Goal: Task Accomplishment & Management: Manage account settings

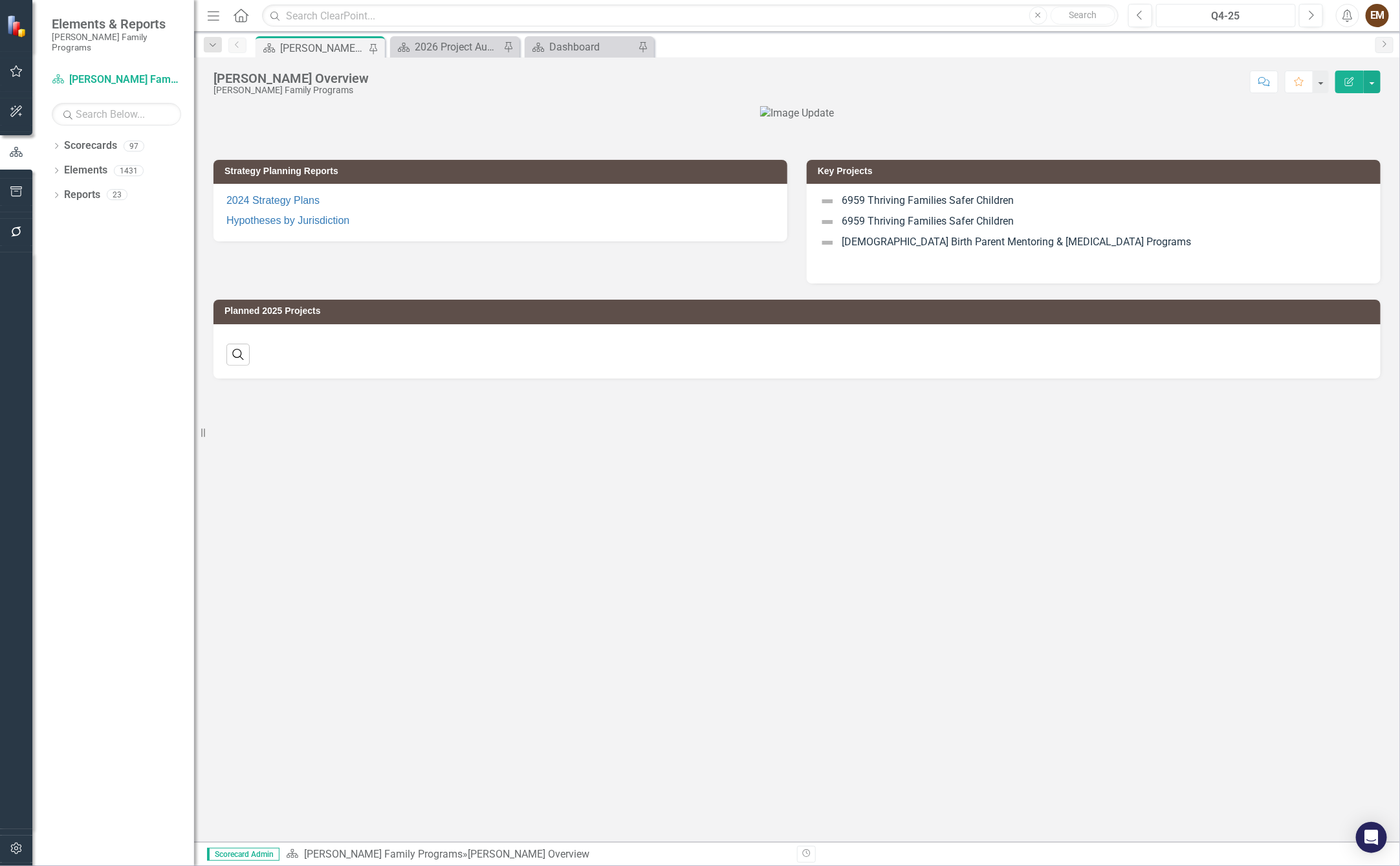
click at [1268, 15] on div "Q4-25" at bounding box center [1226, 16] width 131 height 16
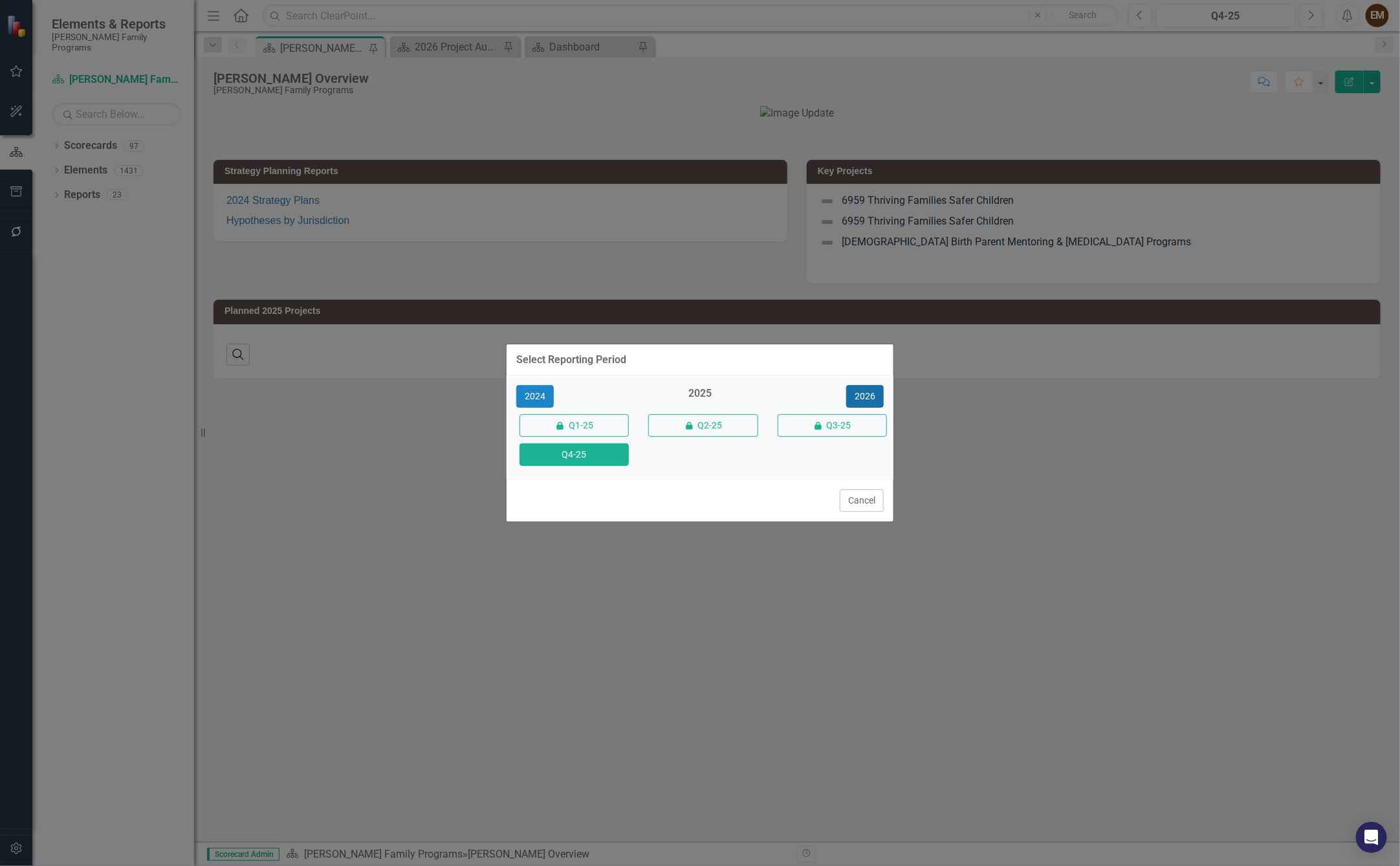
click at [863, 385] on button "2026" at bounding box center [865, 396] width 38 height 22
click at [581, 452] on button "Q4-26" at bounding box center [574, 454] width 109 height 22
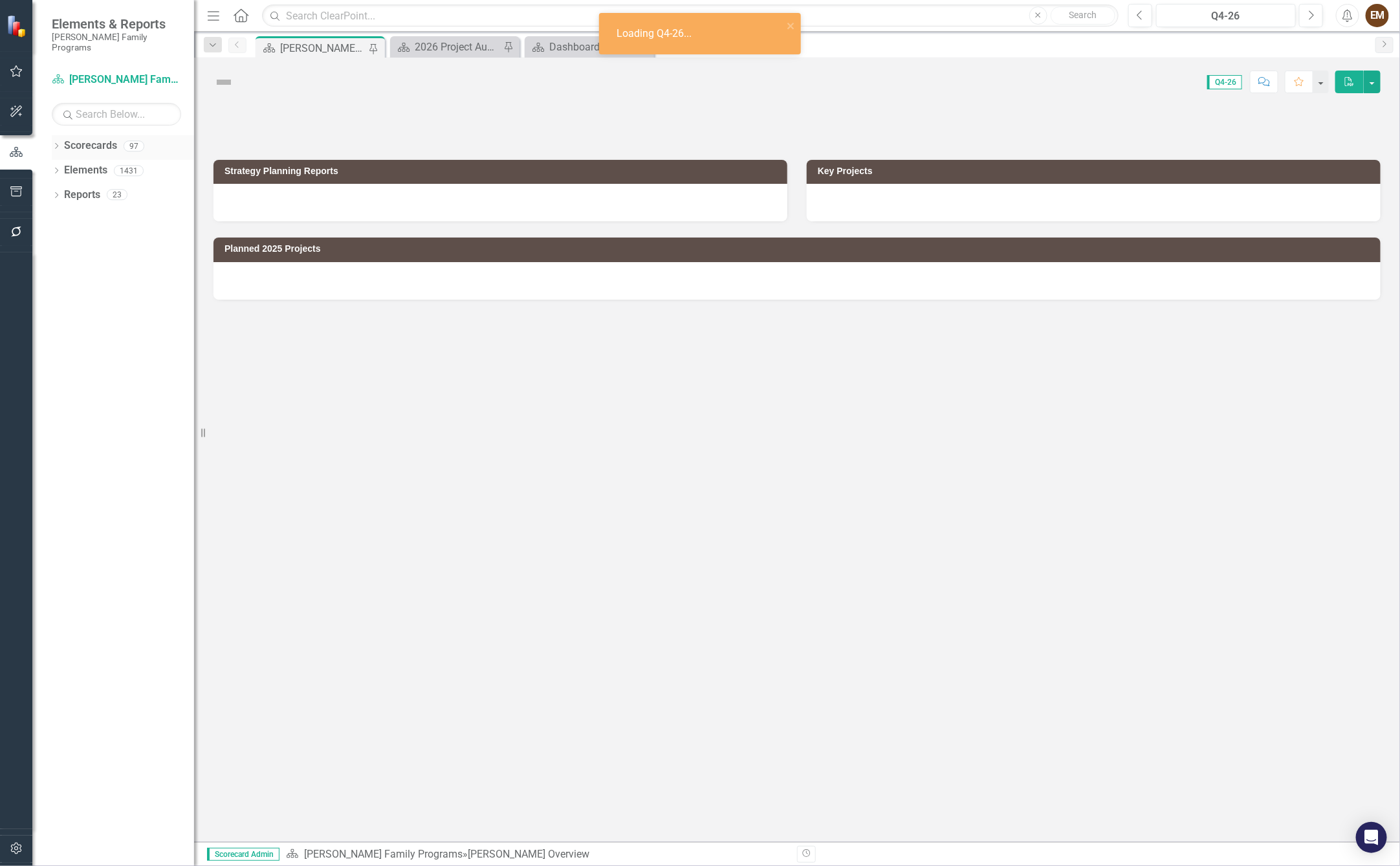
click at [53, 144] on icon "Dropdown" at bounding box center [56, 147] width 9 height 7
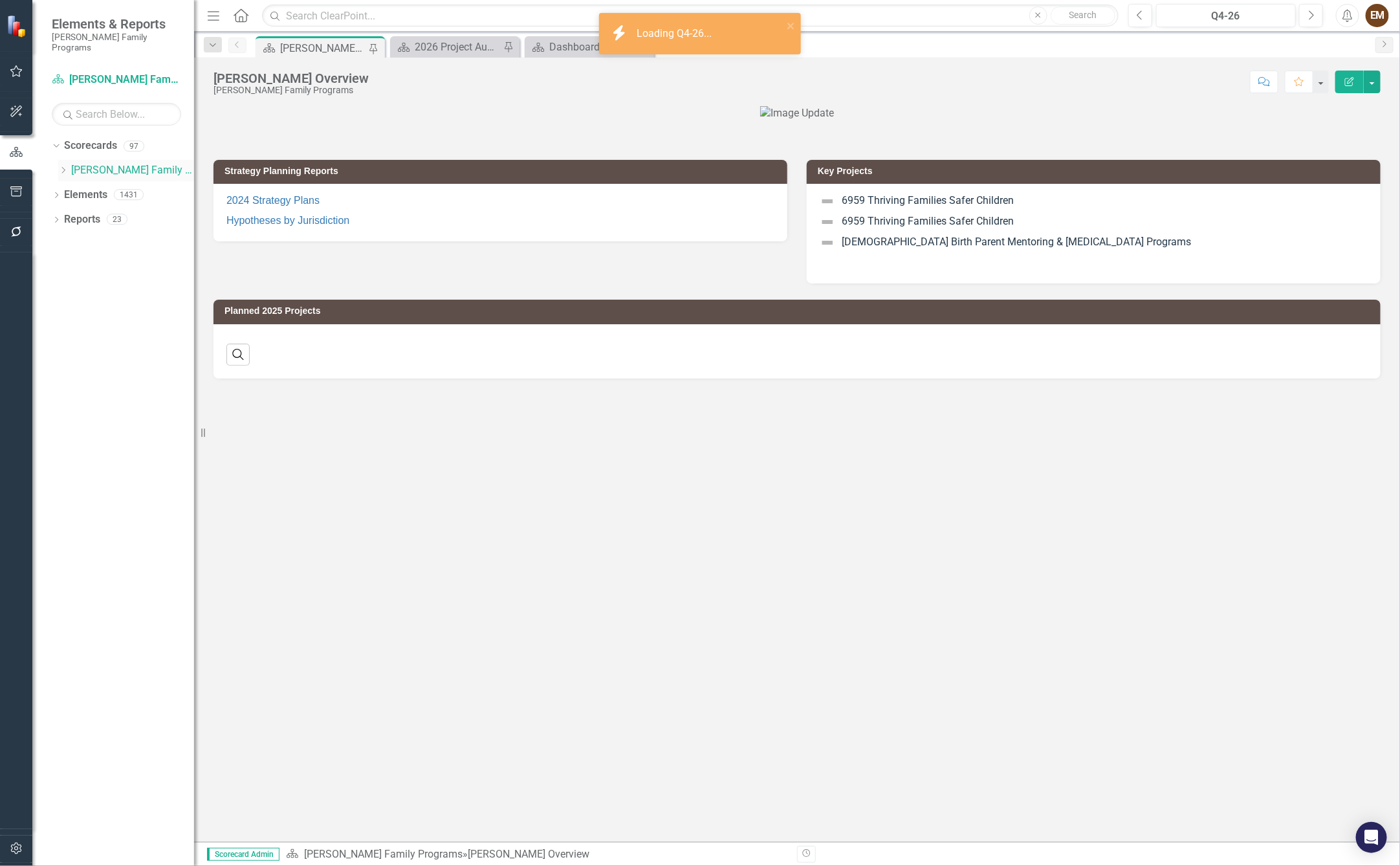
click at [60, 166] on icon "Dropdown" at bounding box center [63, 170] width 9 height 8
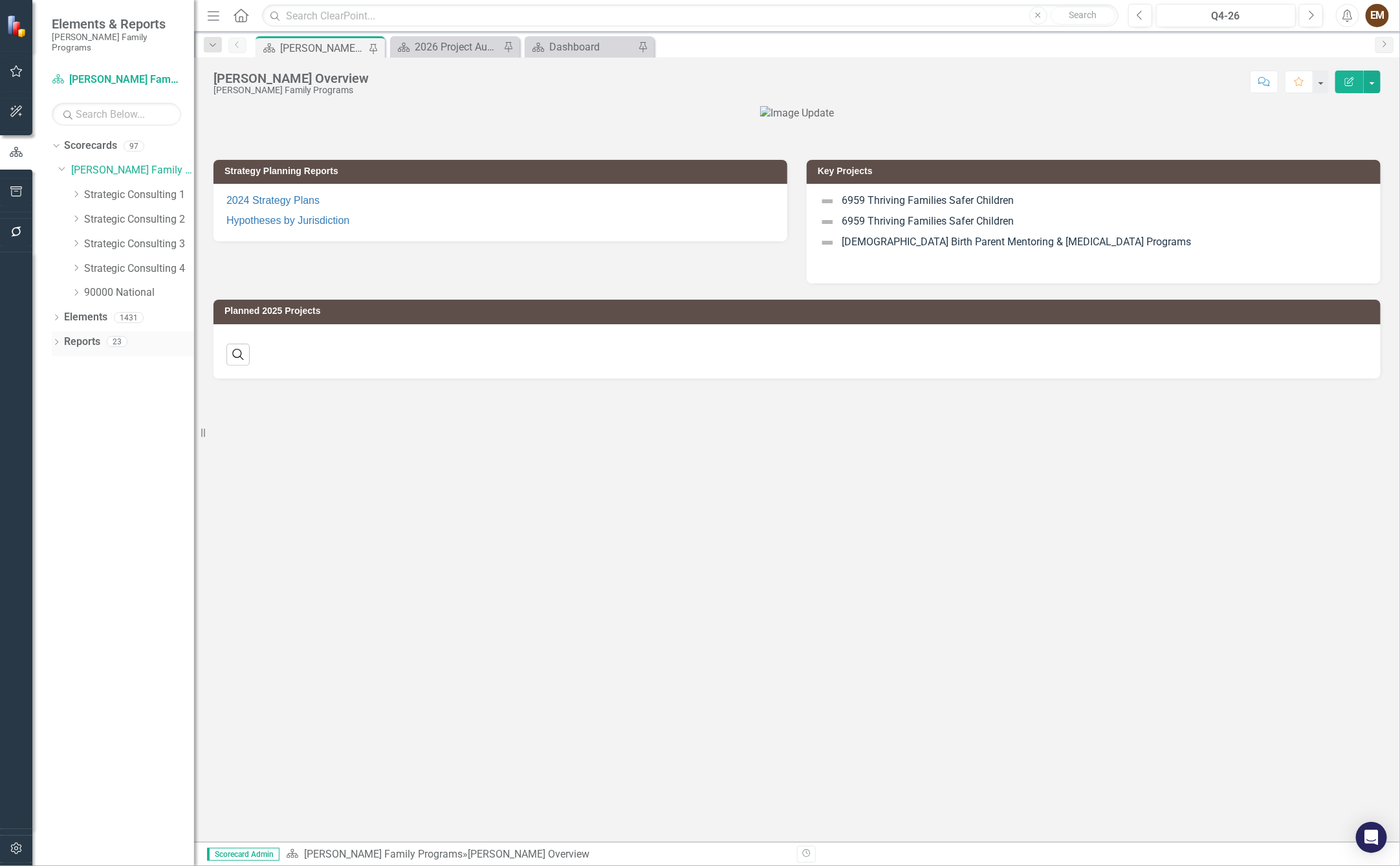
click at [57, 340] on icon "Dropdown" at bounding box center [56, 343] width 9 height 7
click at [95, 477] on link "Project Projects" at bounding box center [97, 483] width 56 height 15
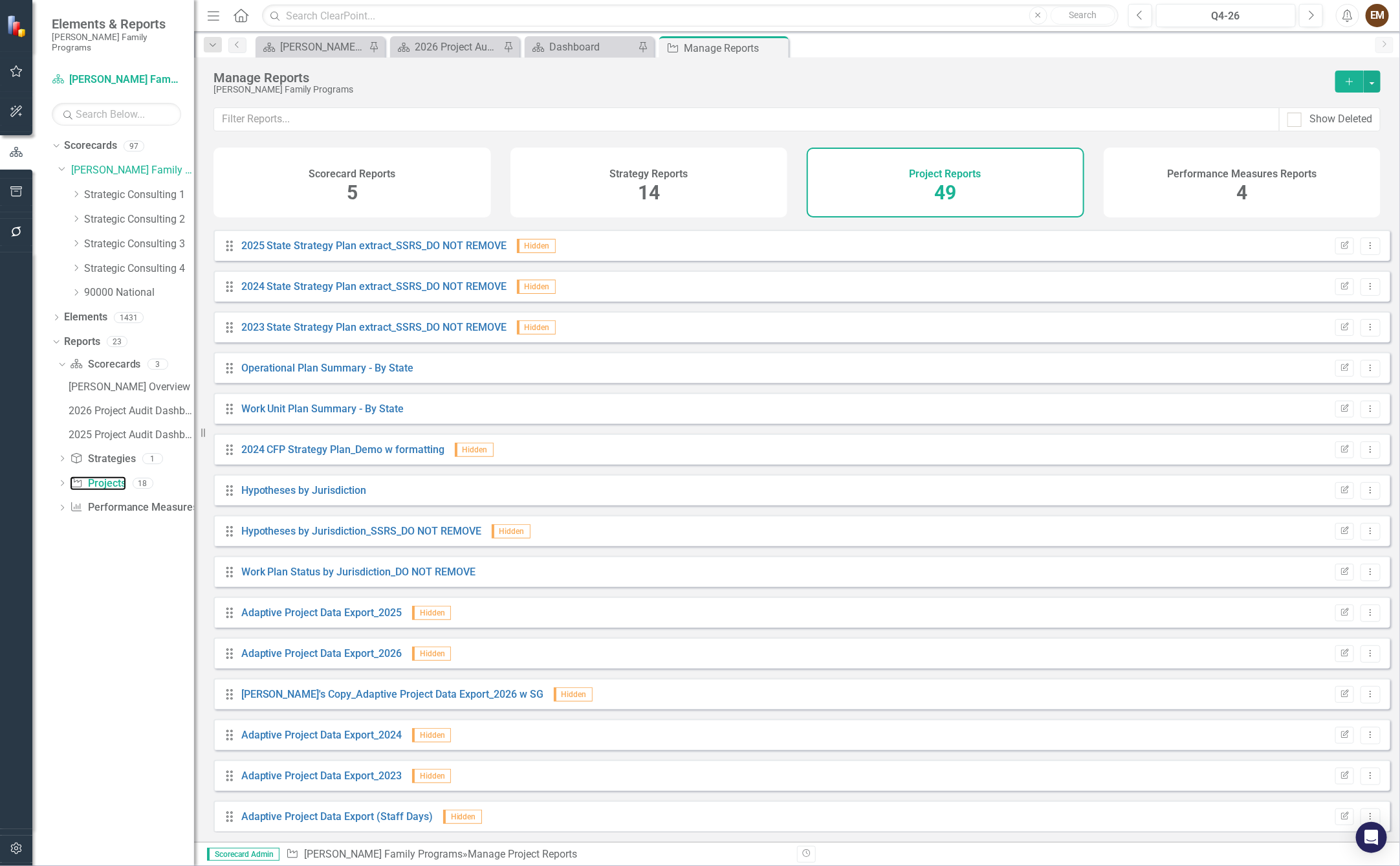
scroll to position [291, 0]
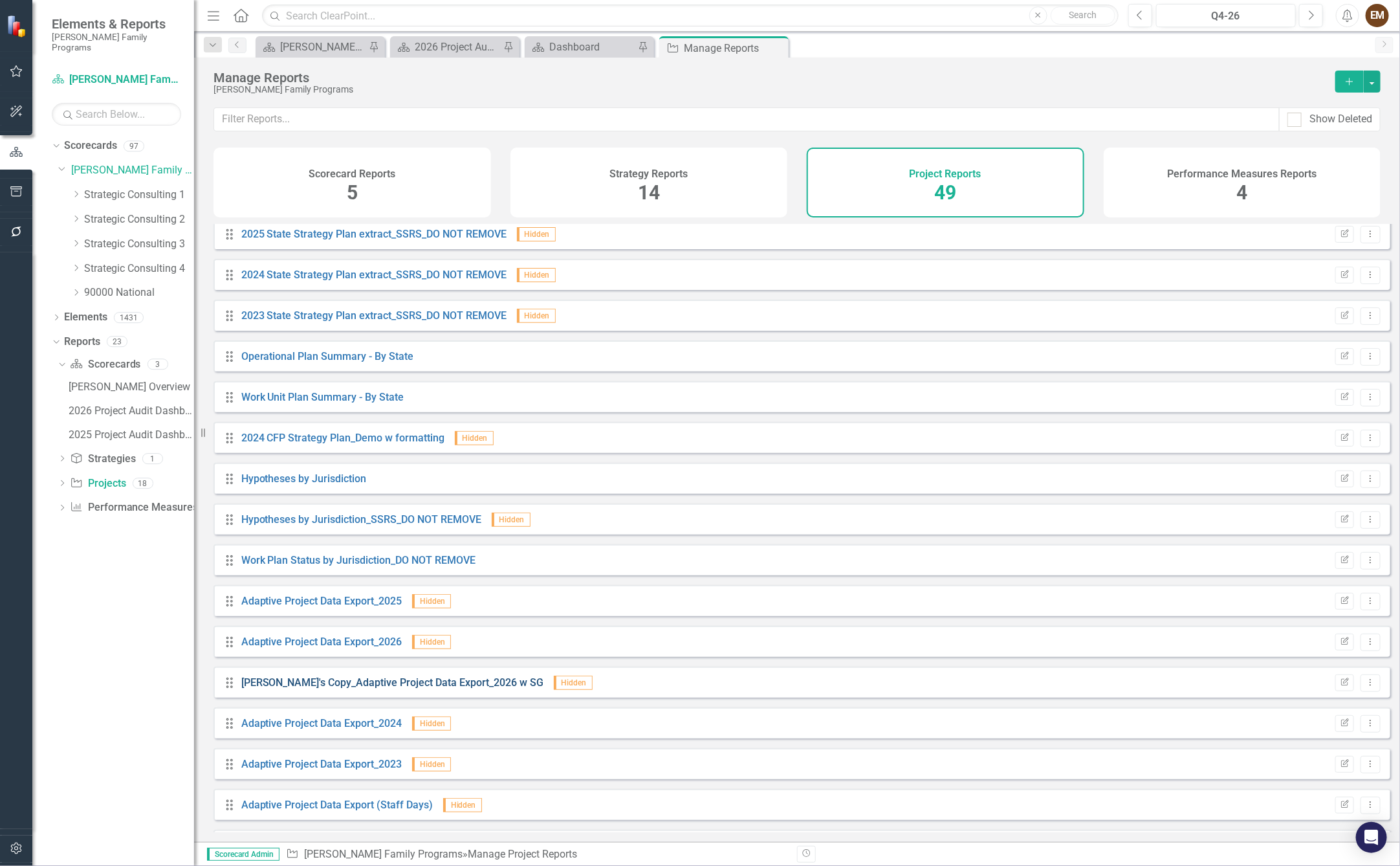
click at [389, 688] on link "Eve's Copy_Adaptive Project Data Export_2026 w SG" at bounding box center [392, 682] width 302 height 12
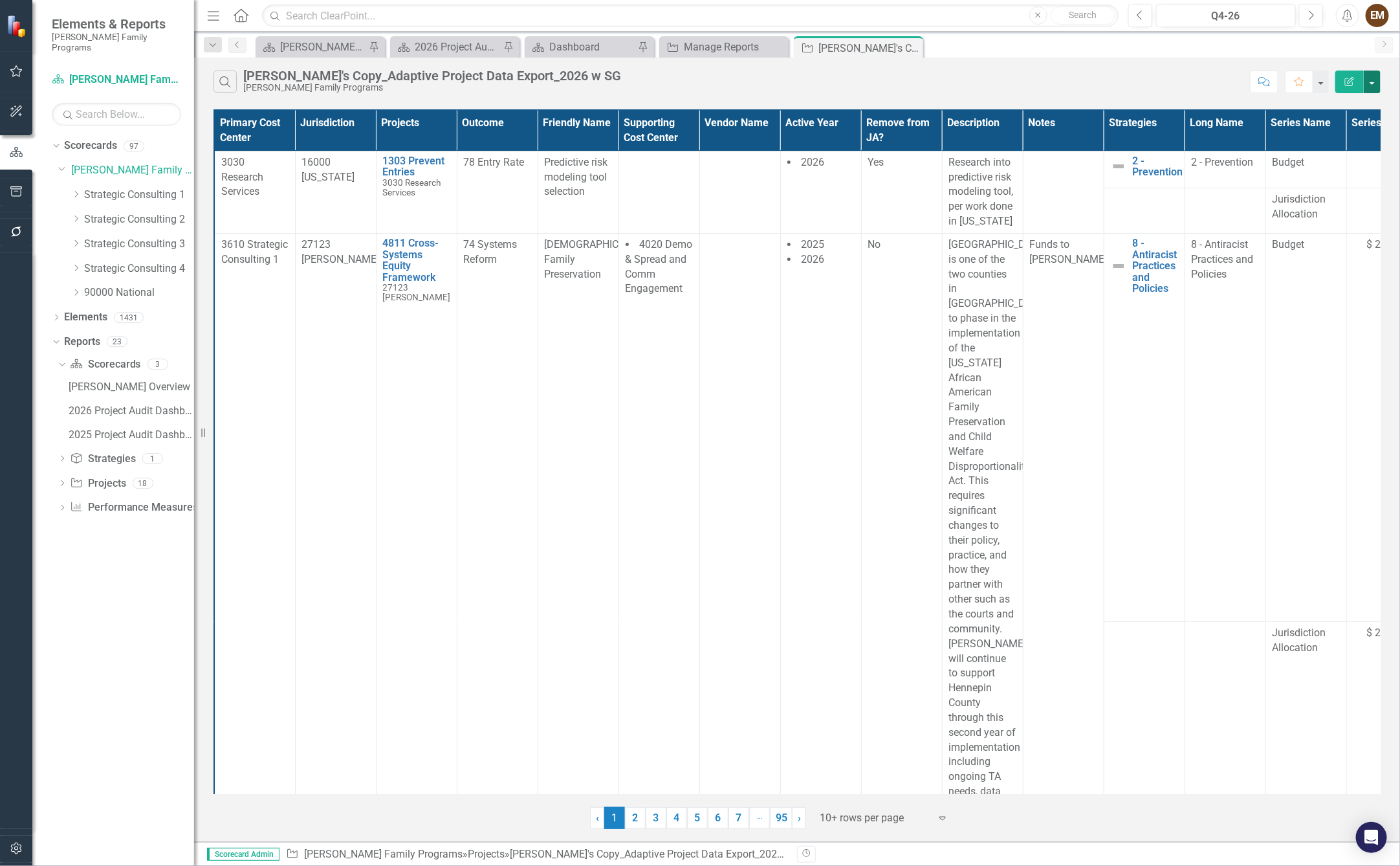
click at [1375, 84] on button "button" at bounding box center [1372, 82] width 17 height 22
click at [1338, 163] on link "Excel Export to Excel" at bounding box center [1328, 163] width 103 height 24
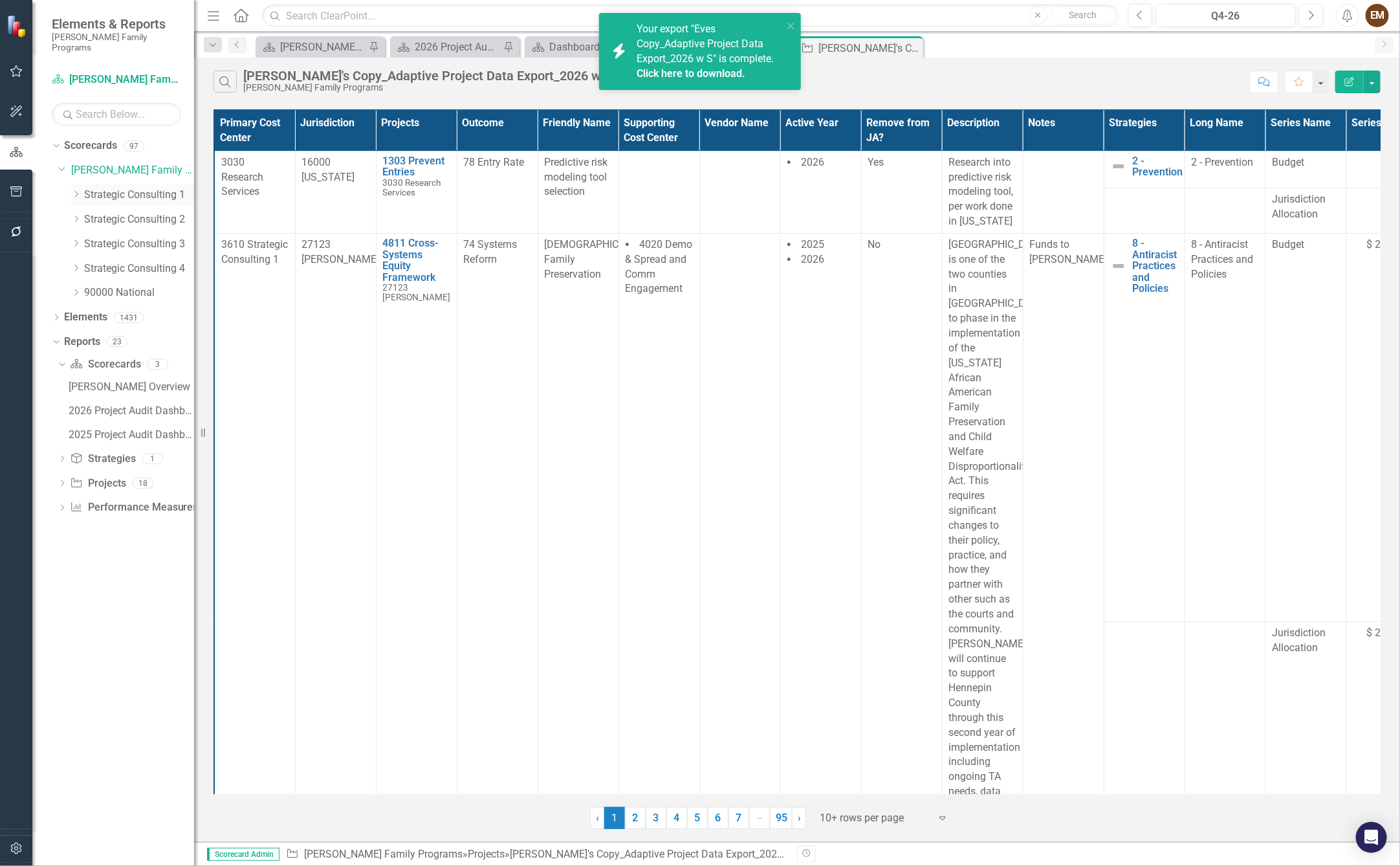
click at [72, 190] on icon "Dropdown" at bounding box center [76, 194] width 9 height 8
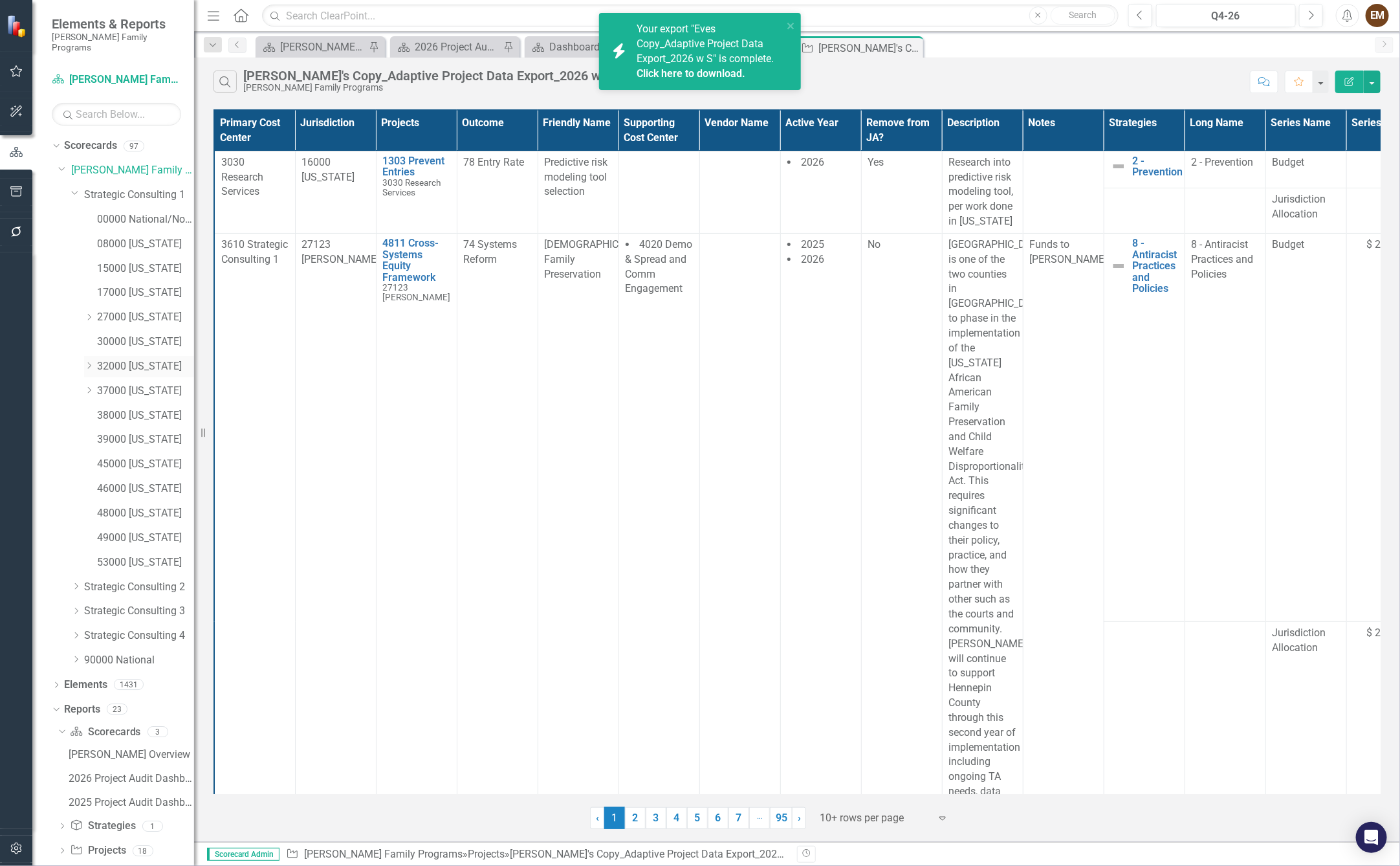
click at [90, 362] on icon "Dropdown" at bounding box center [89, 365] width 9 height 8
click at [90, 436] on icon at bounding box center [90, 439] width 3 height 7
click at [164, 457] on link "37035 Catawba" at bounding box center [152, 464] width 84 height 15
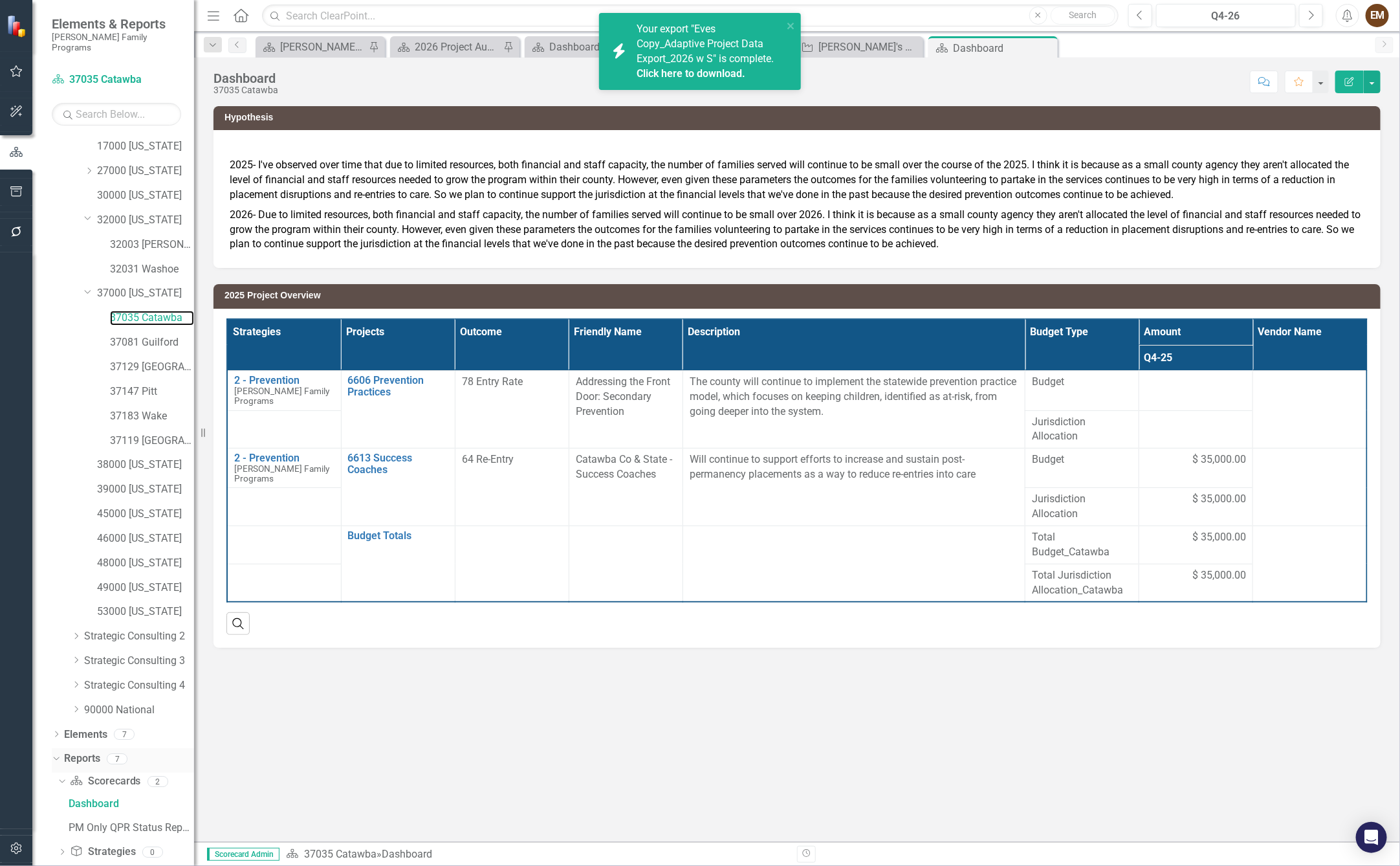
scroll to position [204, 0]
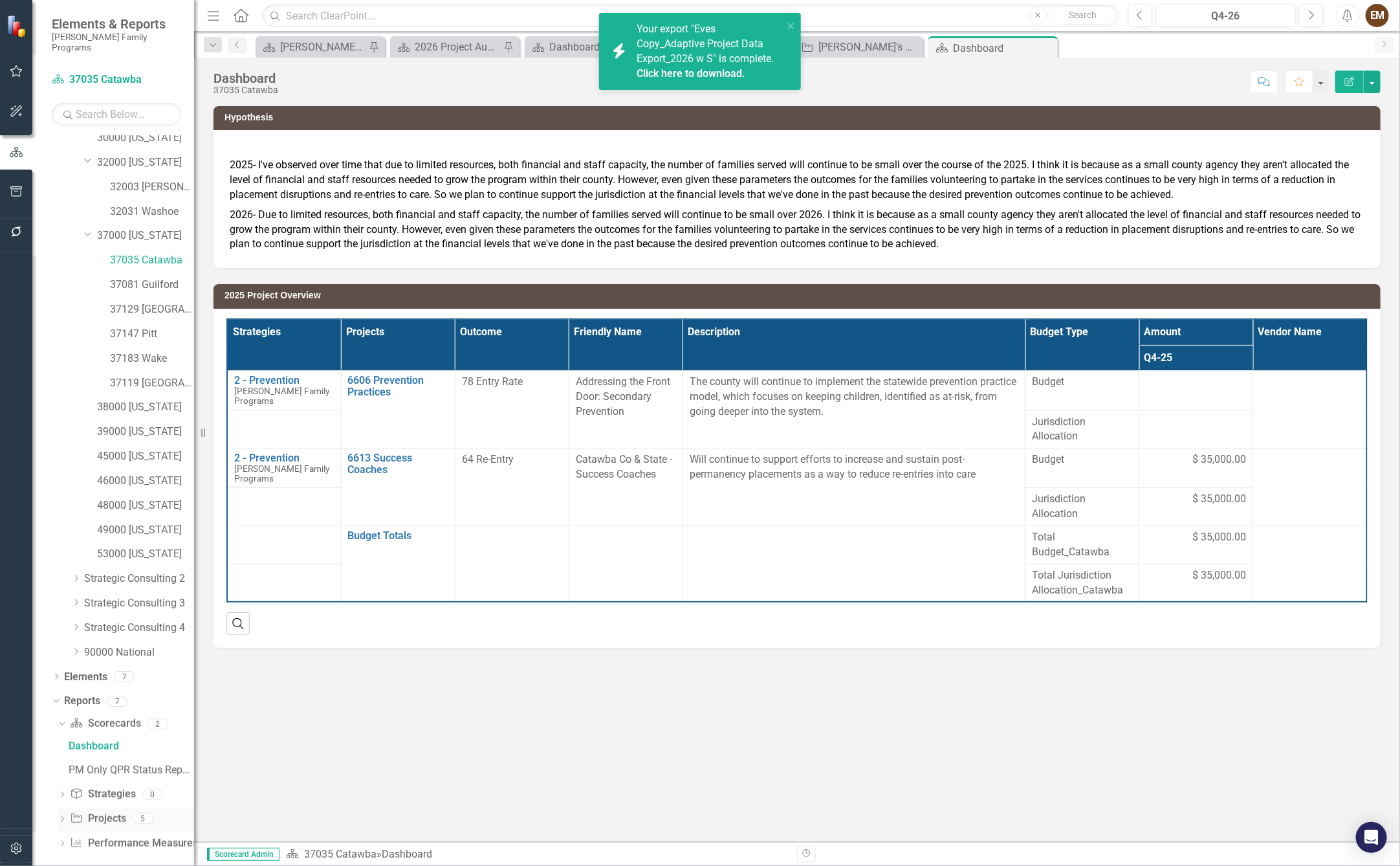
click at [63, 817] on icon "Dropdown" at bounding box center [62, 820] width 9 height 7
click at [119, 792] on link "2026 Jurisdictional Projects Assessment" at bounding box center [129, 795] width 128 height 21
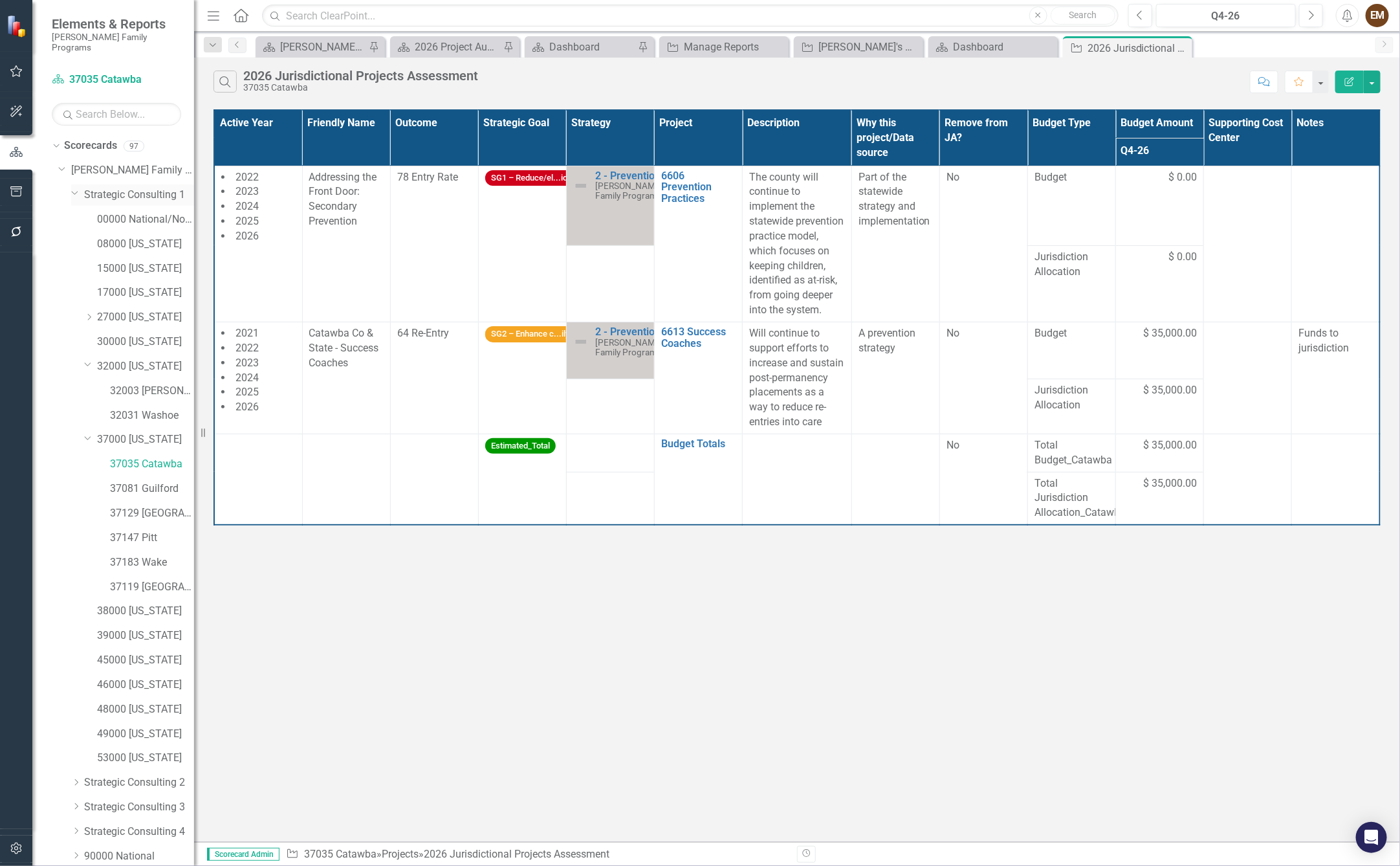
click at [77, 188] on icon "Dropdown" at bounding box center [75, 192] width 8 height 9
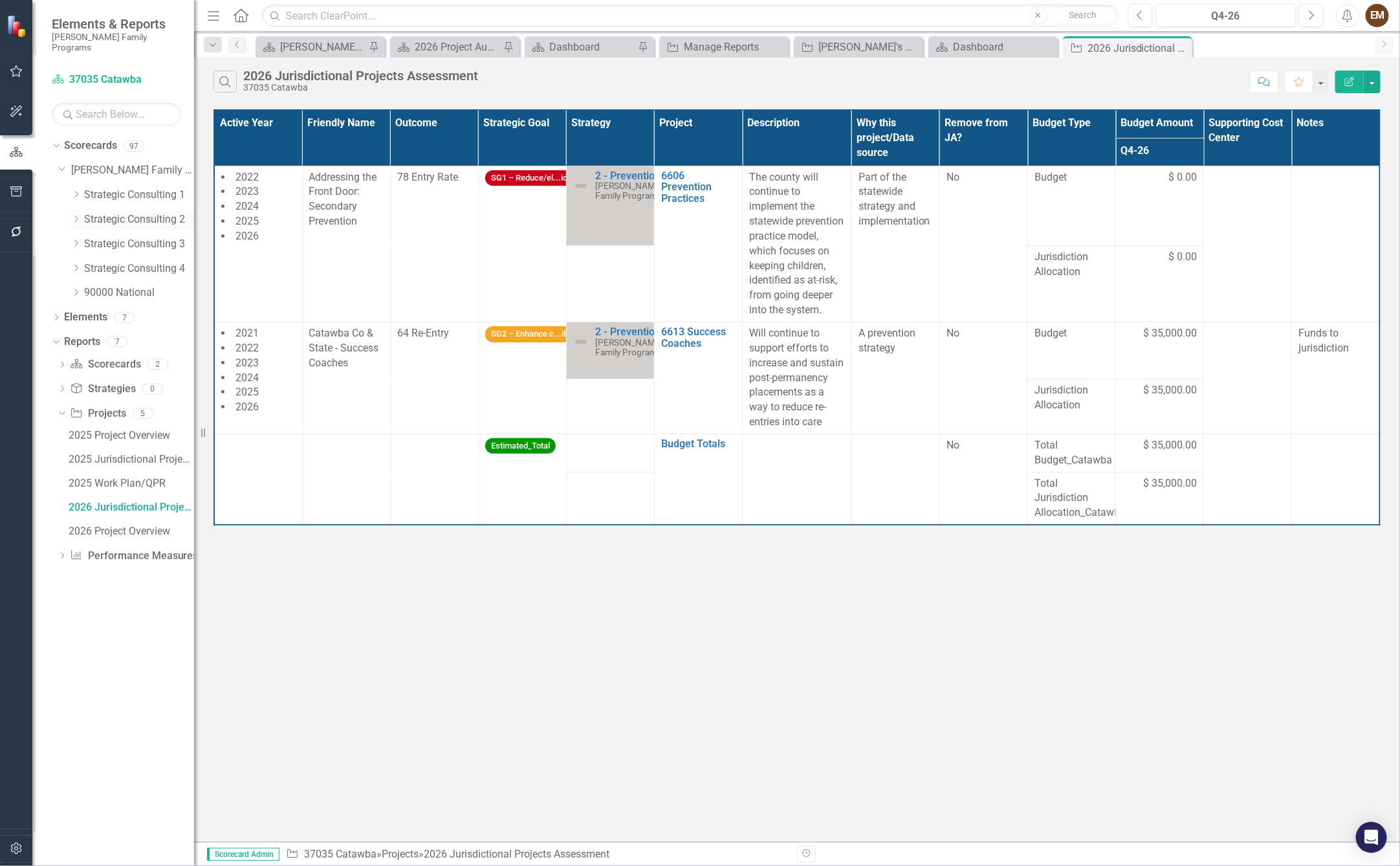
click at [100, 212] on link "Strategic Consulting 2" at bounding box center [140, 219] width 110 height 15
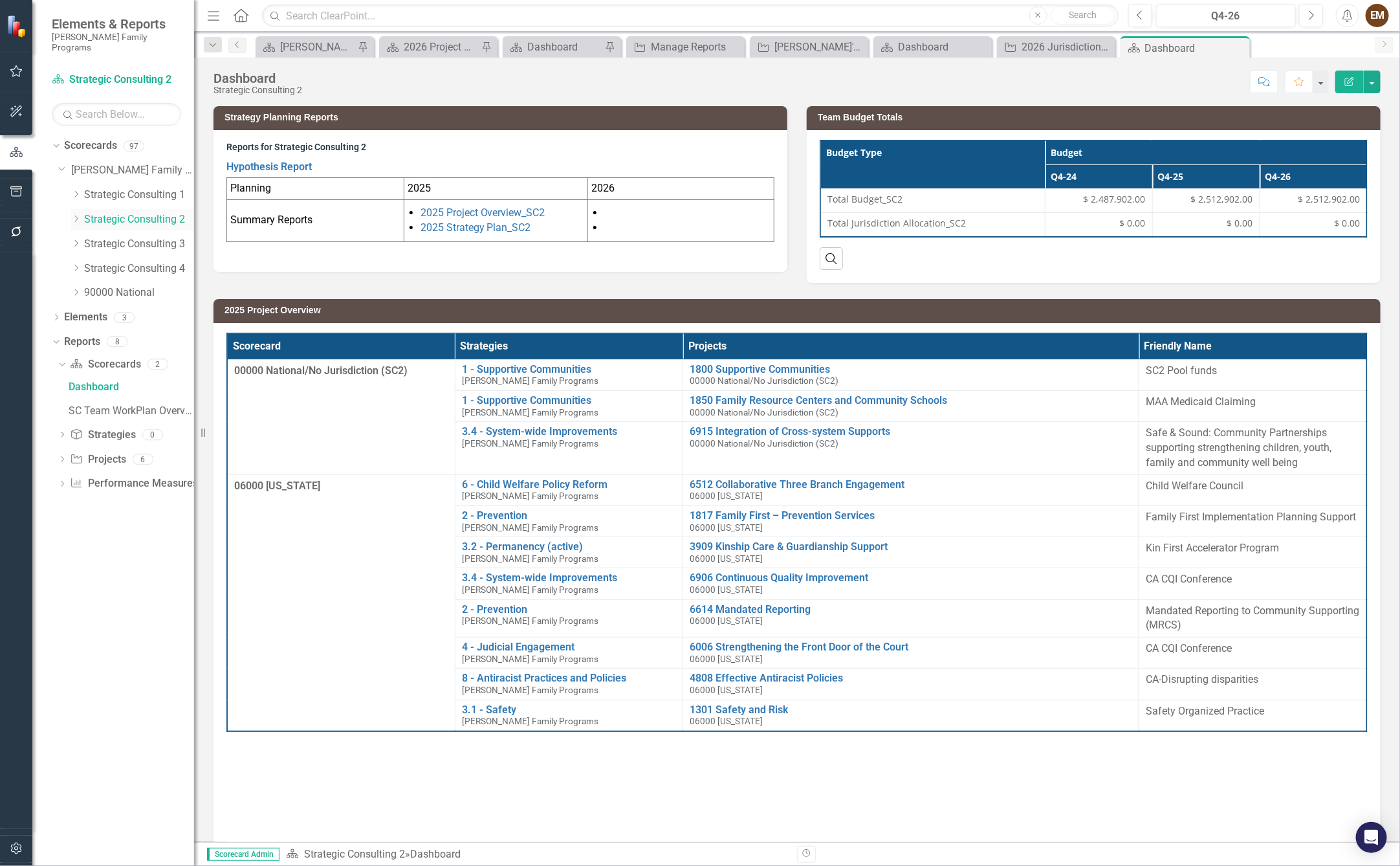
click at [82, 215] on div "Dropdown" at bounding box center [78, 220] width 13 height 11
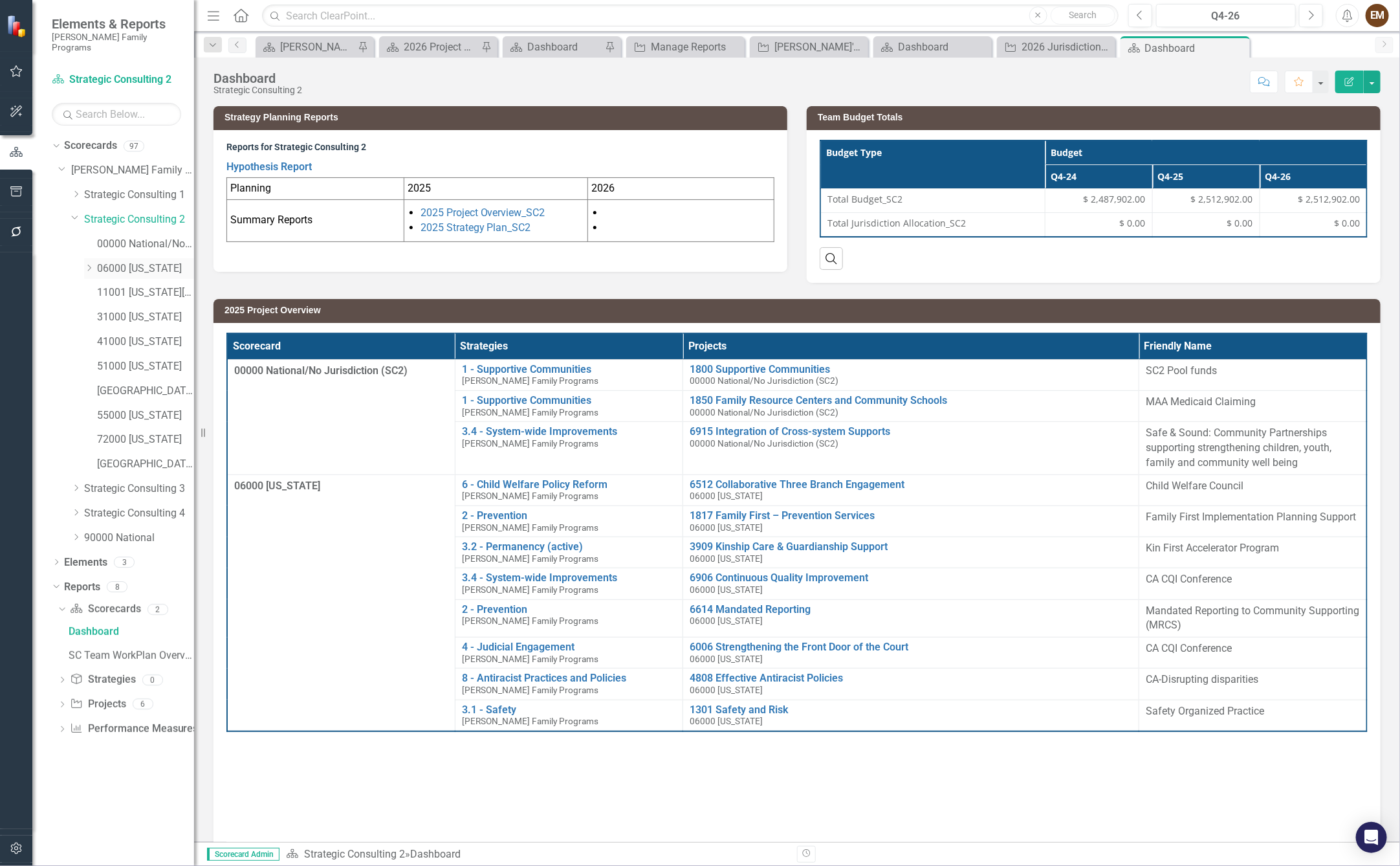
click at [90, 264] on icon "Dropdown" at bounding box center [89, 267] width 9 height 8
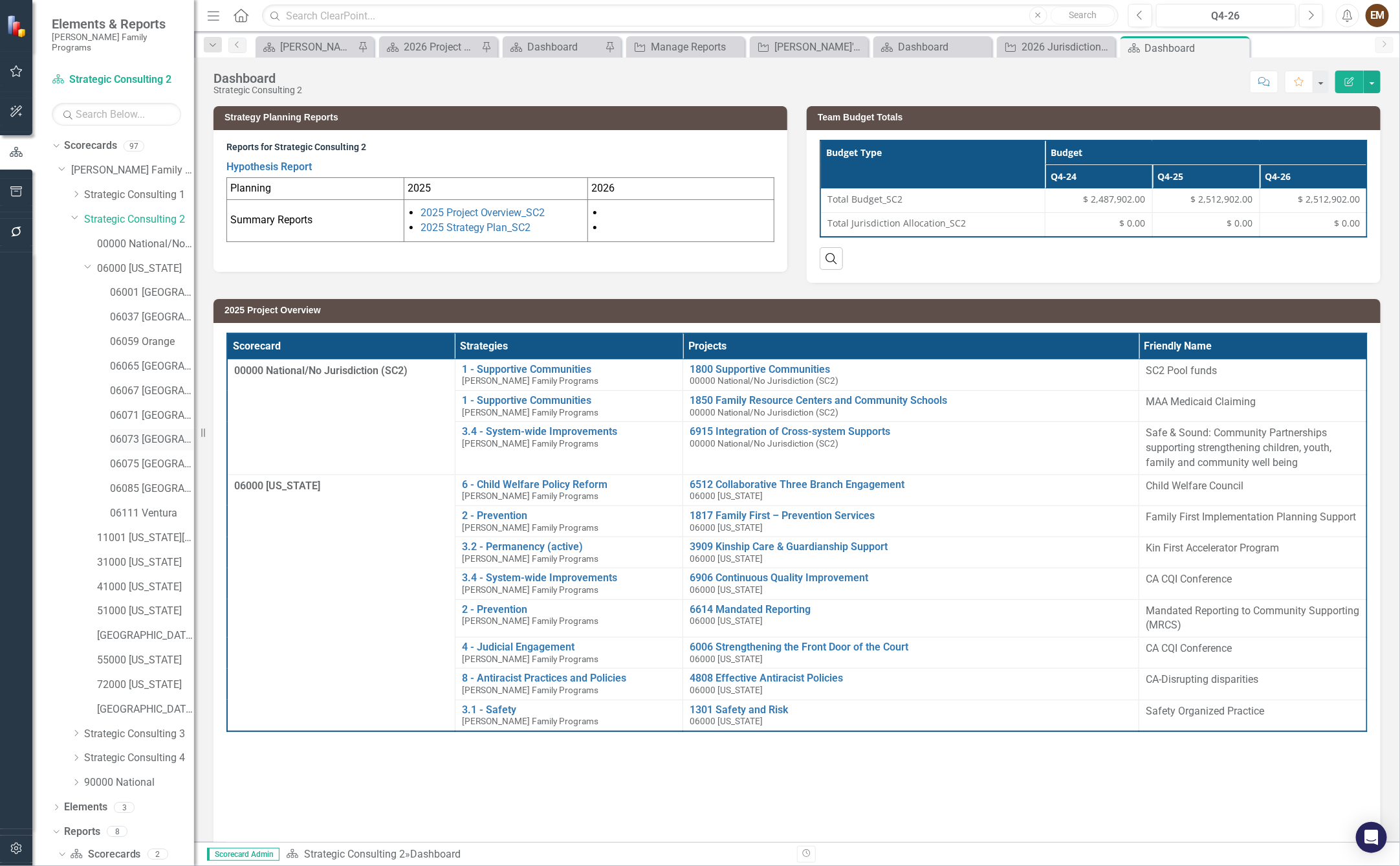
click at [128, 433] on link "06073 [GEOGRAPHIC_DATA]" at bounding box center [152, 439] width 84 height 15
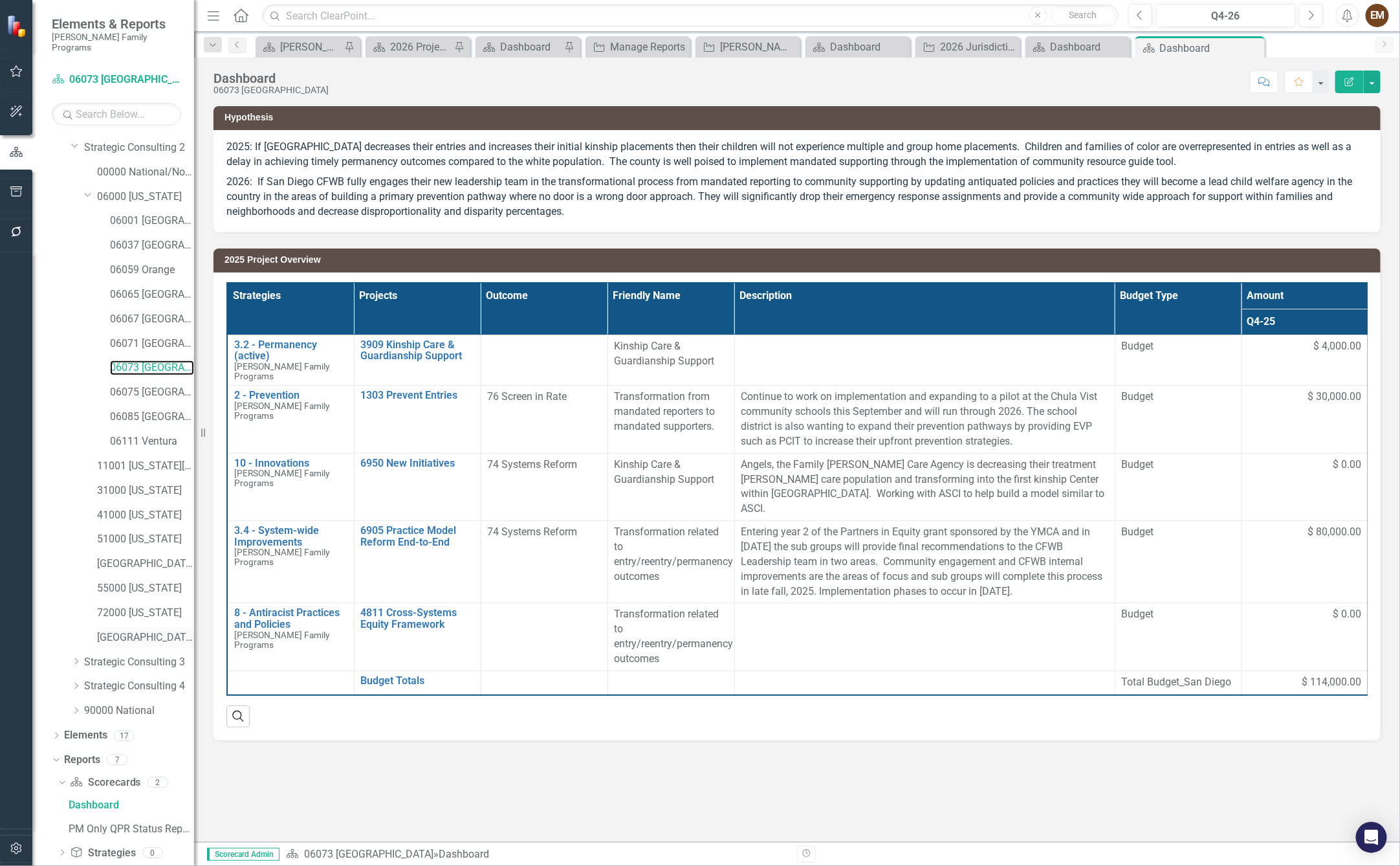
scroll to position [131, 0]
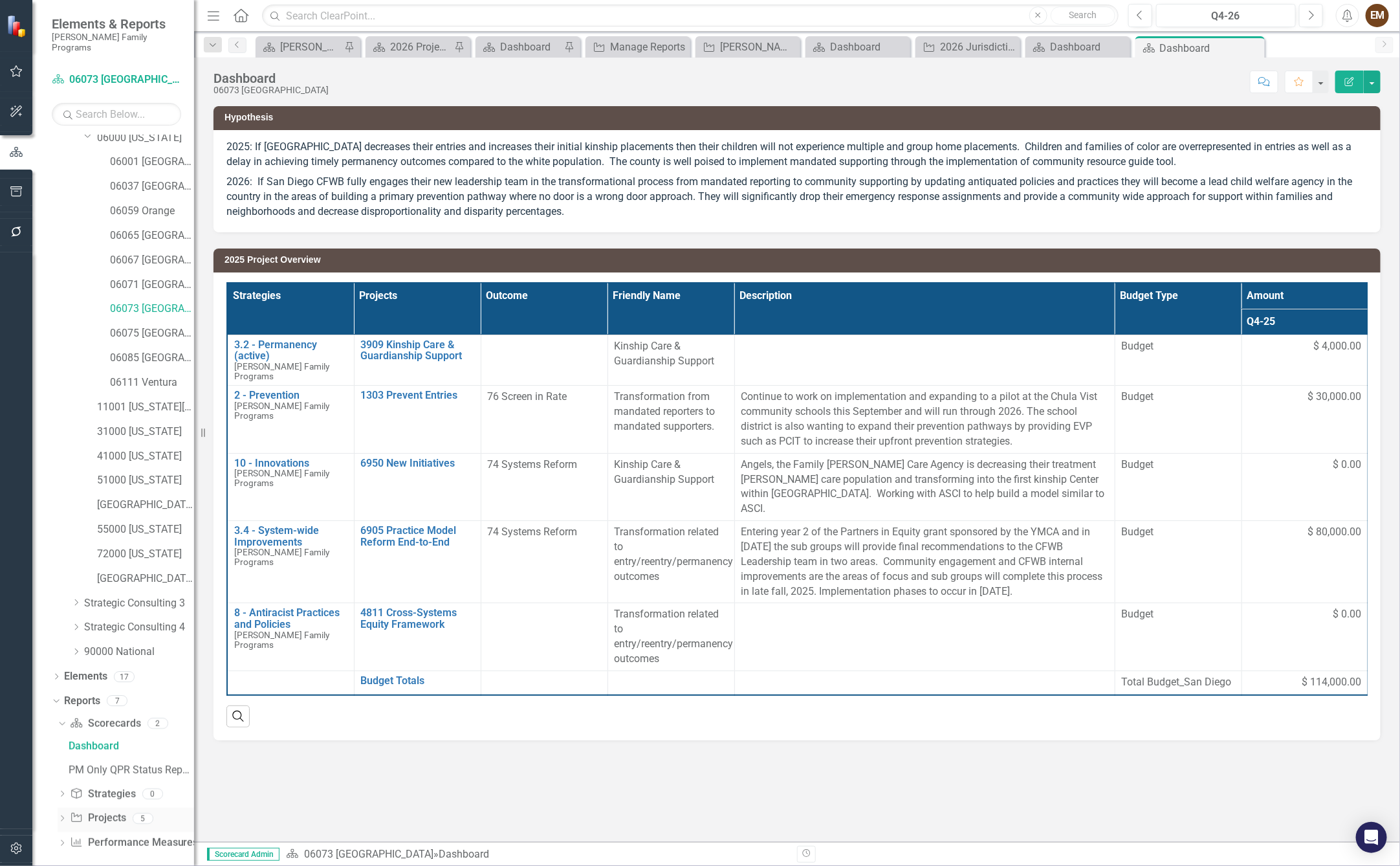
click at [62, 815] on icon at bounding box center [63, 818] width 3 height 6
click at [146, 789] on div "2026 Jurisdictional Projects Assessment" at bounding box center [132, 795] width 126 height 12
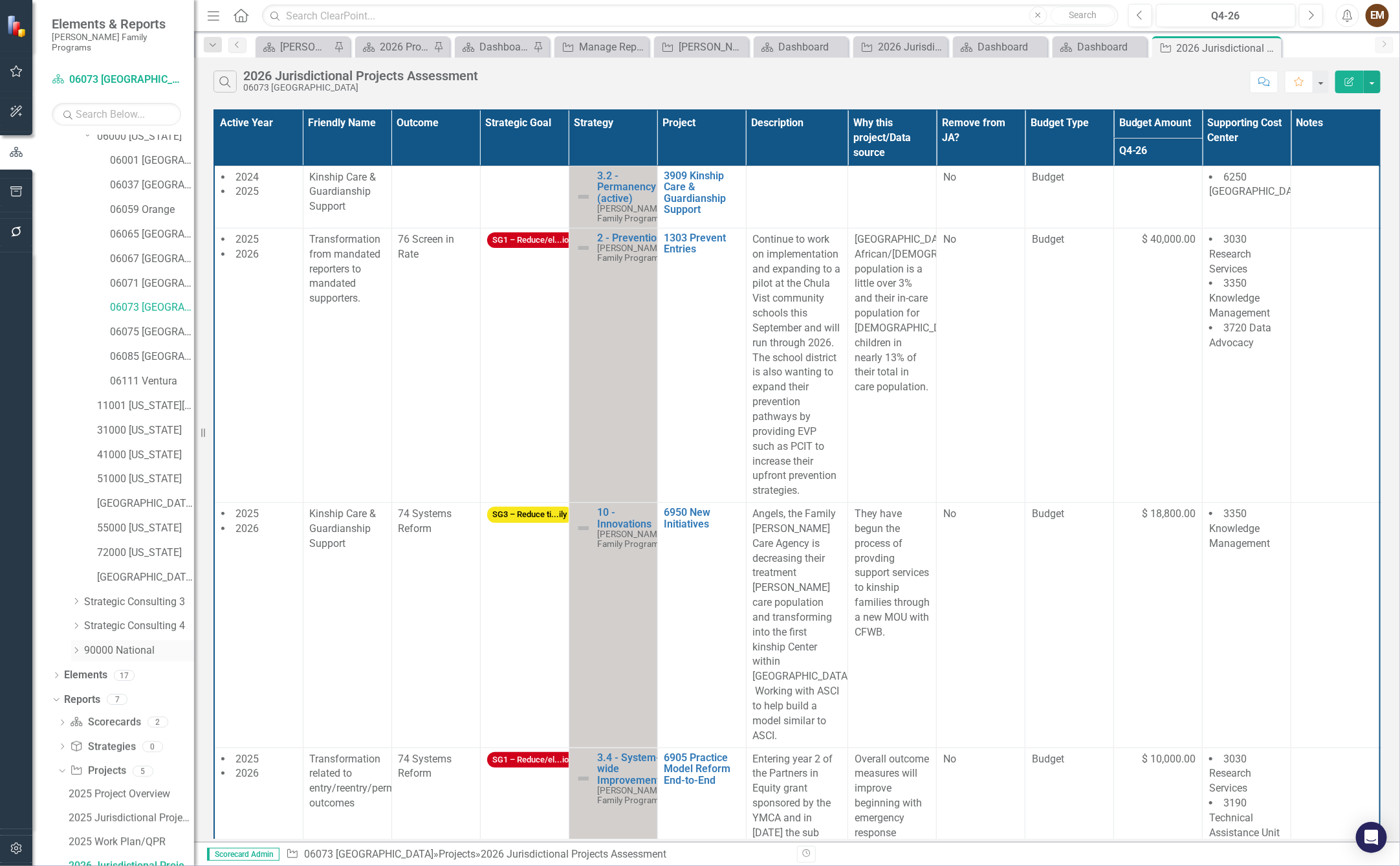
drag, startPoint x: 74, startPoint y: 635, endPoint x: 91, endPoint y: 646, distance: 20.2
click at [74, 646] on icon "Dropdown" at bounding box center [76, 650] width 9 height 8
click at [139, 791] on link "3720 Data Advocacy" at bounding box center [146, 797] width 97 height 15
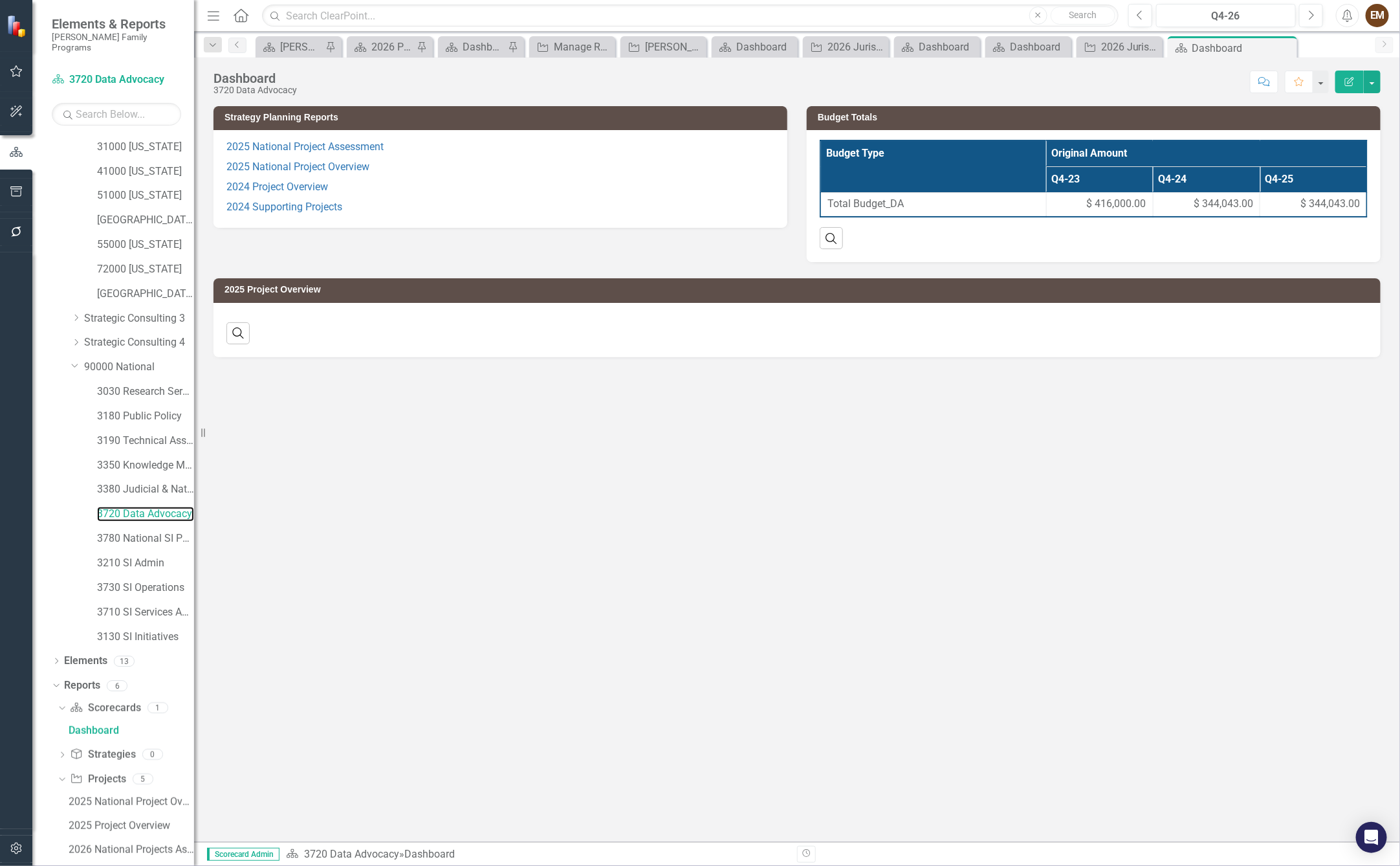
scroll to position [494, 0]
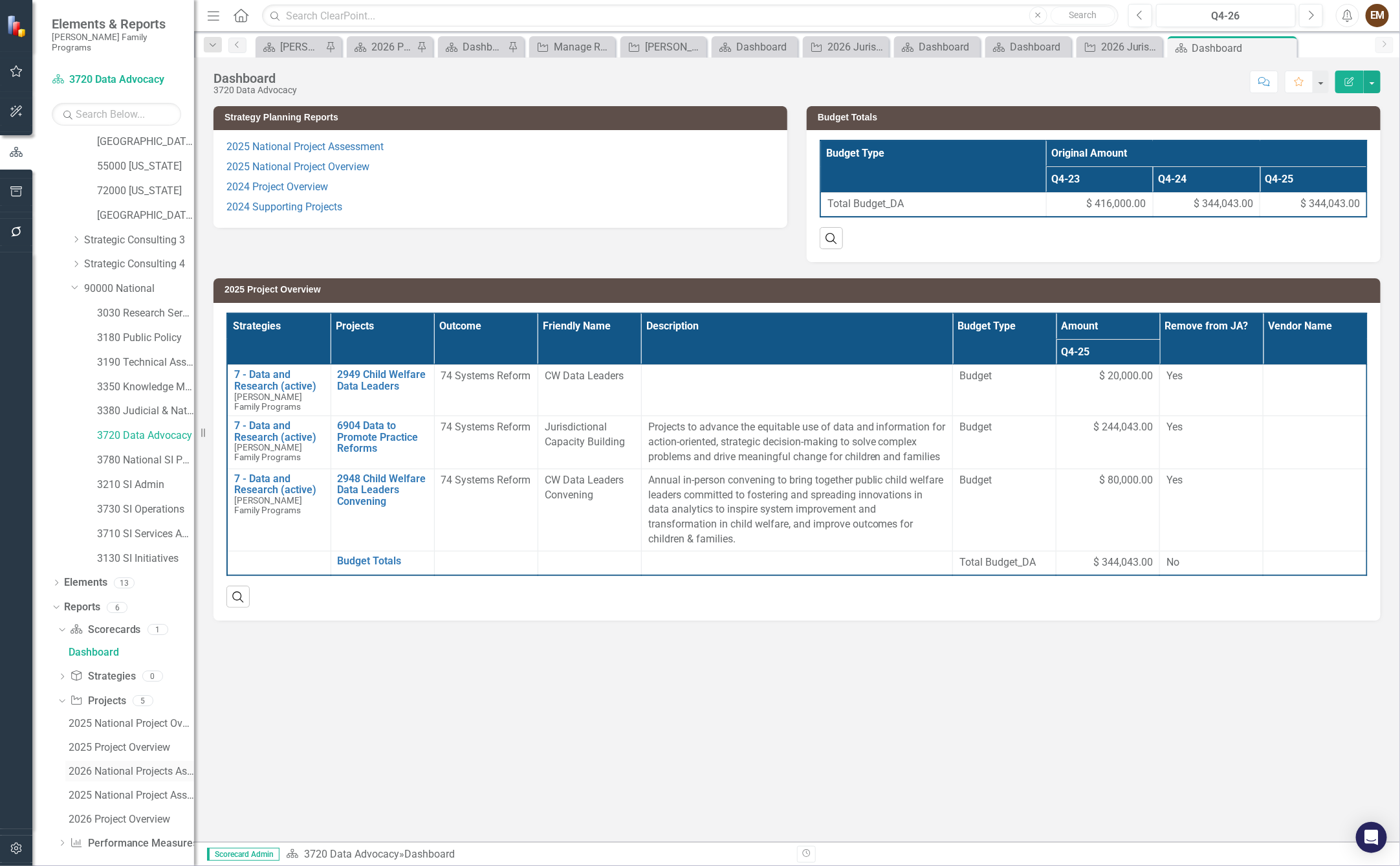
click at [148, 761] on link "2026 National Projects Assessment" at bounding box center [129, 771] width 128 height 21
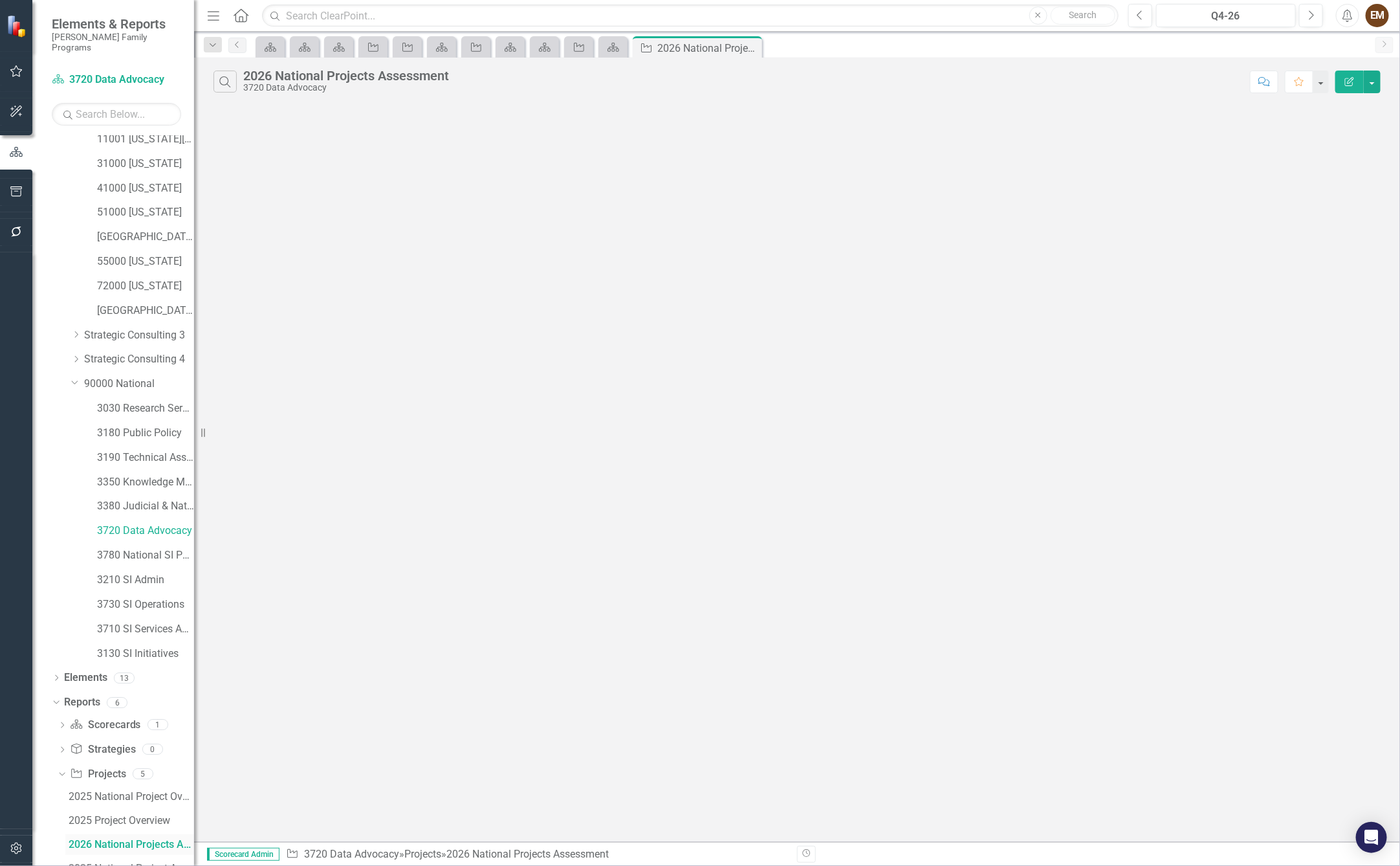
scroll to position [377, 0]
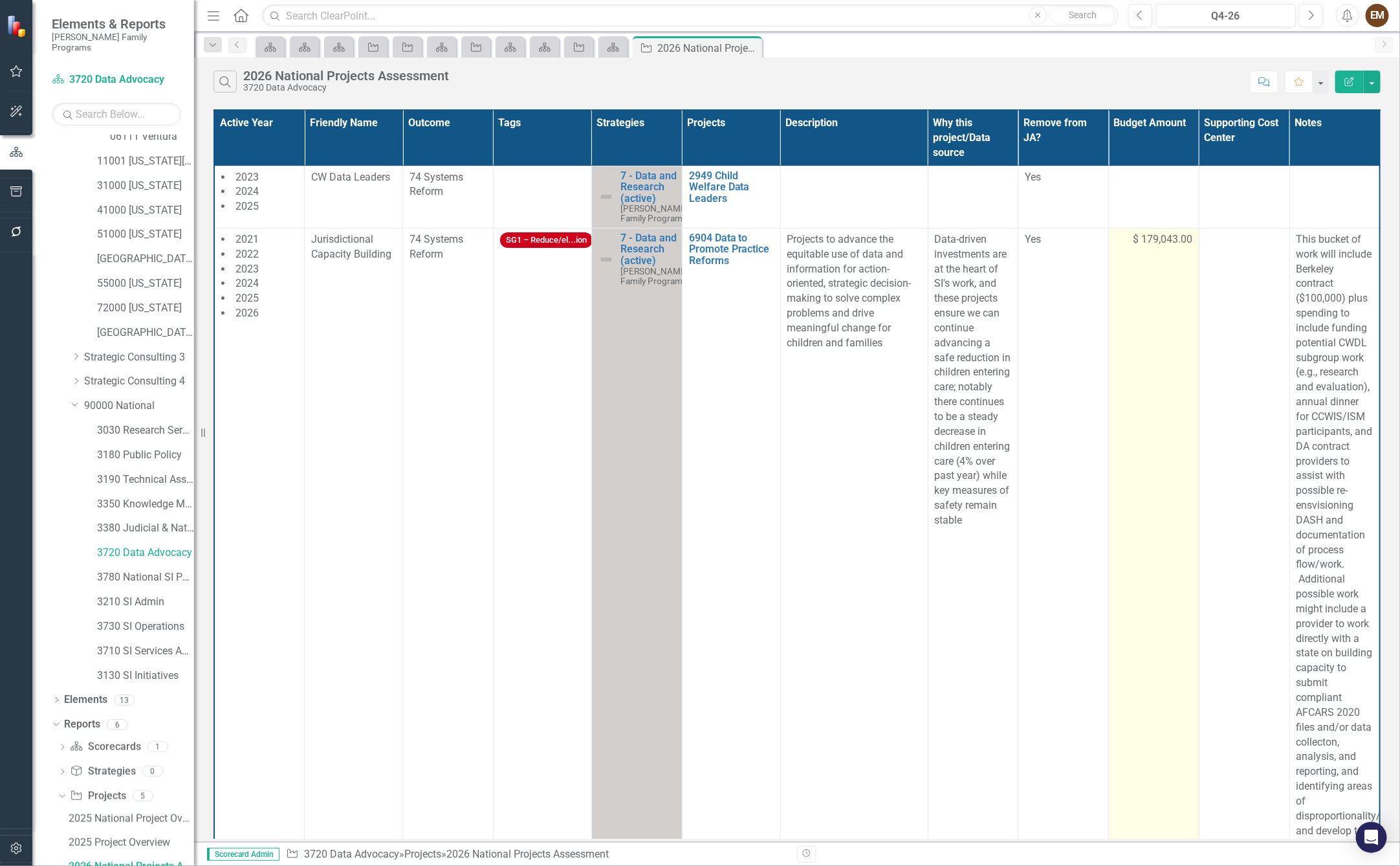
click at [1170, 290] on td "$ 179,043.00" at bounding box center [1154, 557] width 90 height 658
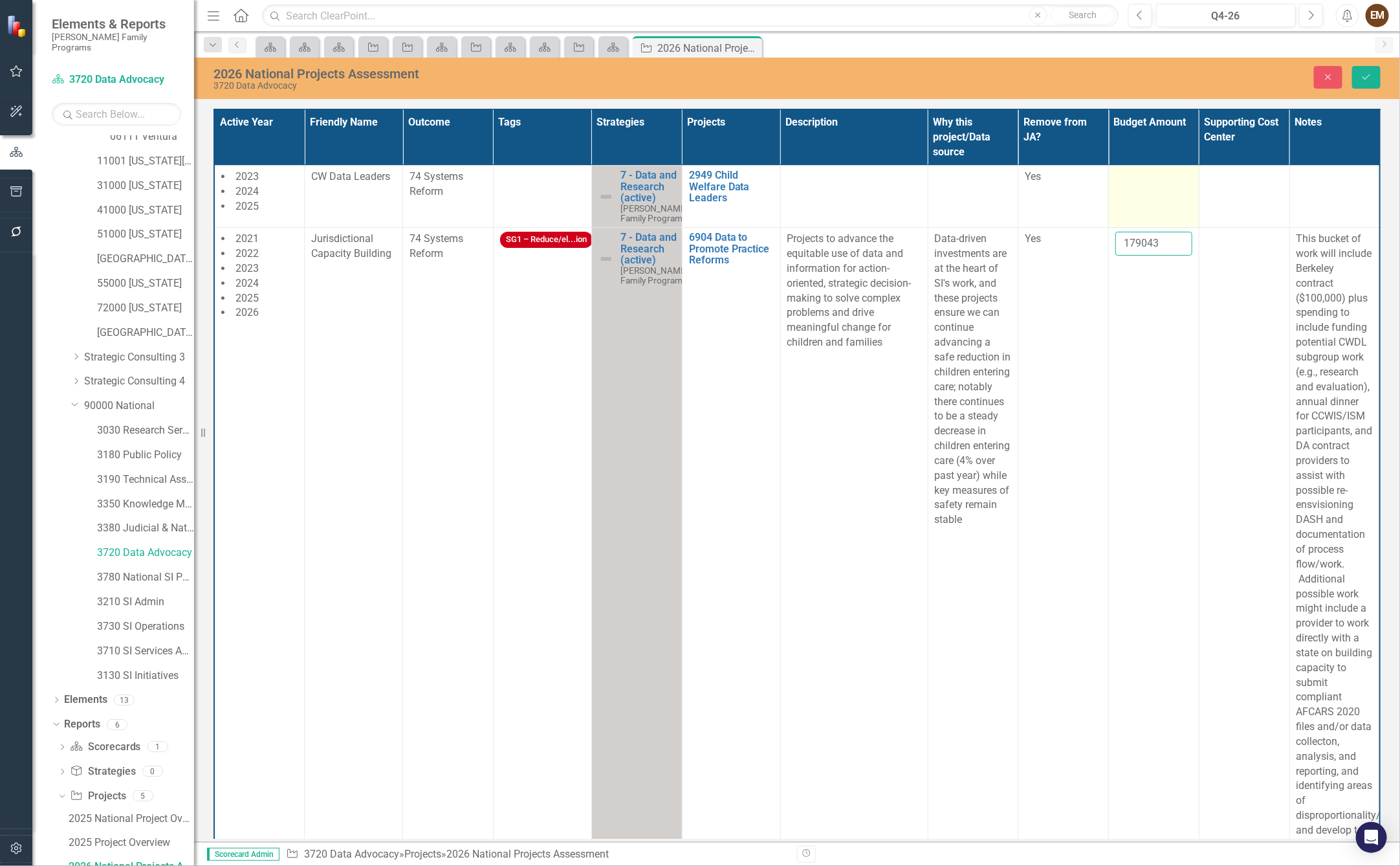
drag, startPoint x: 1134, startPoint y: 254, endPoint x: 1177, endPoint y: 238, distance: 45.9
click at [1134, 254] on input "179043" at bounding box center [1154, 244] width 77 height 24
type input "189043"
click button "Save" at bounding box center [1366, 78] width 28 height 22
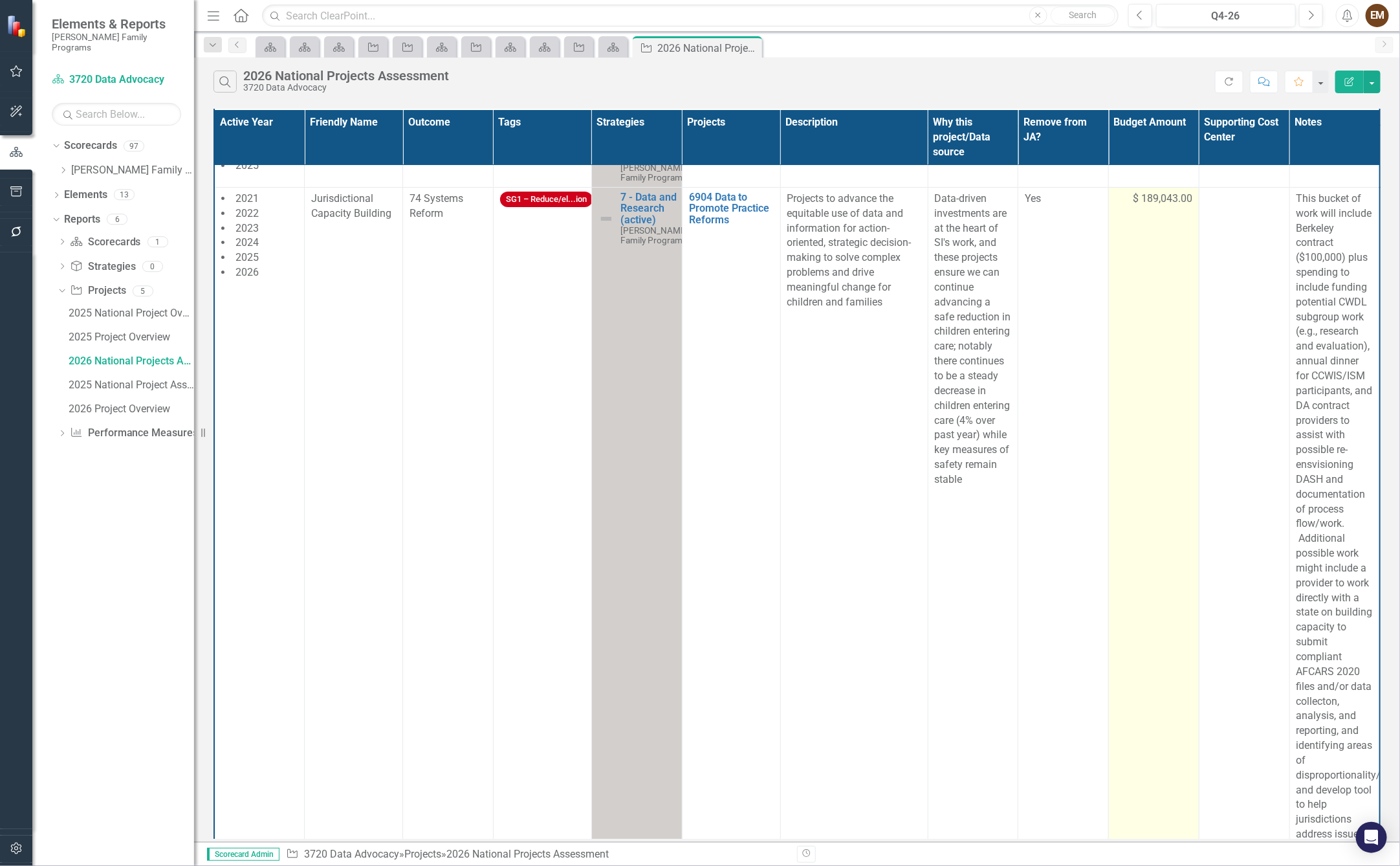
scroll to position [0, 0]
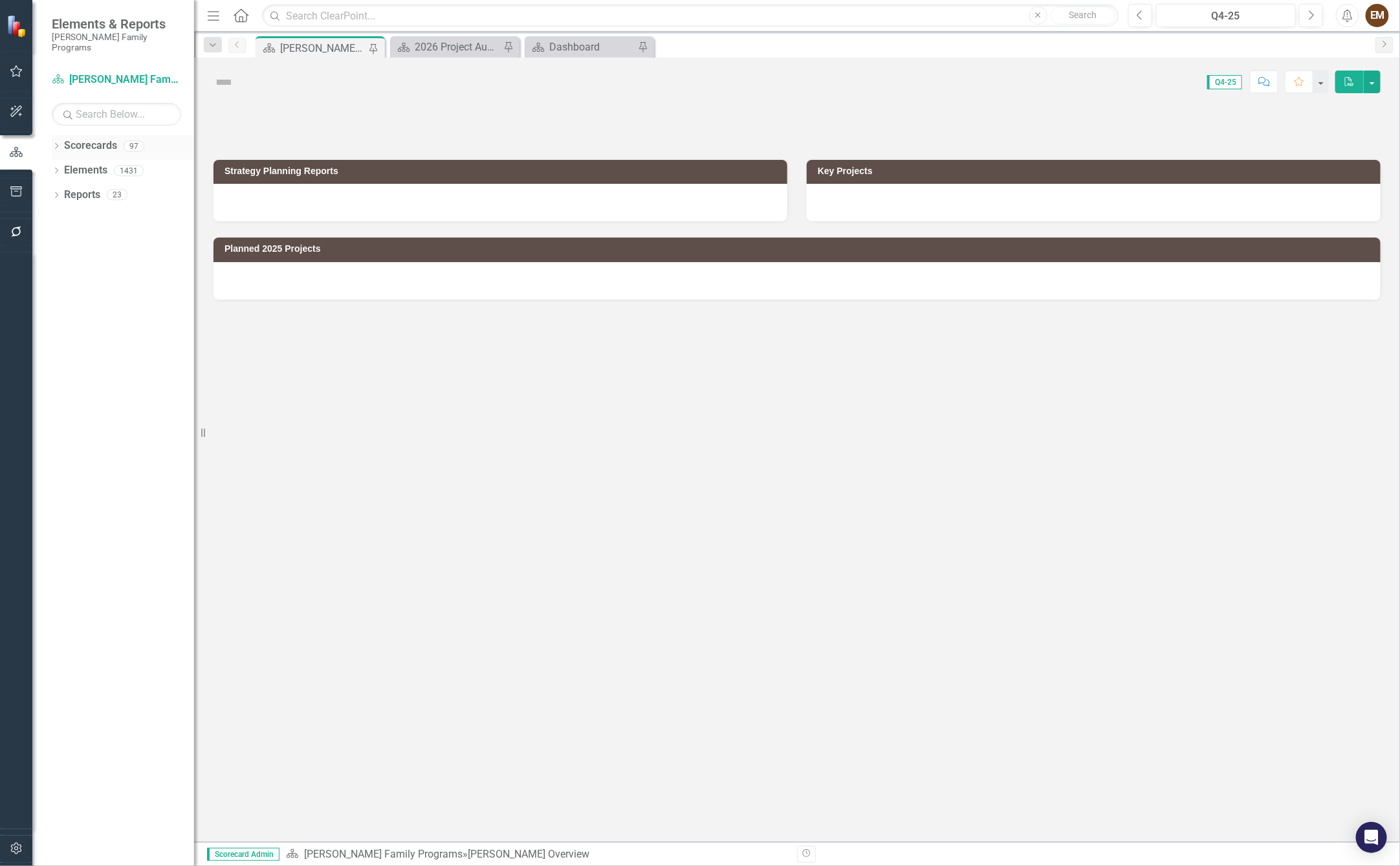
click at [59, 144] on icon "Dropdown" at bounding box center [56, 147] width 9 height 7
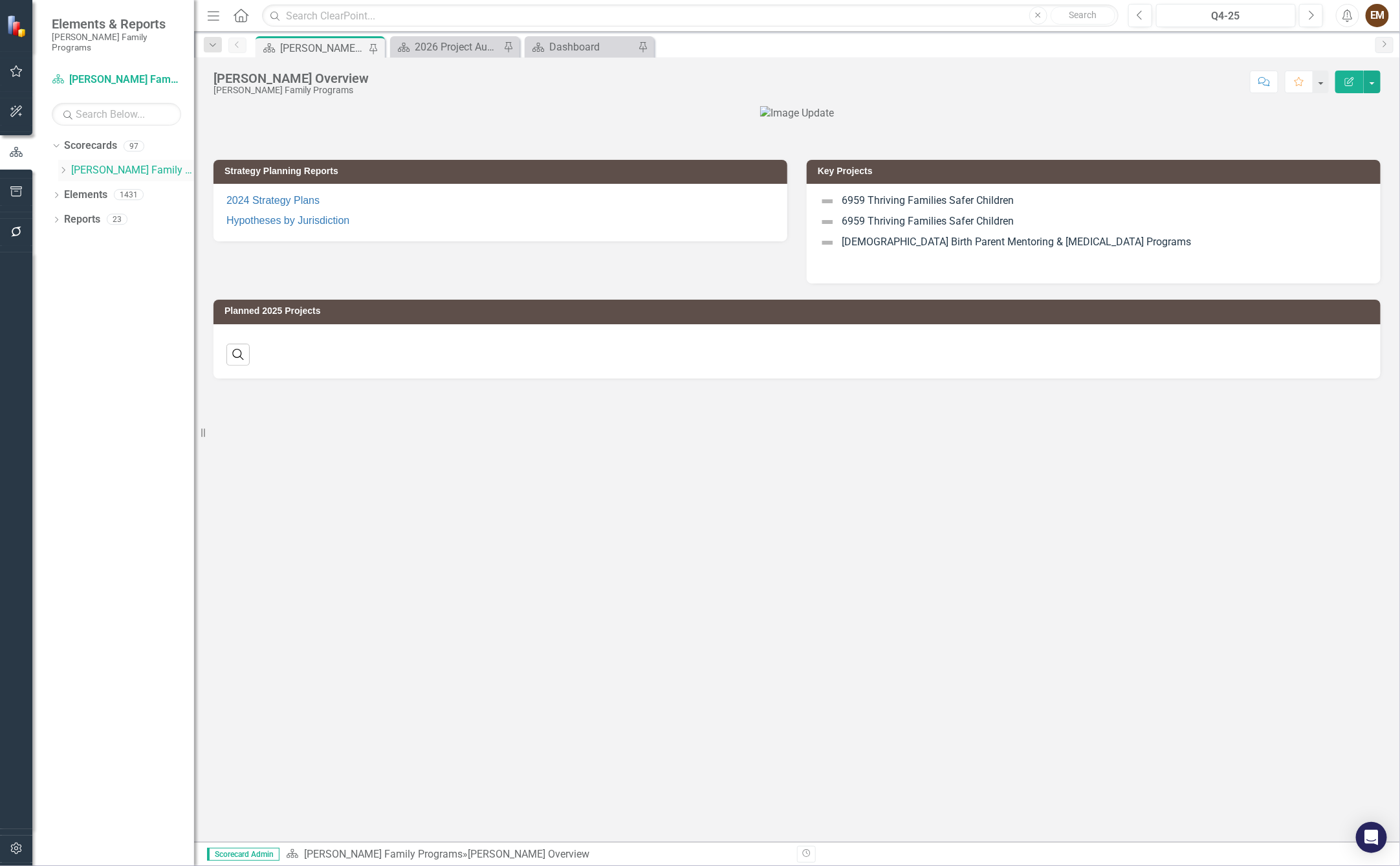
click at [65, 166] on icon "Dropdown" at bounding box center [63, 170] width 9 height 8
click at [79, 215] on icon "Dropdown" at bounding box center [76, 218] width 9 height 8
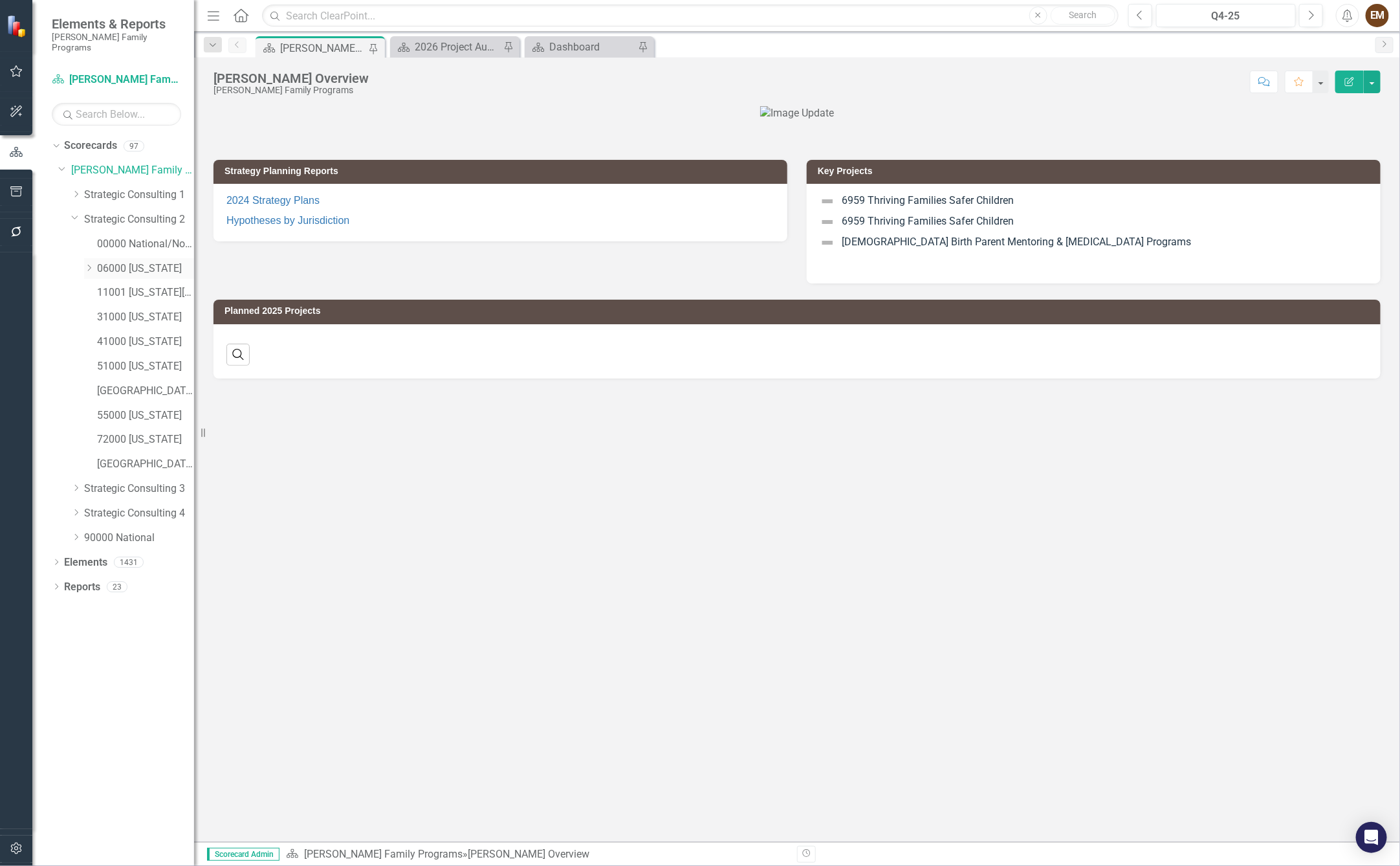
click at [90, 264] on icon "Dropdown" at bounding box center [89, 267] width 9 height 8
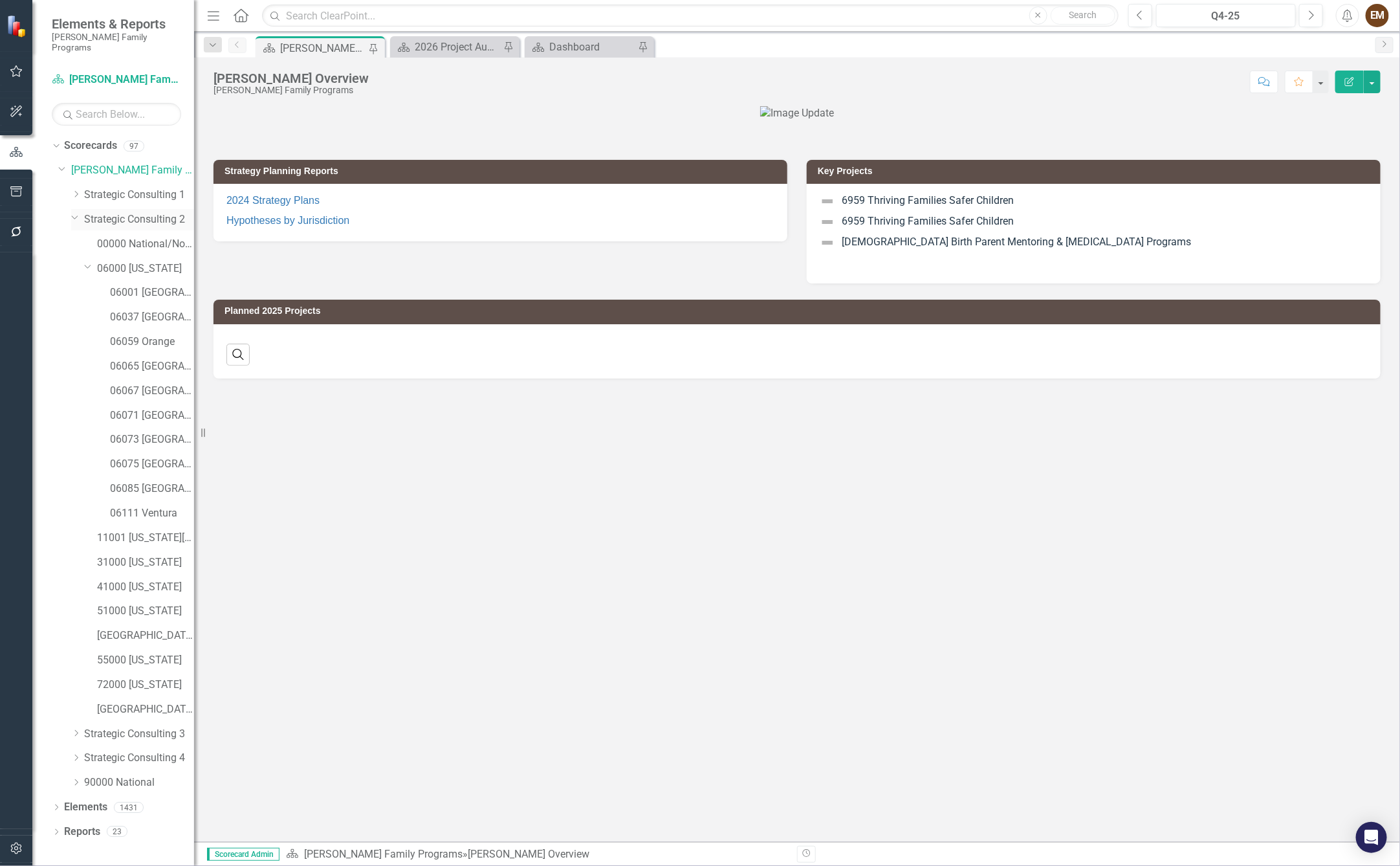
click at [167, 212] on link "Strategic Consulting 2" at bounding box center [140, 219] width 110 height 15
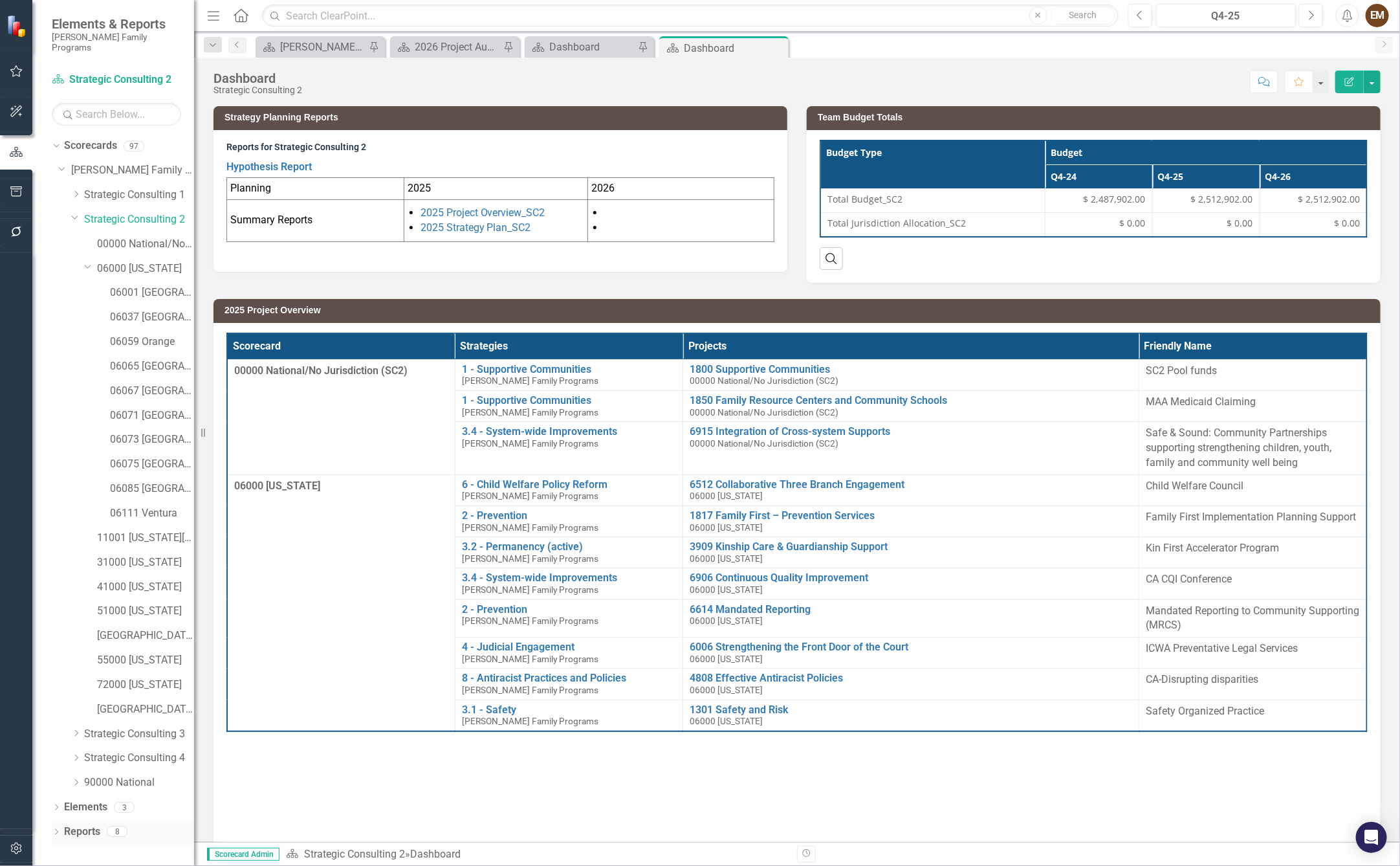
click at [57, 830] on icon "Dropdown" at bounding box center [56, 833] width 9 height 7
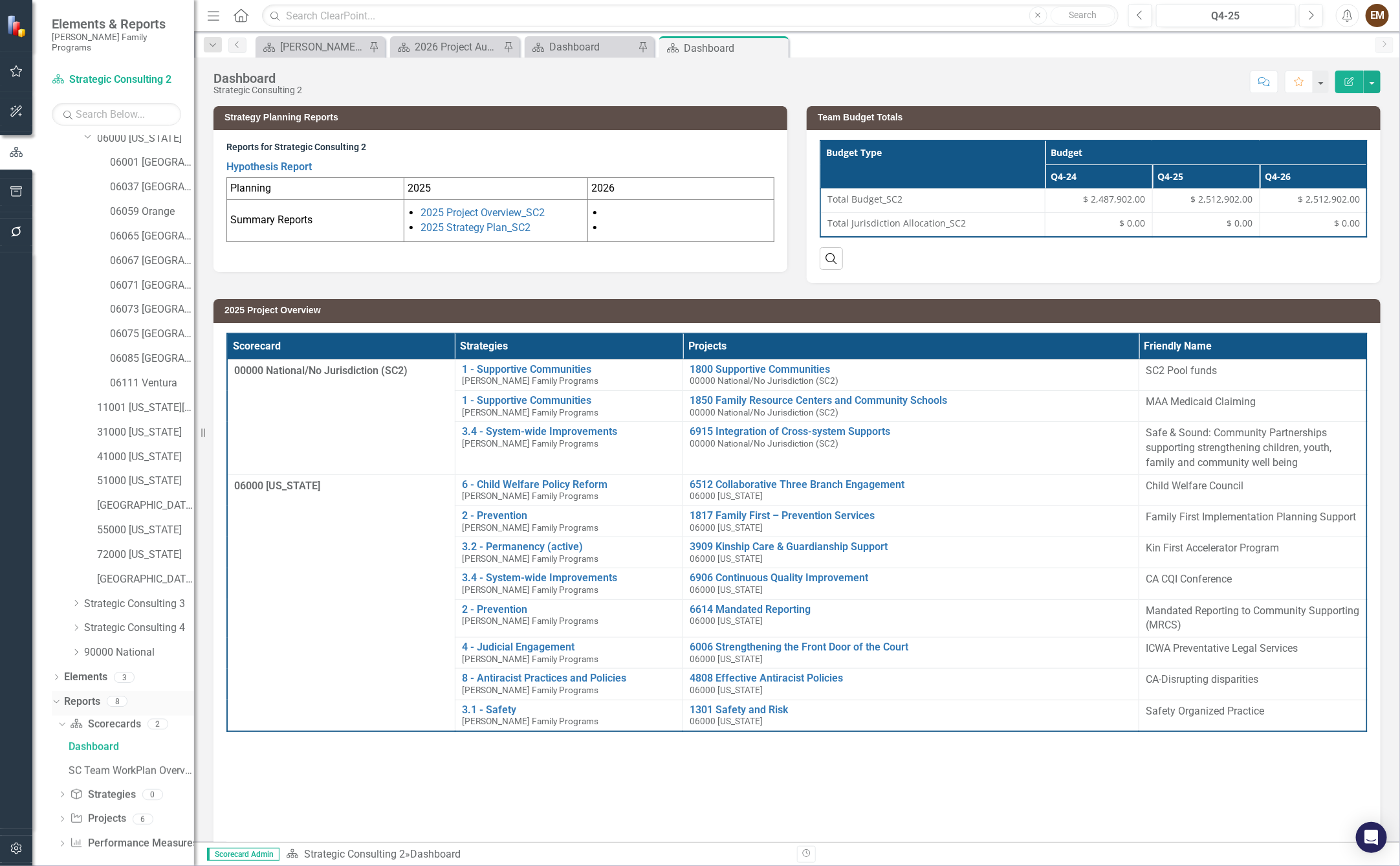
scroll to position [131, 0]
click at [62, 815] on icon at bounding box center [63, 818] width 3 height 6
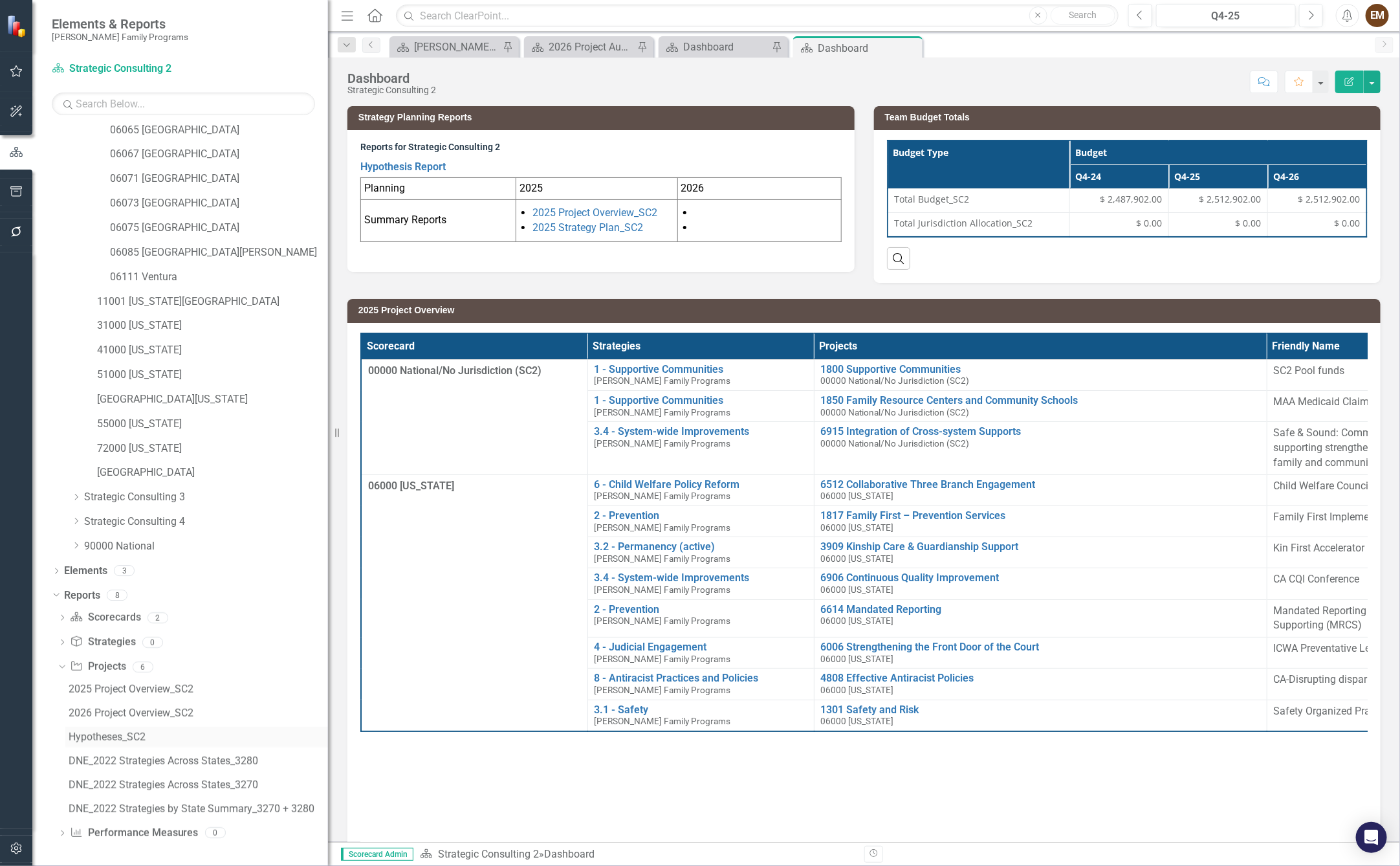
drag, startPoint x: 196, startPoint y: 697, endPoint x: 227, endPoint y: 728, distance: 43.8
click at [328, 722] on div "Resize" at bounding box center [333, 433] width 10 height 866
click at [115, 713] on div "2026 Project Overview_SC2" at bounding box center [197, 713] width 258 height 12
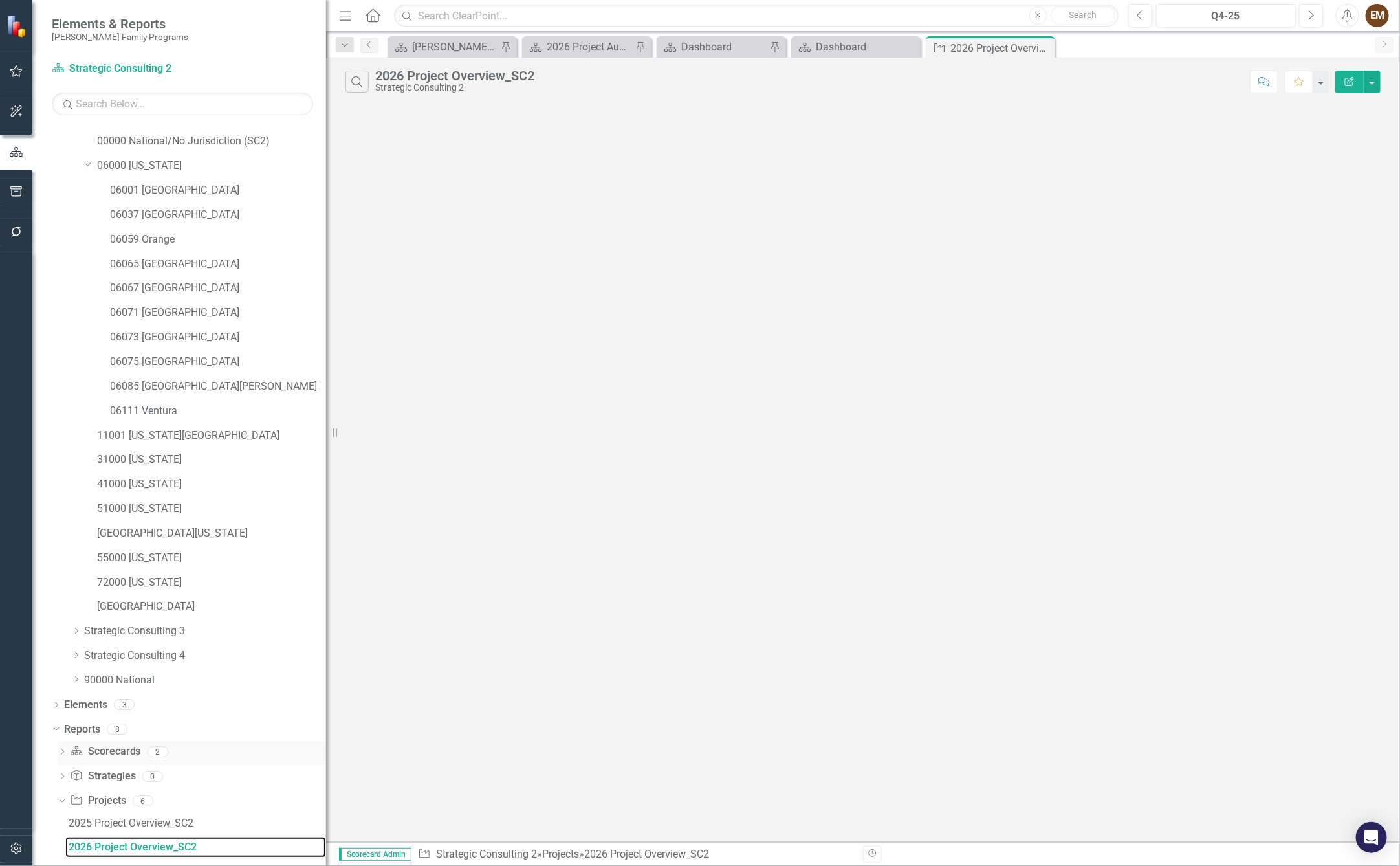
scroll to position [84, 0]
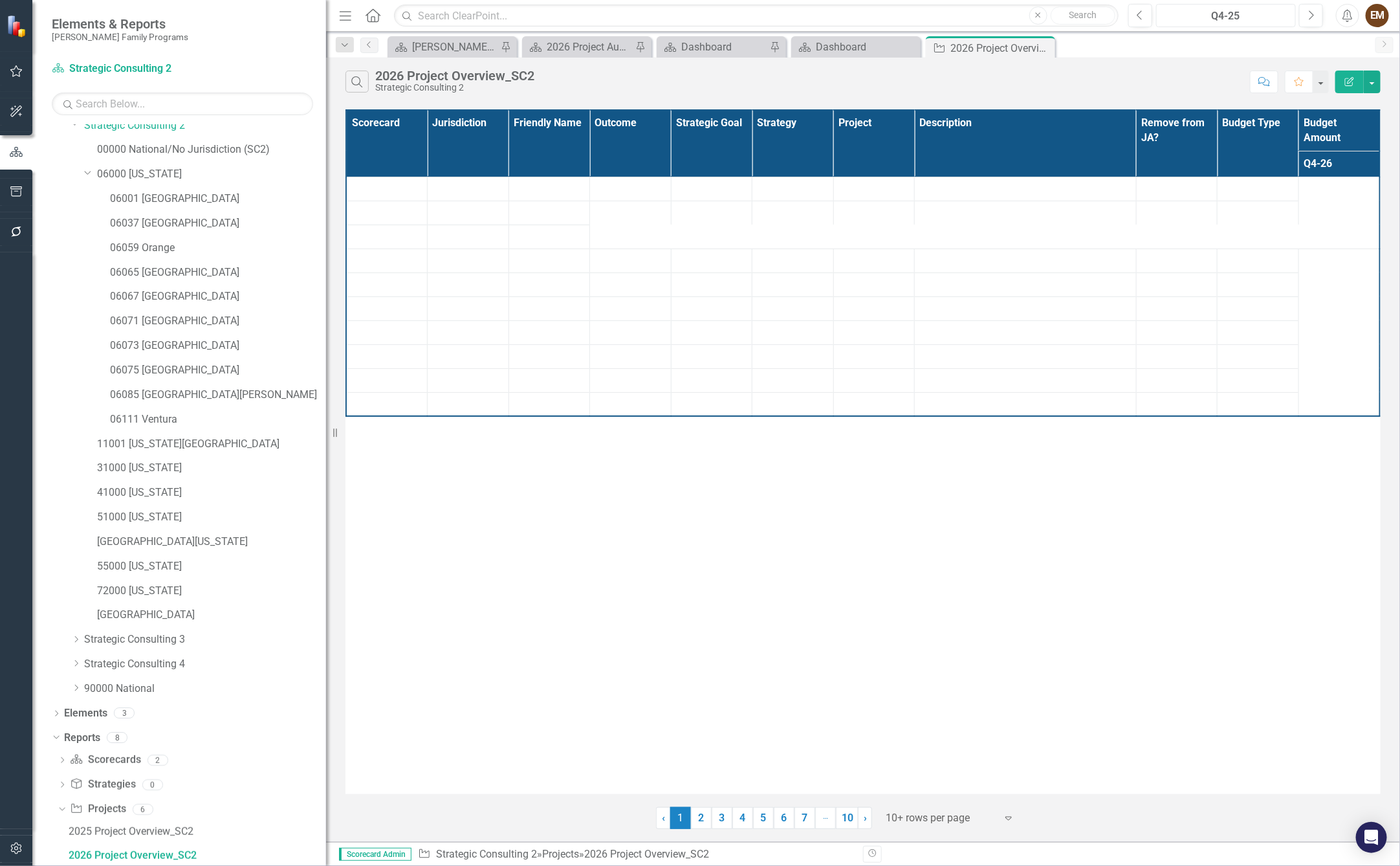
click at [1202, 15] on div "Q4-25" at bounding box center [1226, 16] width 131 height 16
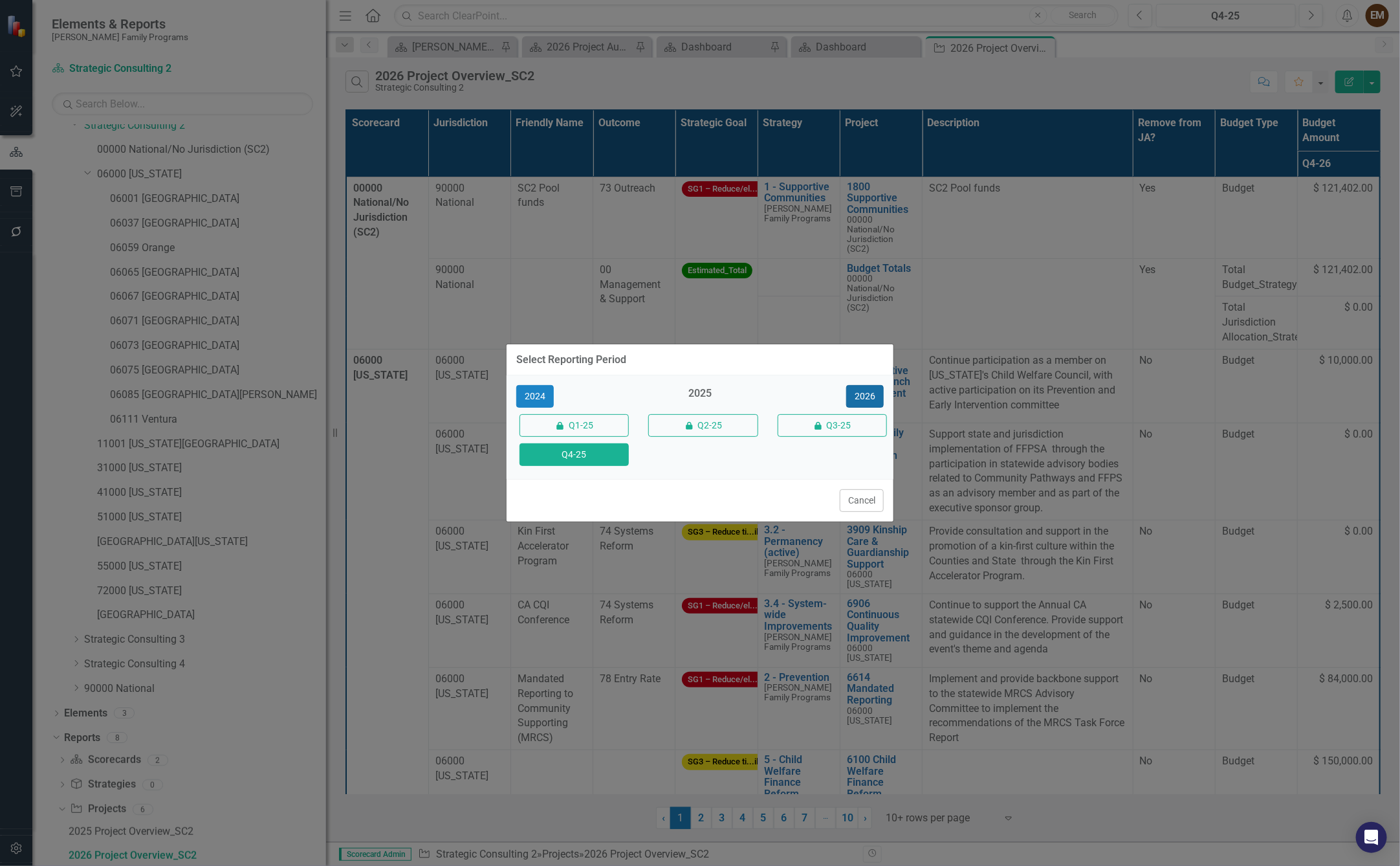
click at [870, 390] on button "2026" at bounding box center [865, 396] width 38 height 22
click at [582, 449] on button "Q4-26" at bounding box center [574, 454] width 109 height 22
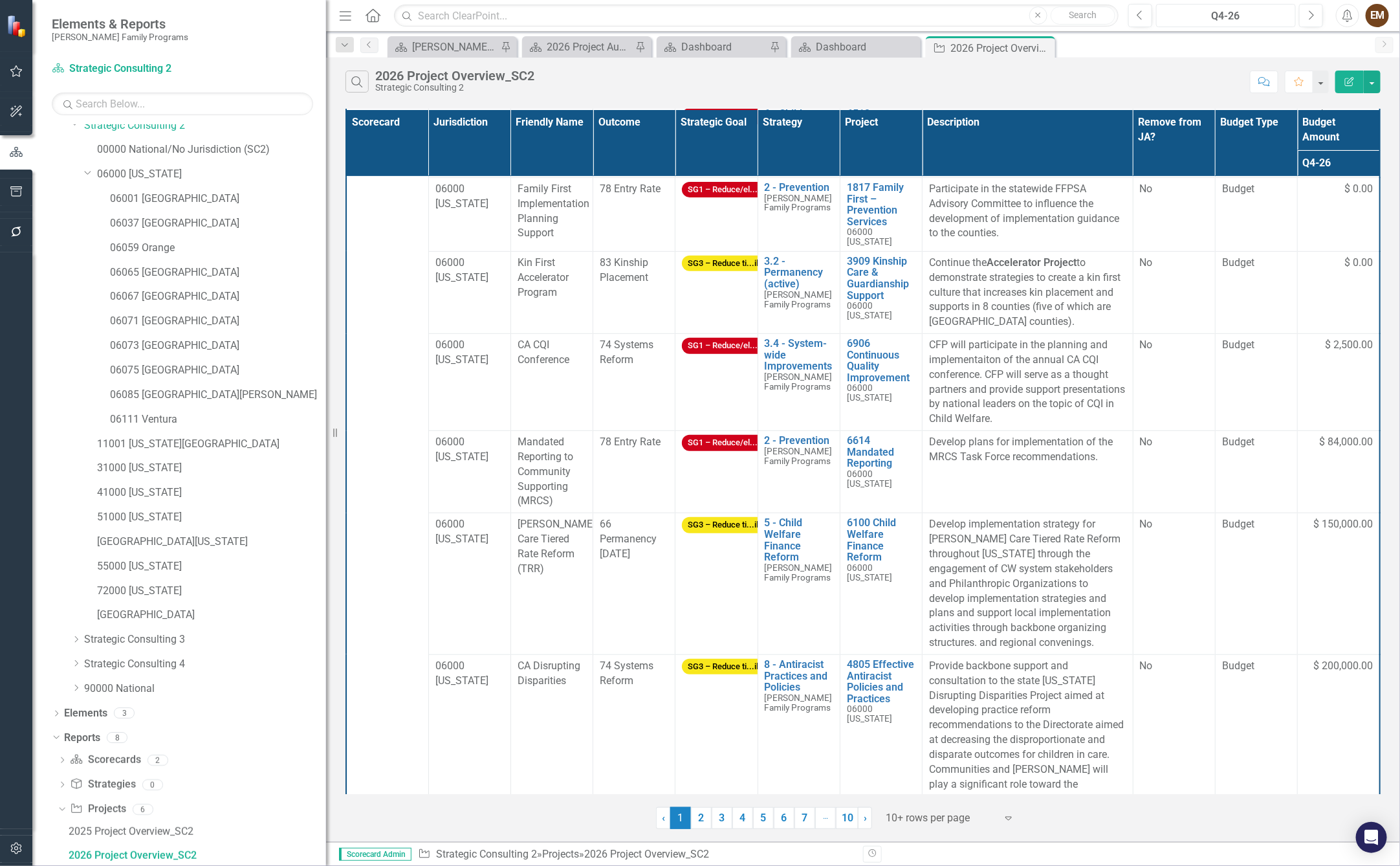
scroll to position [266, 0]
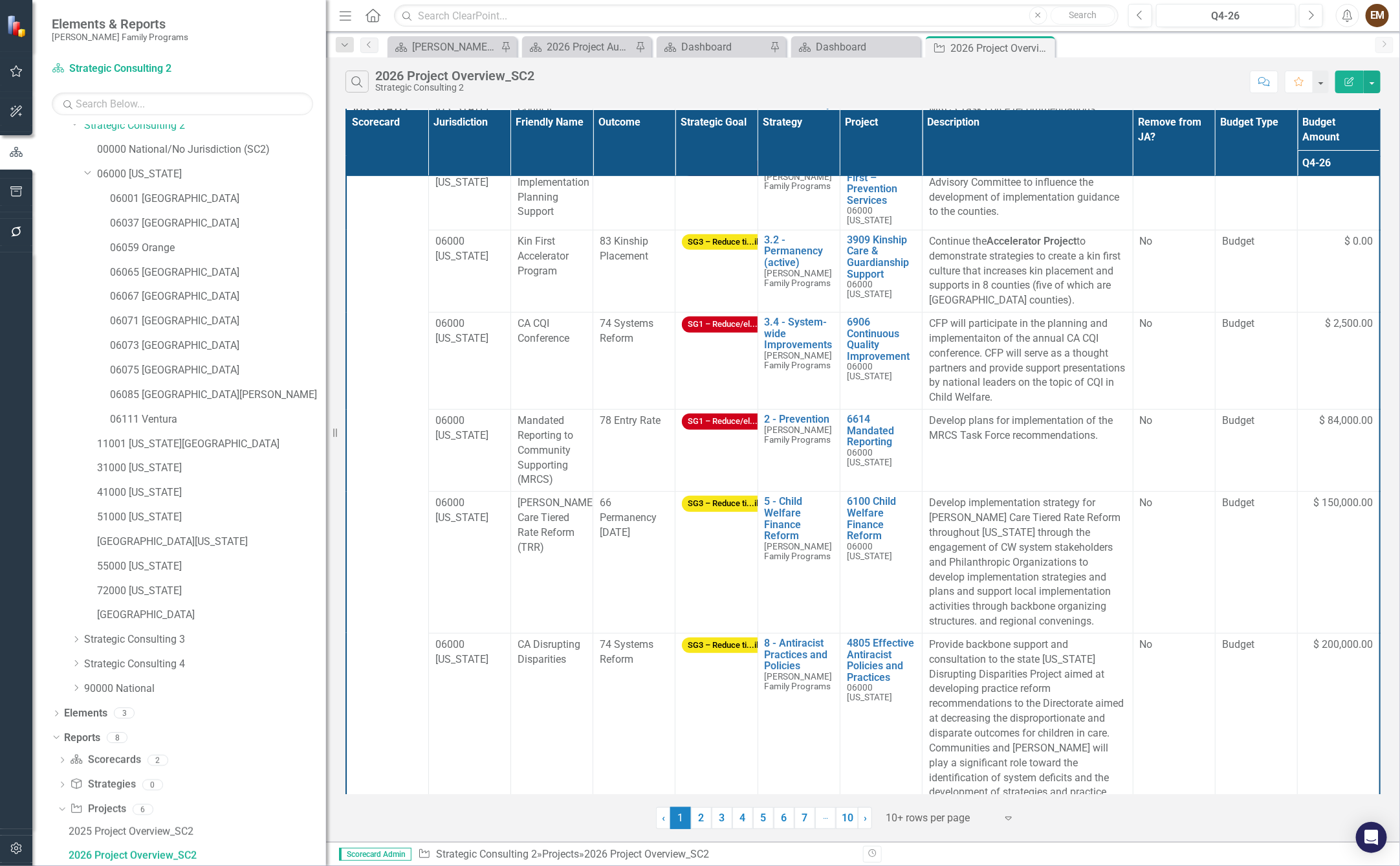
click at [968, 824] on div at bounding box center [941, 818] width 110 height 17
click at [985, 794] on div "Display All Rows" at bounding box center [955, 802] width 142 height 22
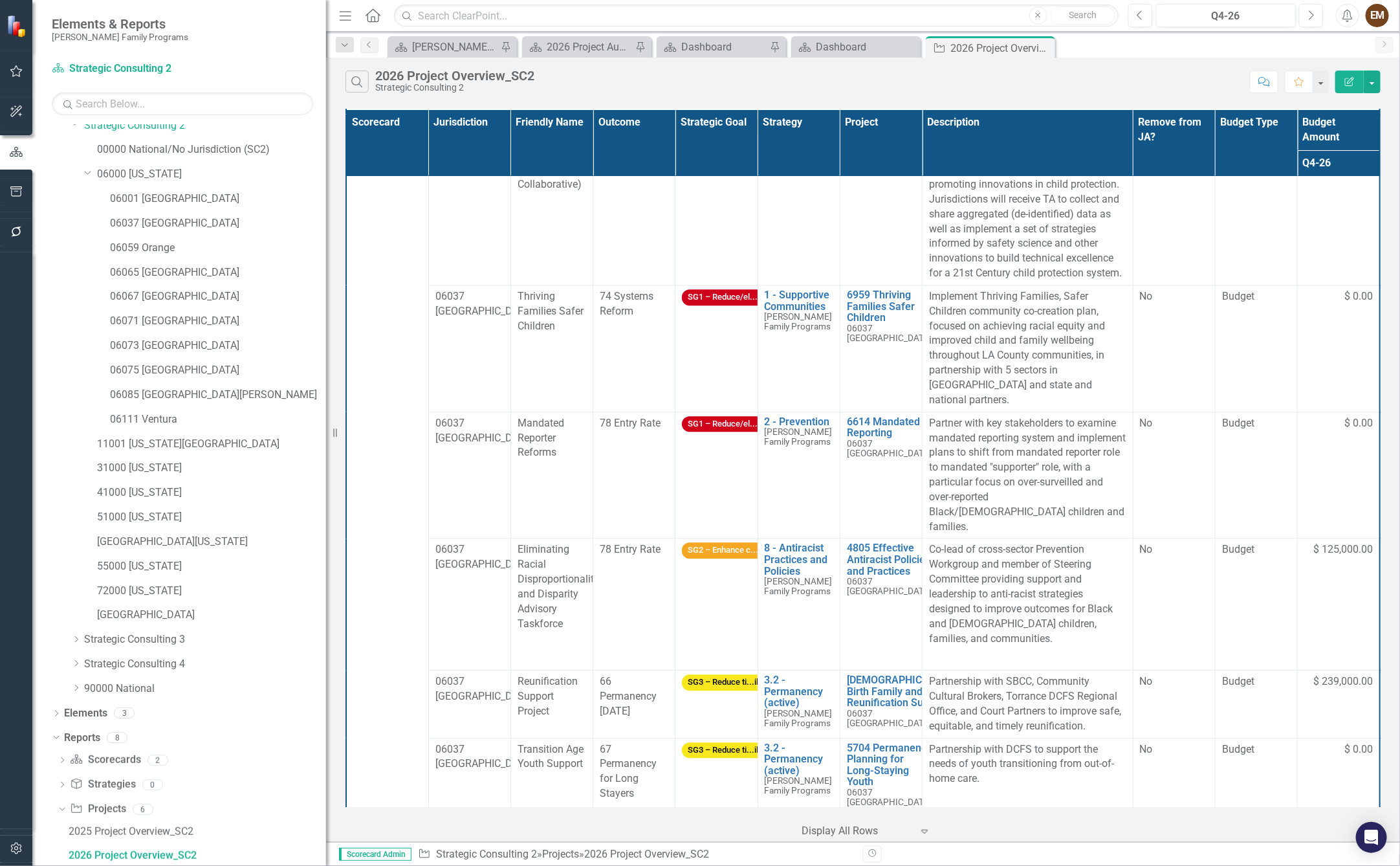
scroll to position [0, 0]
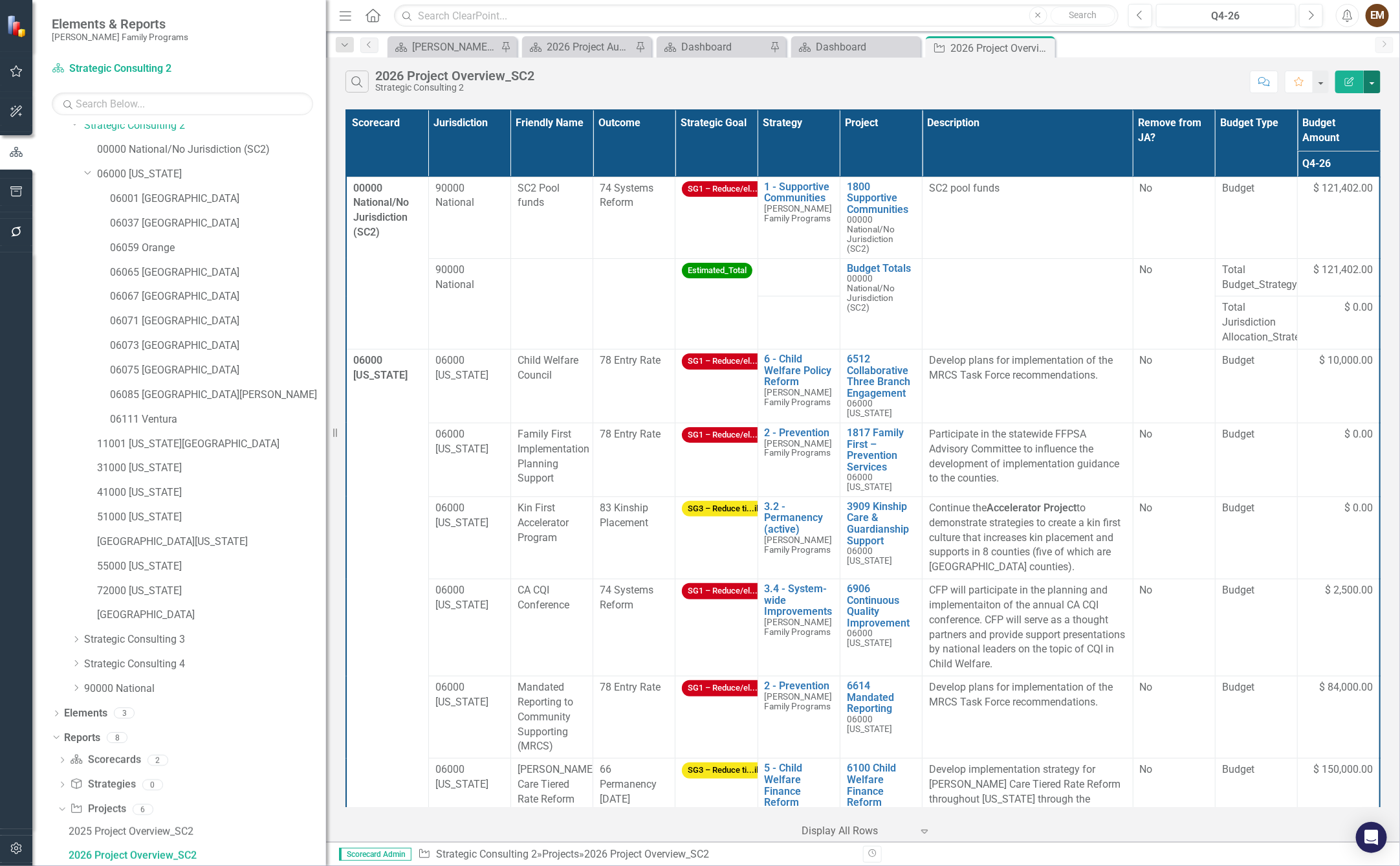
click at [1376, 87] on button "button" at bounding box center [1372, 82] width 17 height 22
click at [1347, 158] on link "Excel Export to Excel" at bounding box center [1328, 163] width 103 height 24
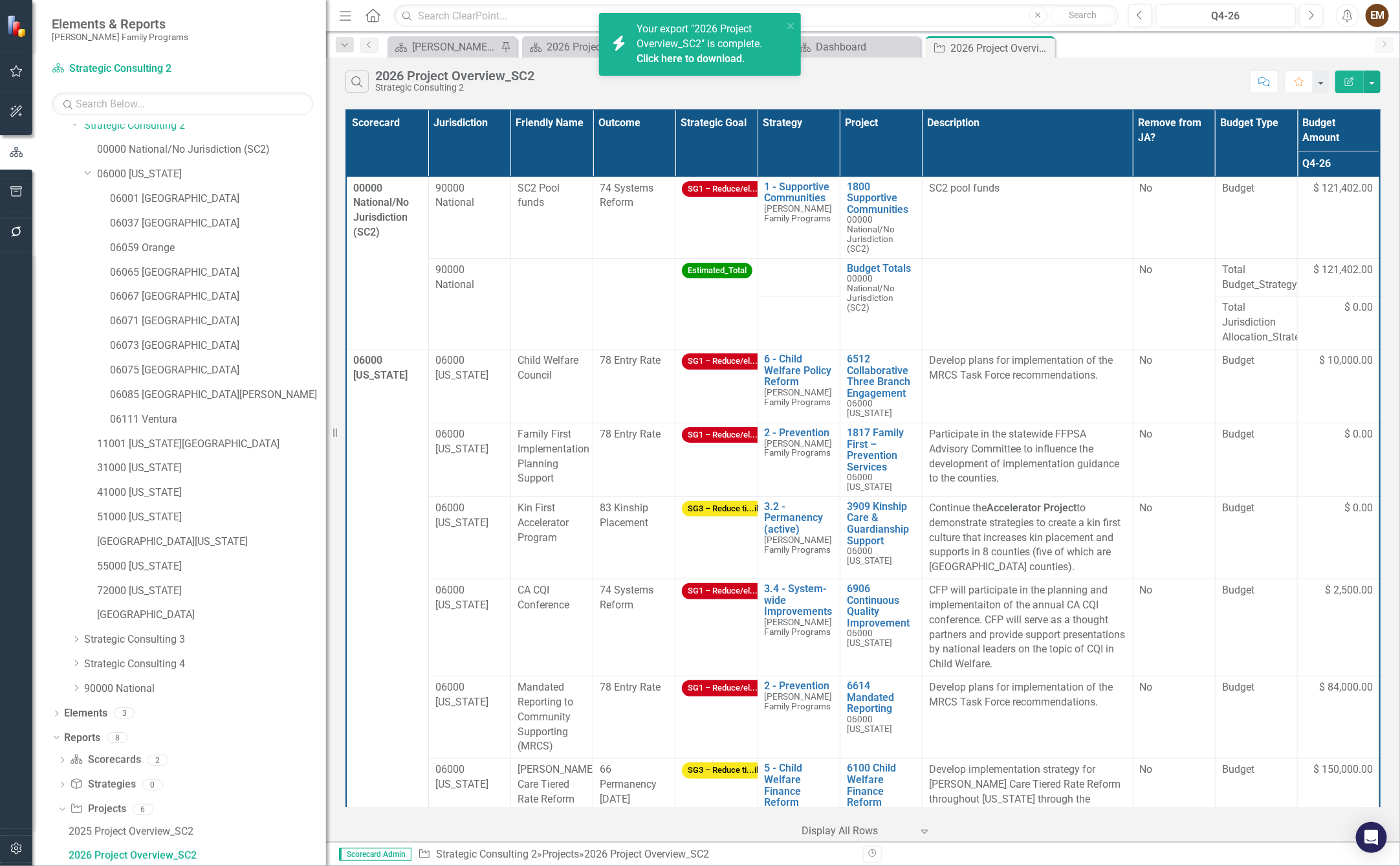
click at [745, 59] on link "Click here to download." at bounding box center [691, 59] width 109 height 12
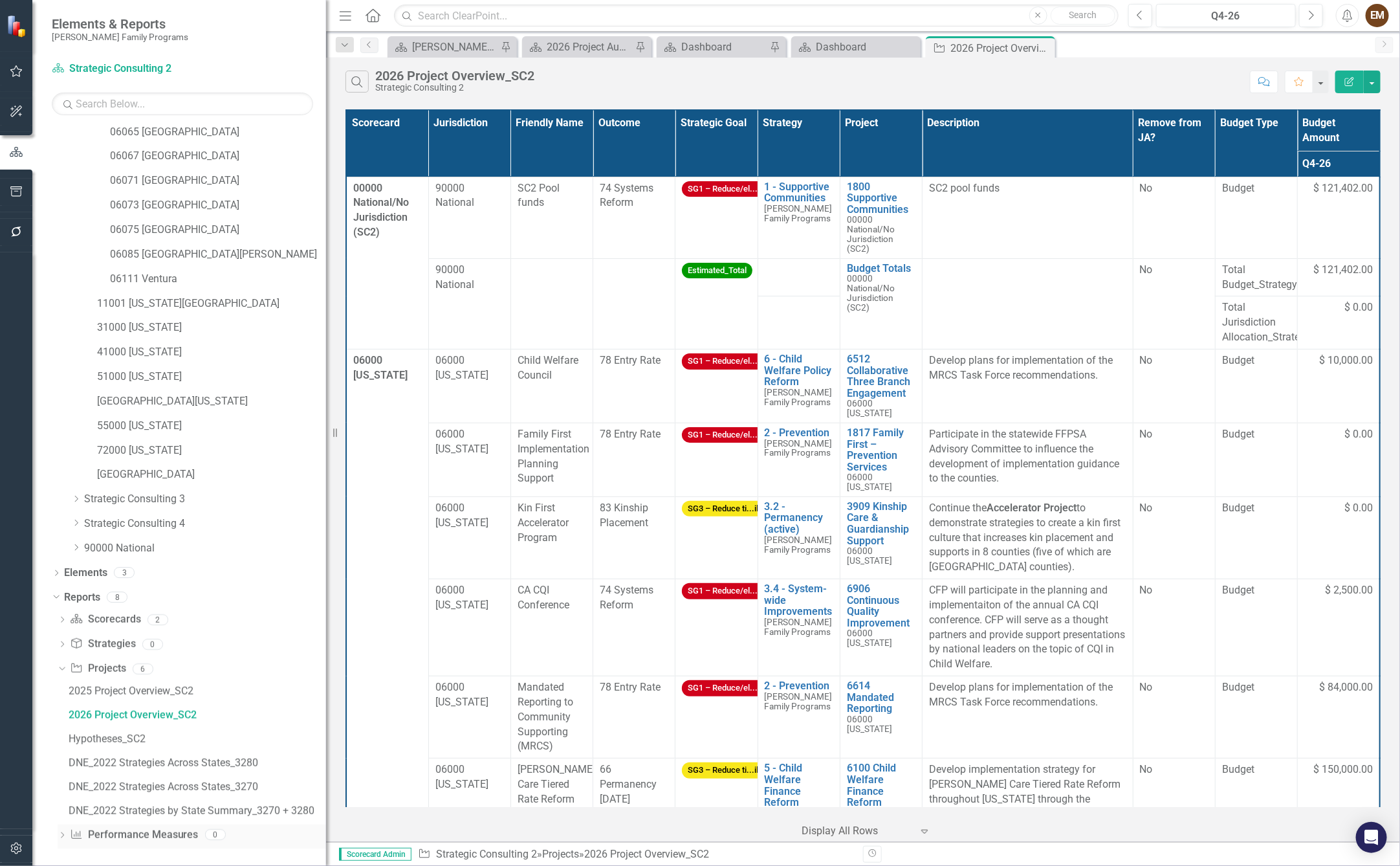
scroll to position [226, 0]
click at [1372, 85] on button "button" at bounding box center [1372, 82] width 17 height 22
click at [1361, 110] on link "Edit Report Edit Report" at bounding box center [1328, 113] width 103 height 24
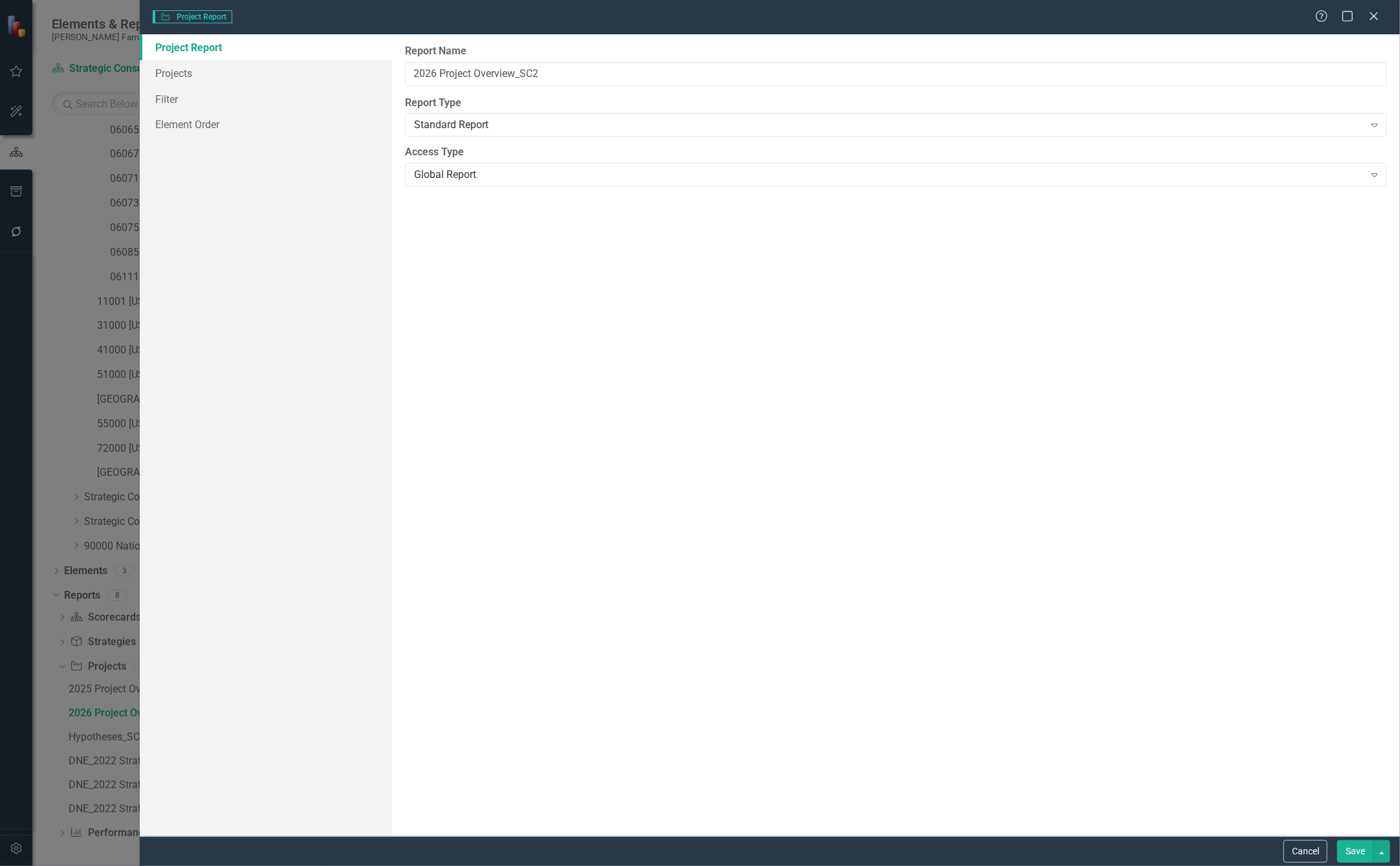
type input "2026 Project Overview_SC2"
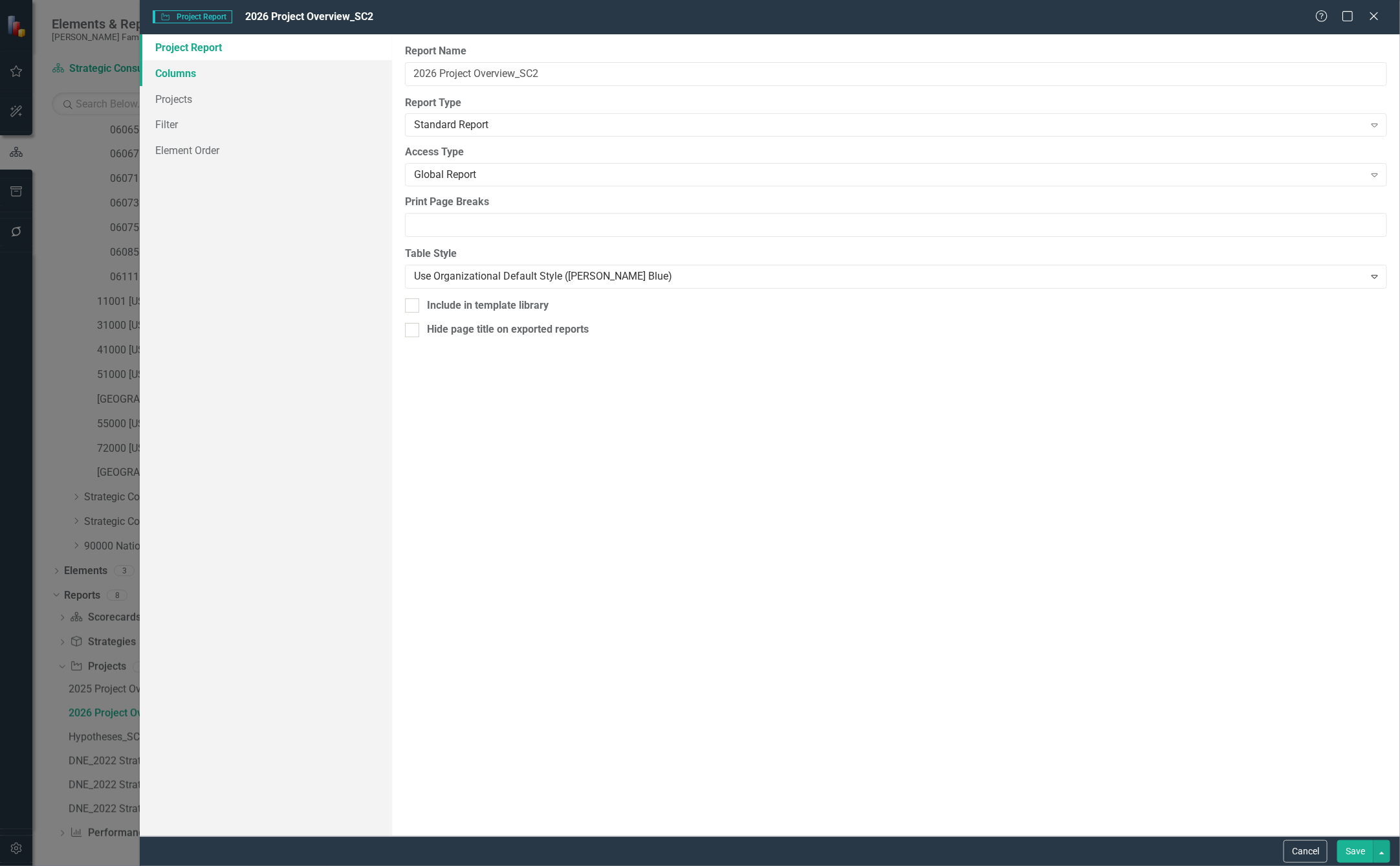
click at [187, 72] on link "Columns" at bounding box center [265, 73] width 252 height 26
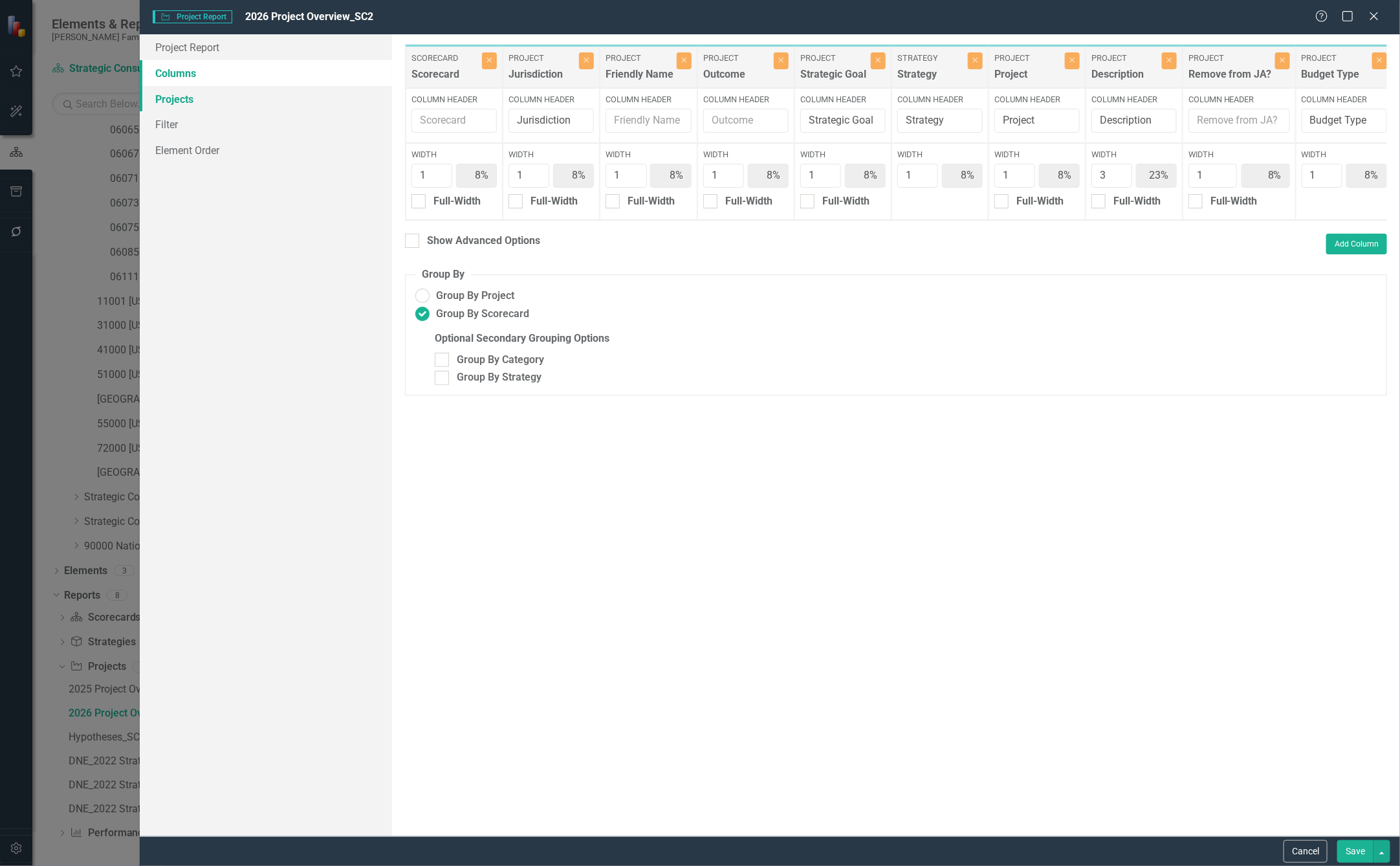
click at [187, 103] on link "Projects" at bounding box center [265, 99] width 252 height 26
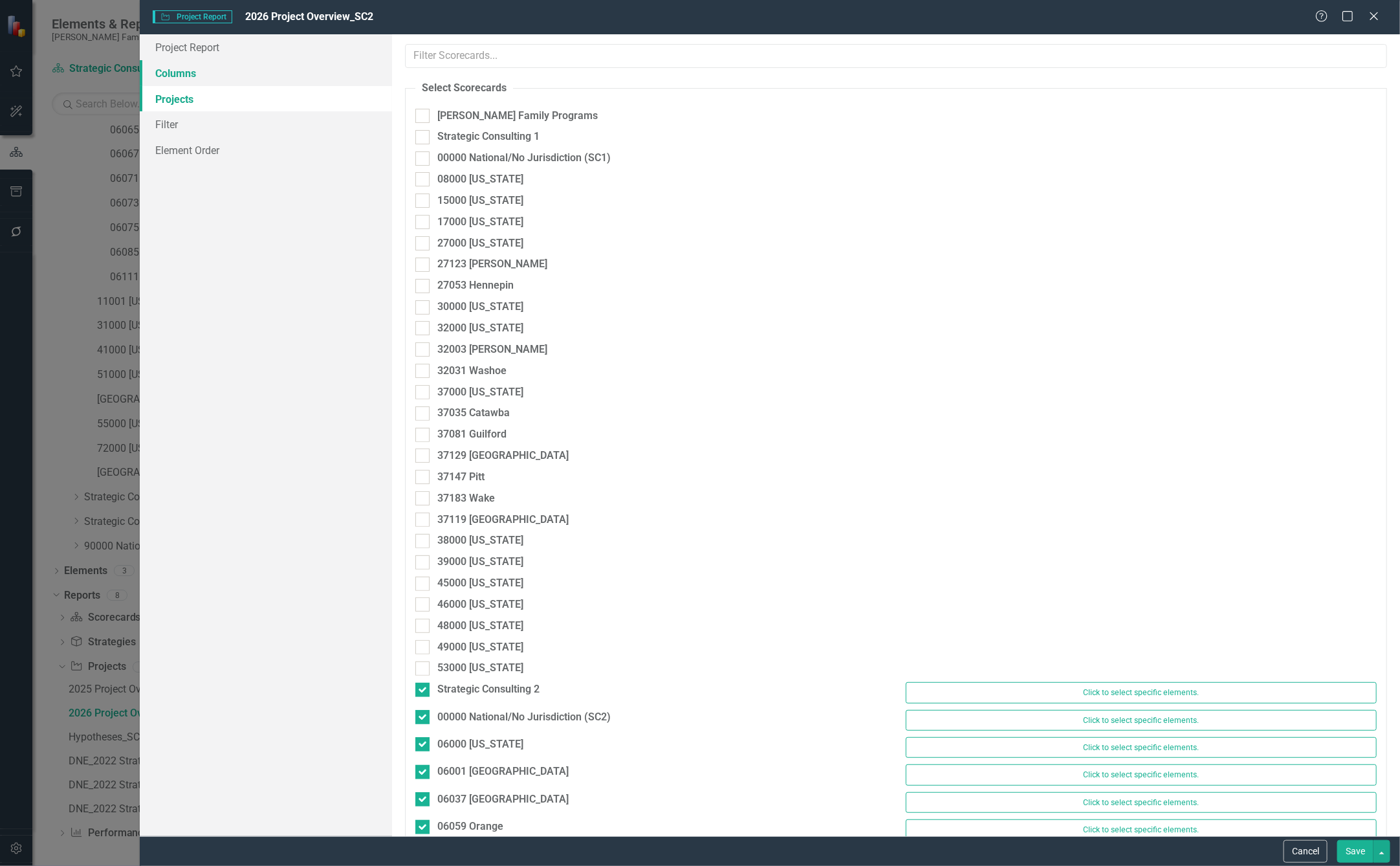
click at [184, 82] on link "Columns" at bounding box center [265, 73] width 252 height 26
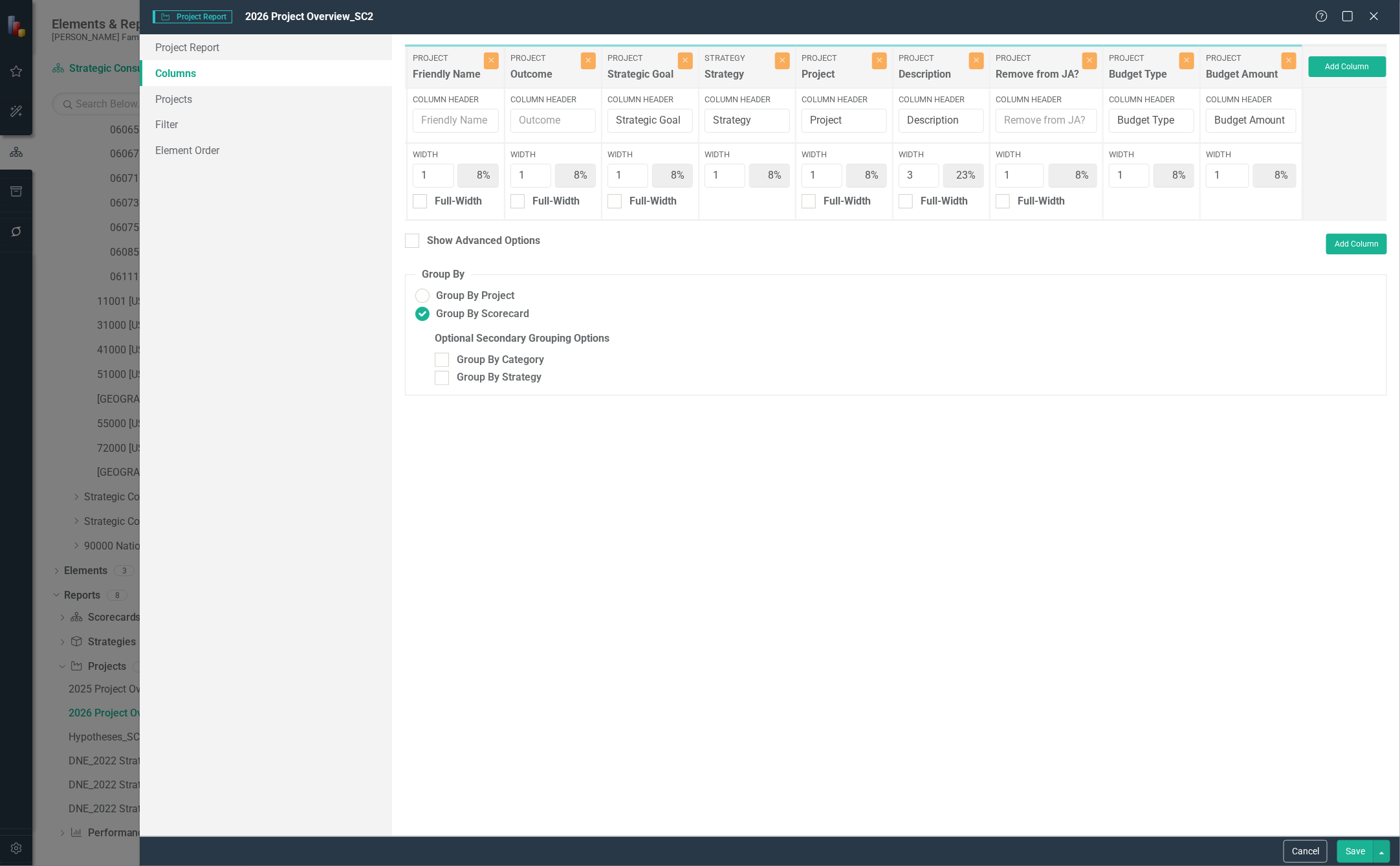
scroll to position [0, 207]
click at [440, 247] on div "Show Advanced Options" at bounding box center [483, 240] width 113 height 15
click at [414, 242] on input "Show Advanced Options" at bounding box center [409, 238] width 9 height 9
checkbox input "true"
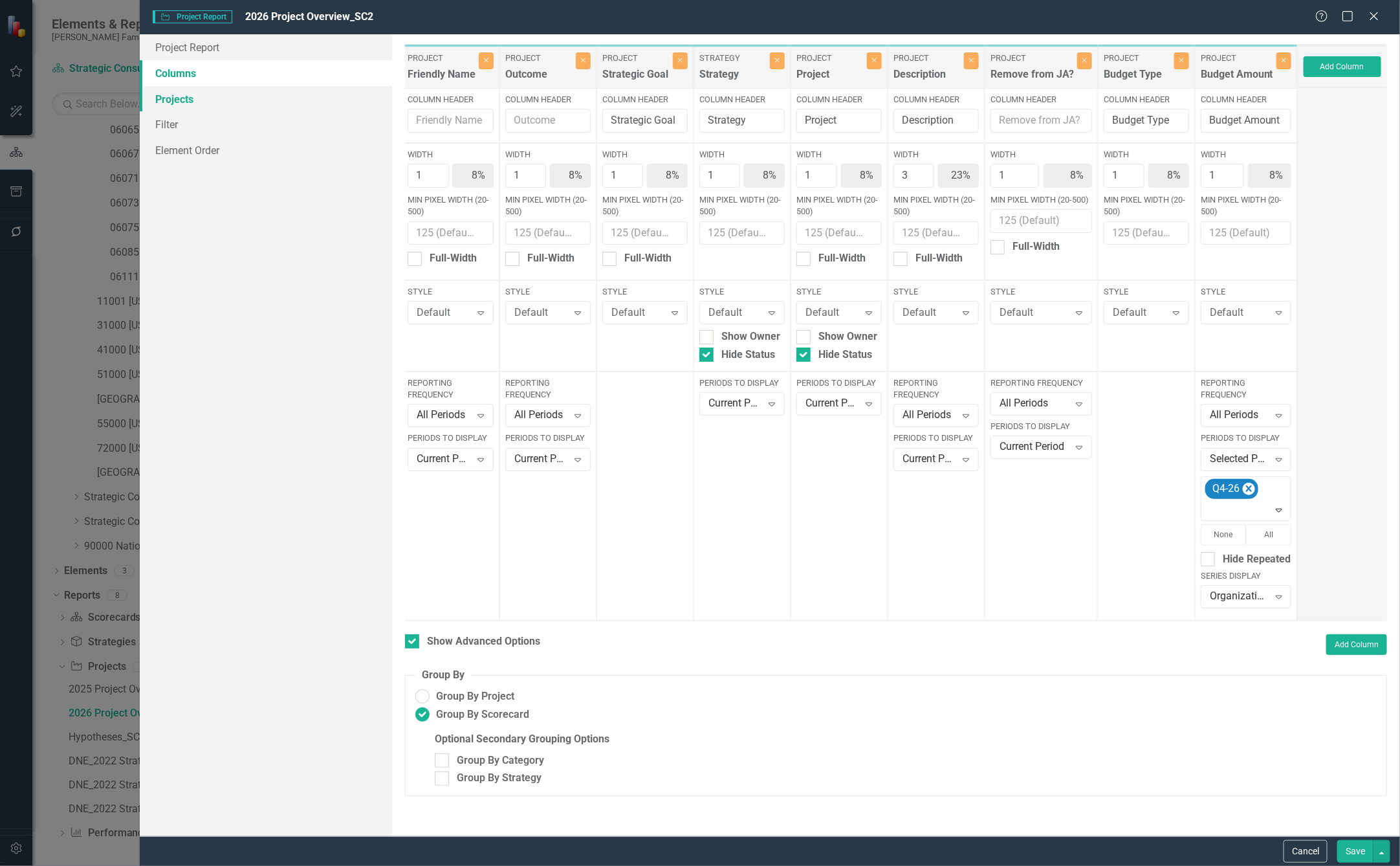
click at [202, 100] on link "Projects" at bounding box center [265, 99] width 252 height 26
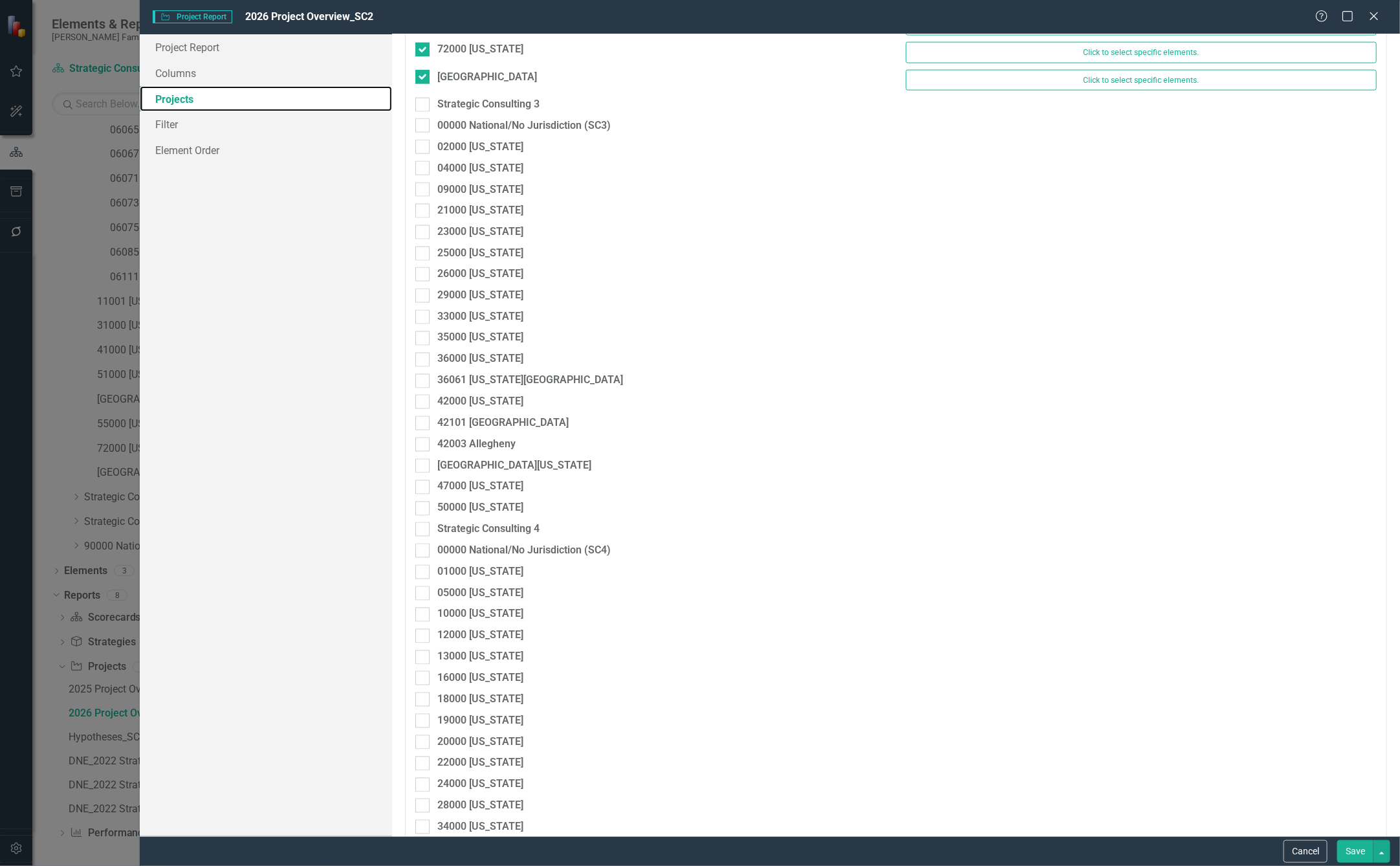
scroll to position [1165, 0]
click at [223, 134] on link "Filter" at bounding box center [265, 124] width 252 height 26
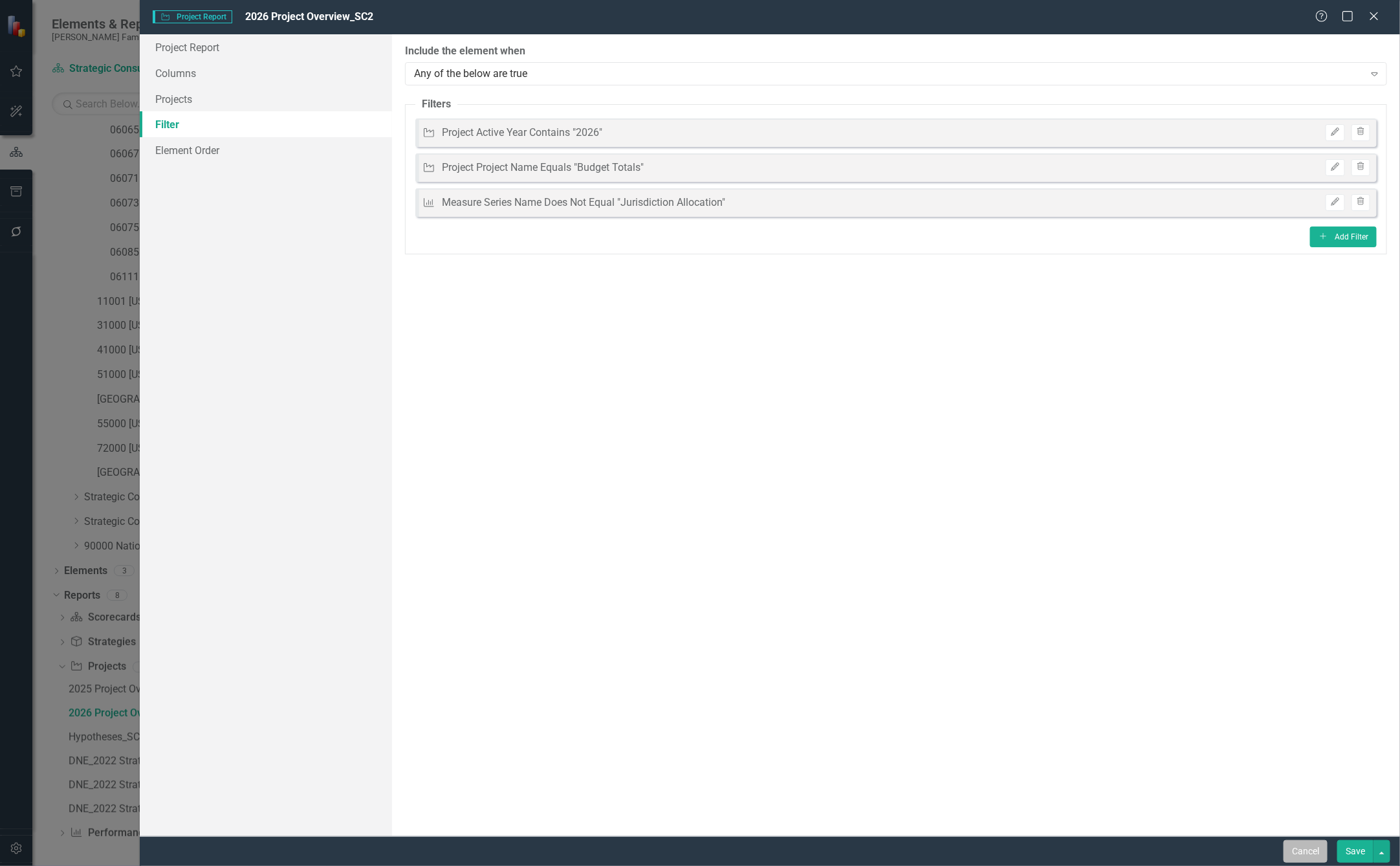
click at [1306, 856] on button "Cancel" at bounding box center [1305, 851] width 44 height 22
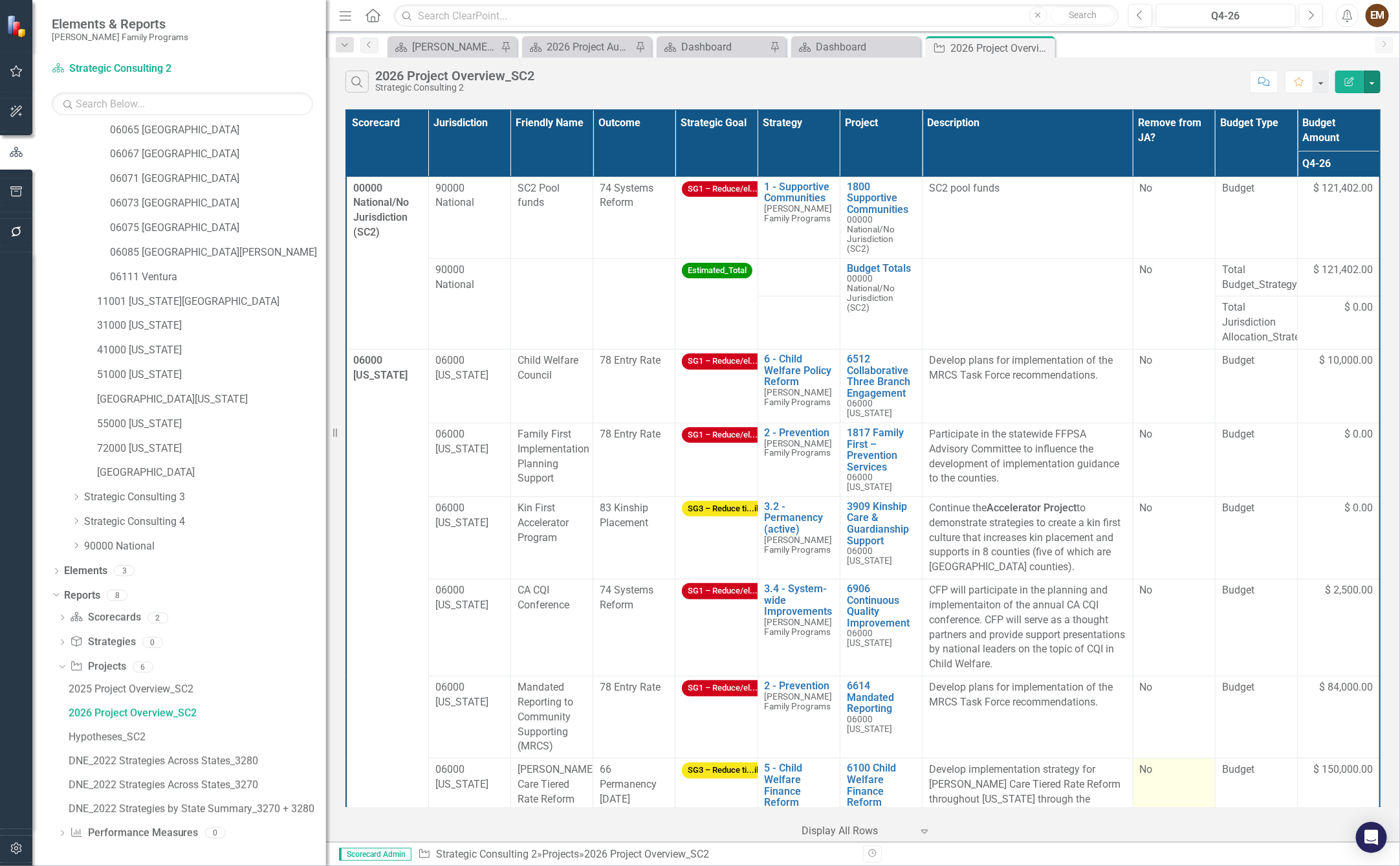
scroll to position [194, 0]
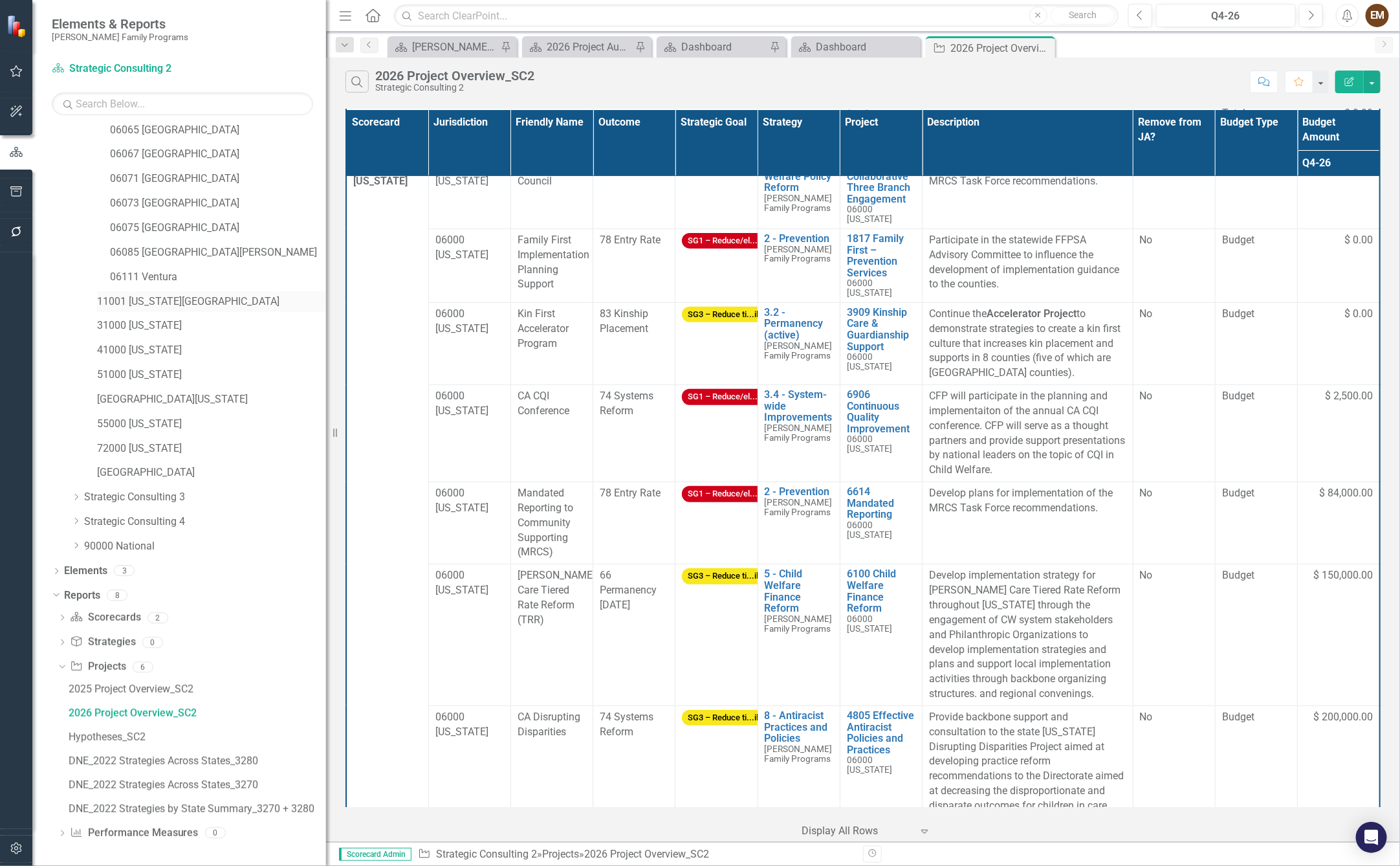
click at [153, 301] on link "11001 [US_STATE][GEOGRAPHIC_DATA]" at bounding box center [212, 302] width 229 height 15
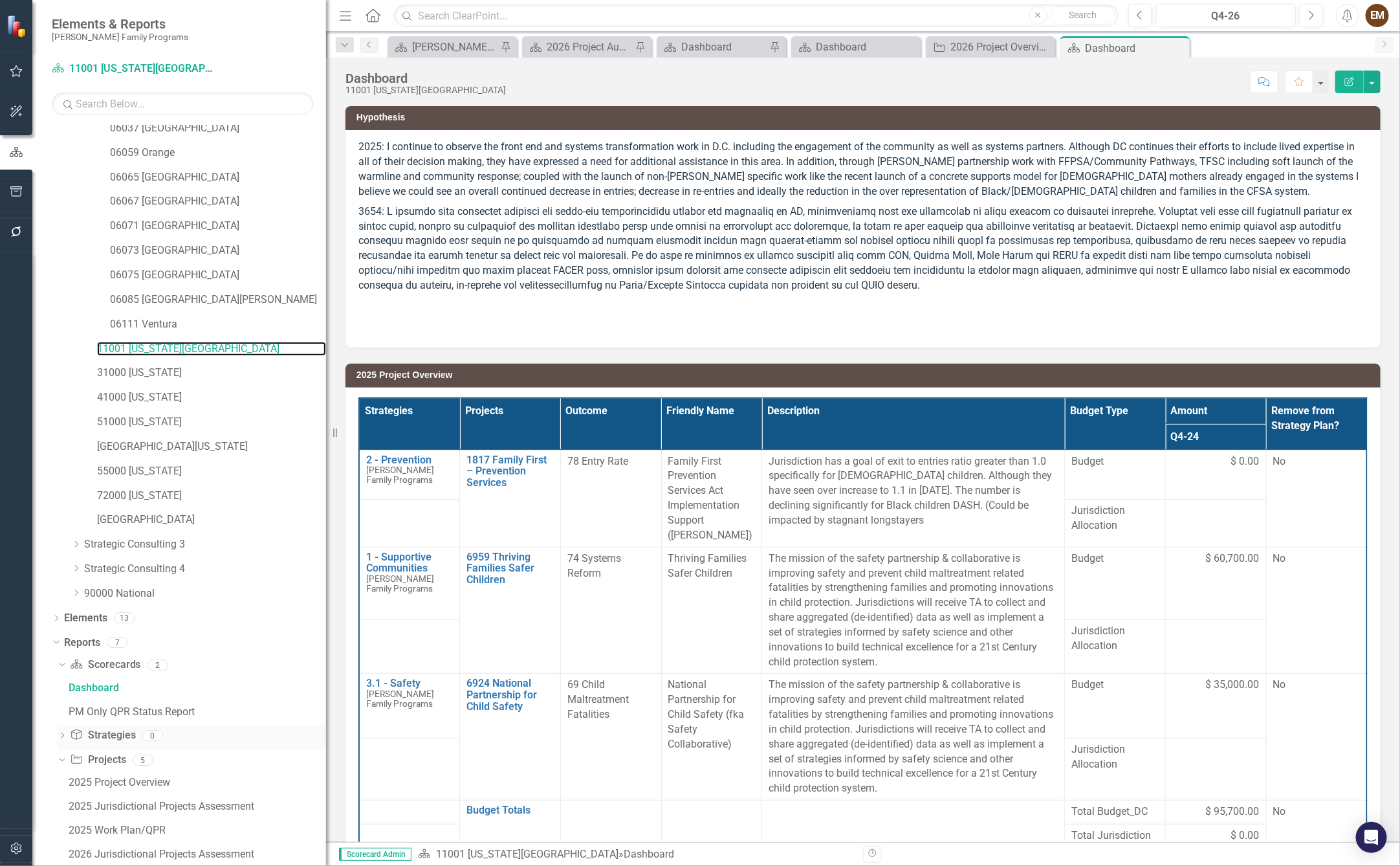
scroll to position [248, 0]
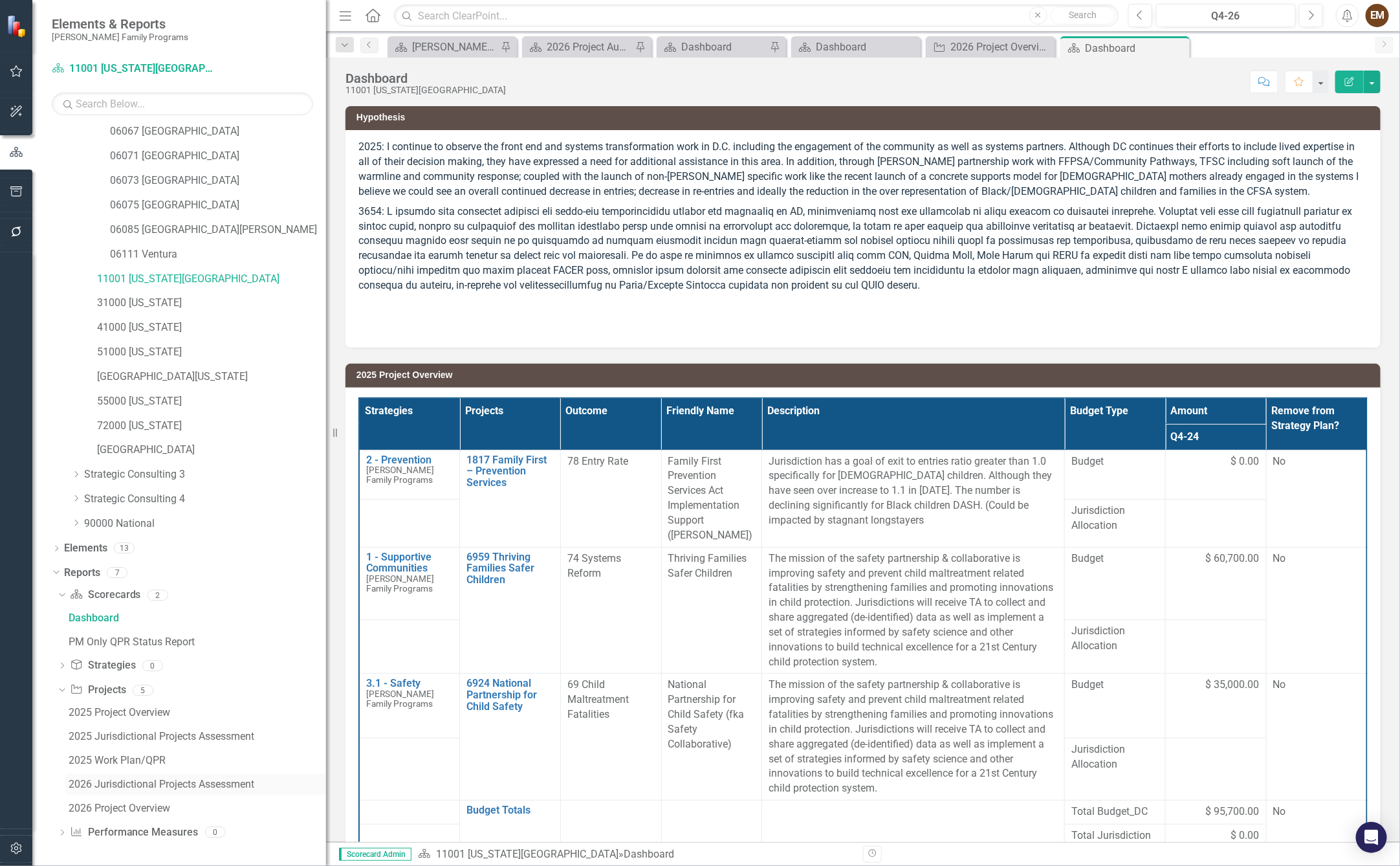
click at [128, 787] on div "2026 Jurisdictional Projects Assessment" at bounding box center [197, 784] width 258 height 12
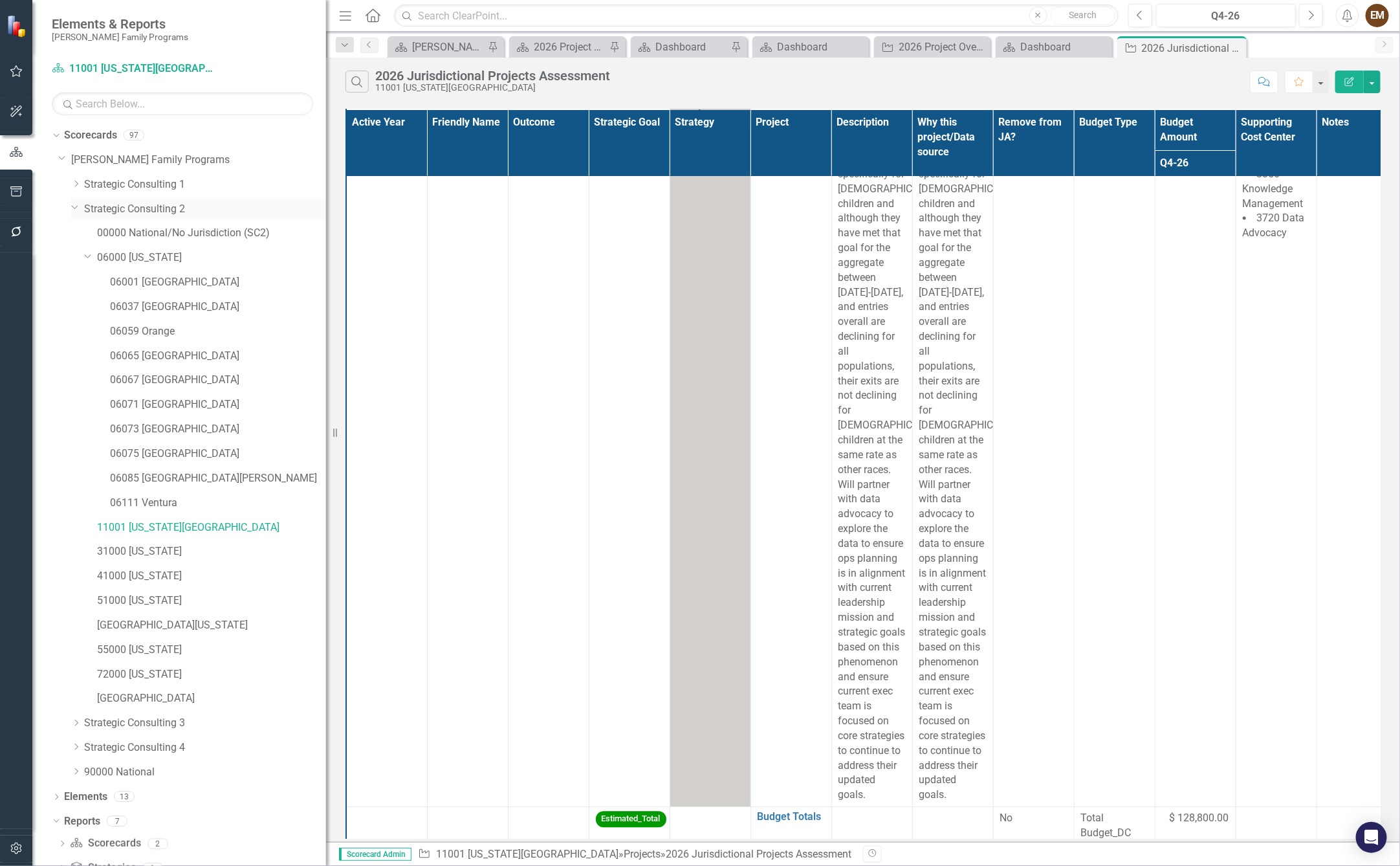
click at [159, 214] on link "Strategic Consulting 2" at bounding box center [205, 209] width 242 height 15
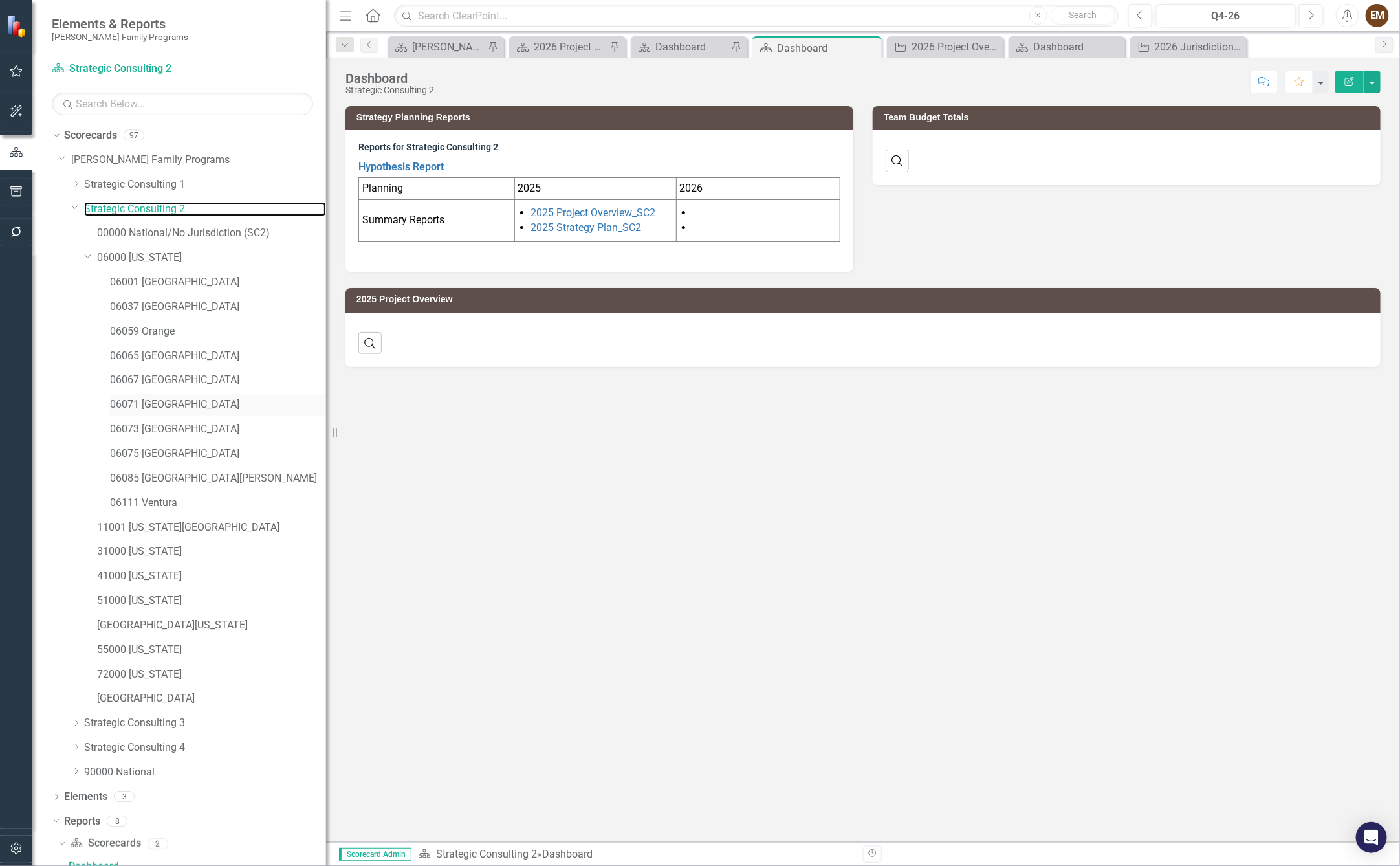
scroll to position [10, 0]
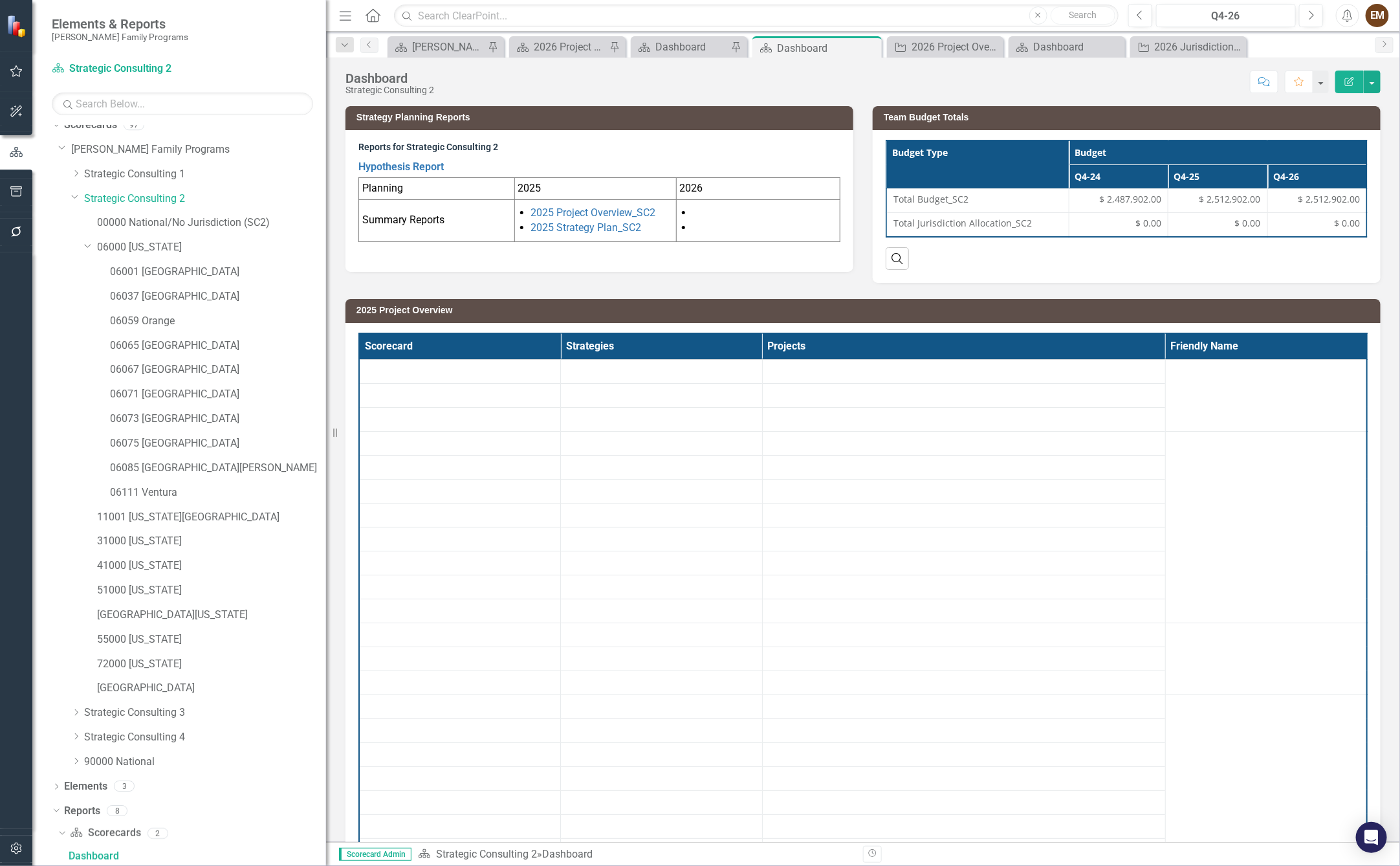
click at [1304, 202] on span "$ 2,512,902.00" at bounding box center [1328, 199] width 62 height 13
click at [1305, 202] on span "$ 2,512,902.00" at bounding box center [1328, 199] width 62 height 13
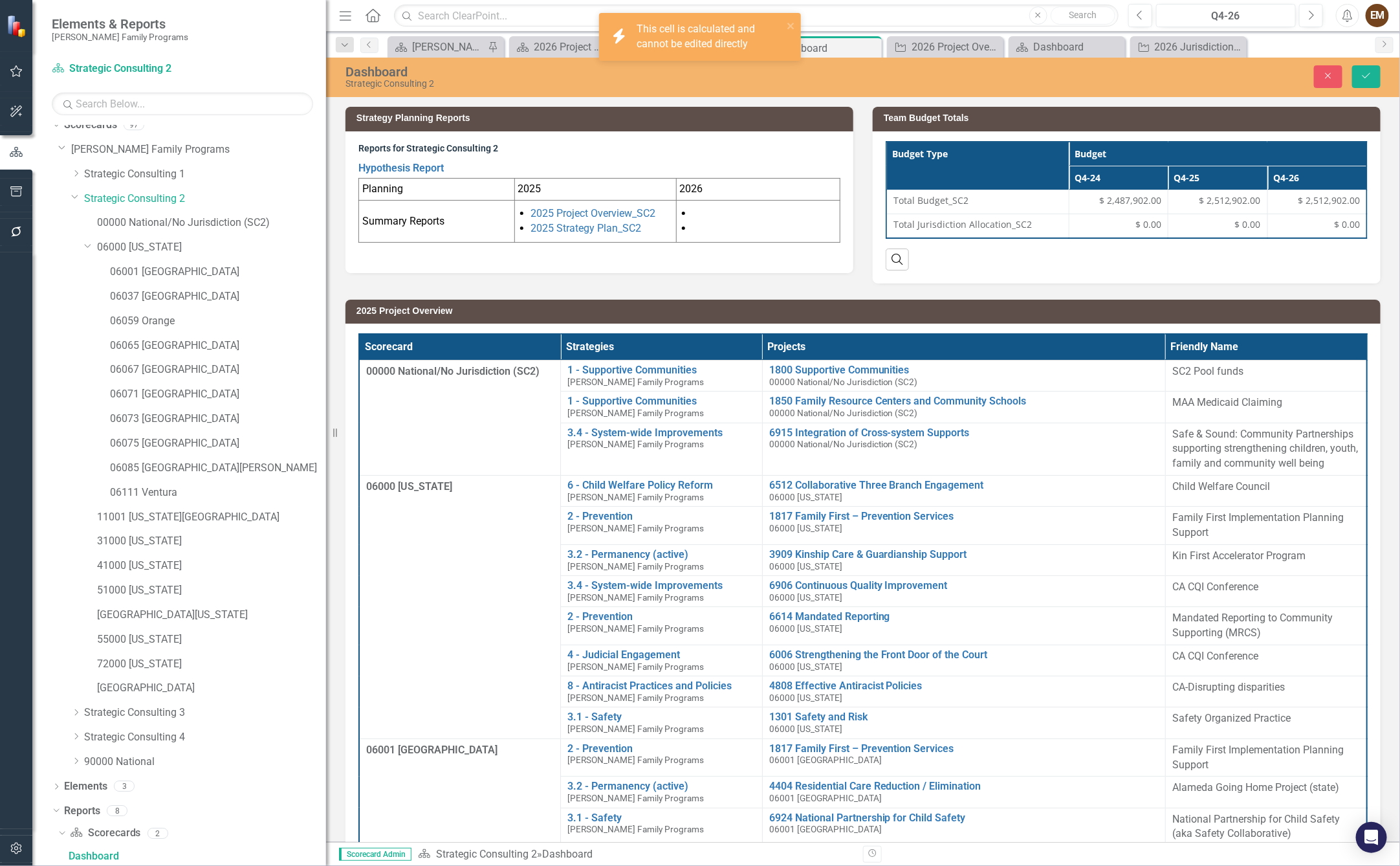
click at [1326, 202] on span "$ 2,512,902.00" at bounding box center [1328, 200] width 62 height 13
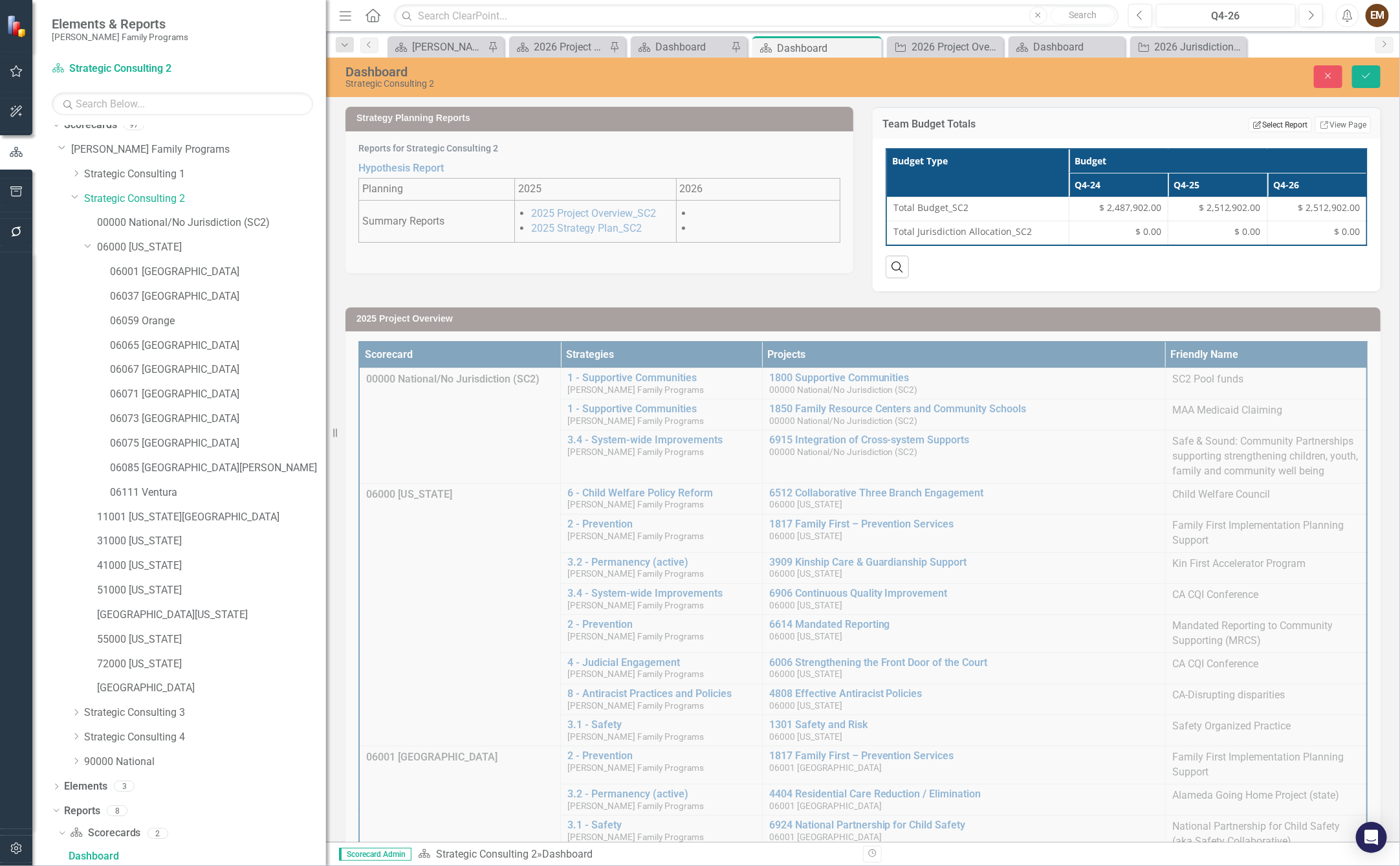
click at [1274, 130] on button "Edit Report Select Report" at bounding box center [1279, 125] width 63 height 15
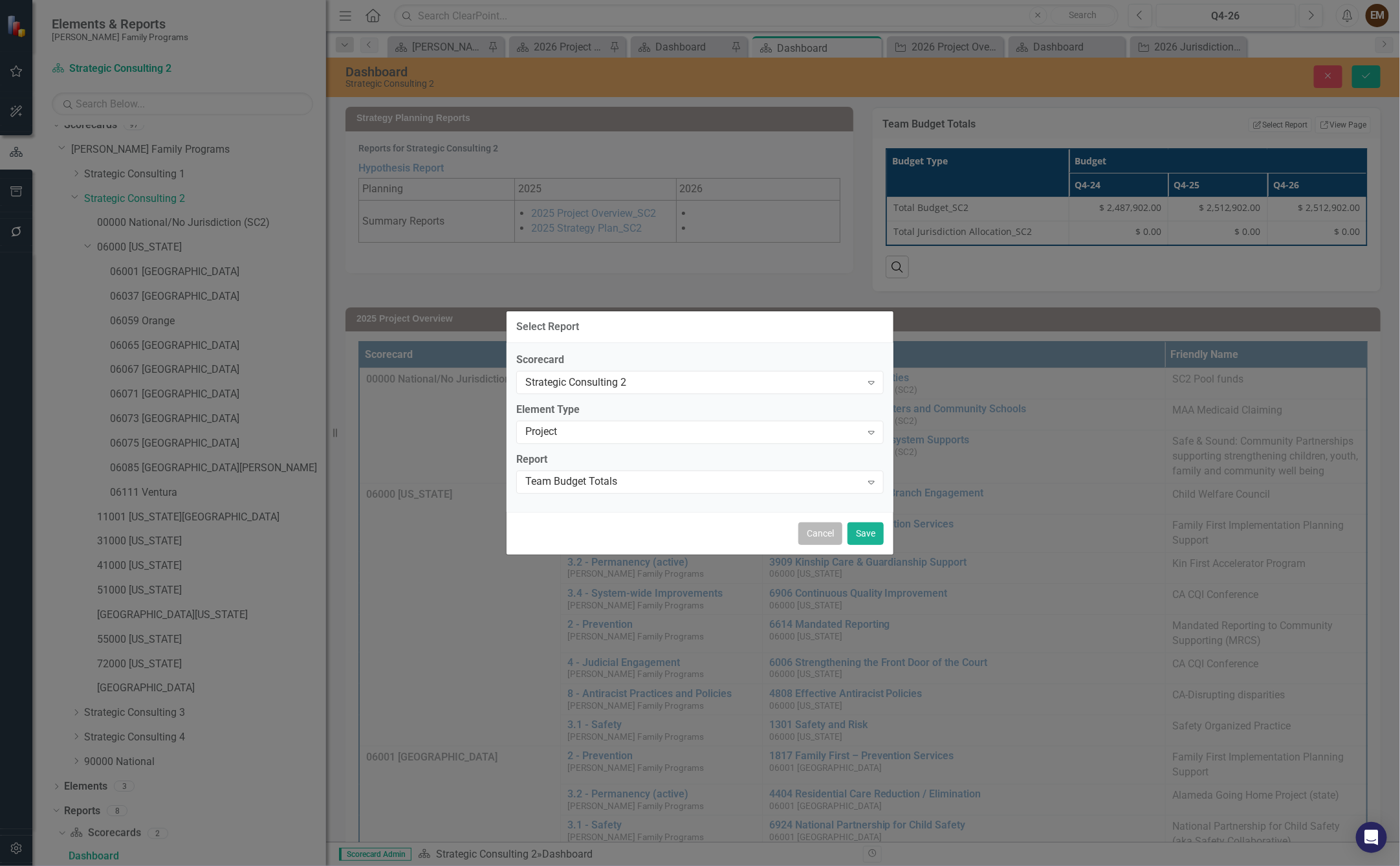
click at [807, 545] on button "Cancel" at bounding box center [820, 533] width 44 height 22
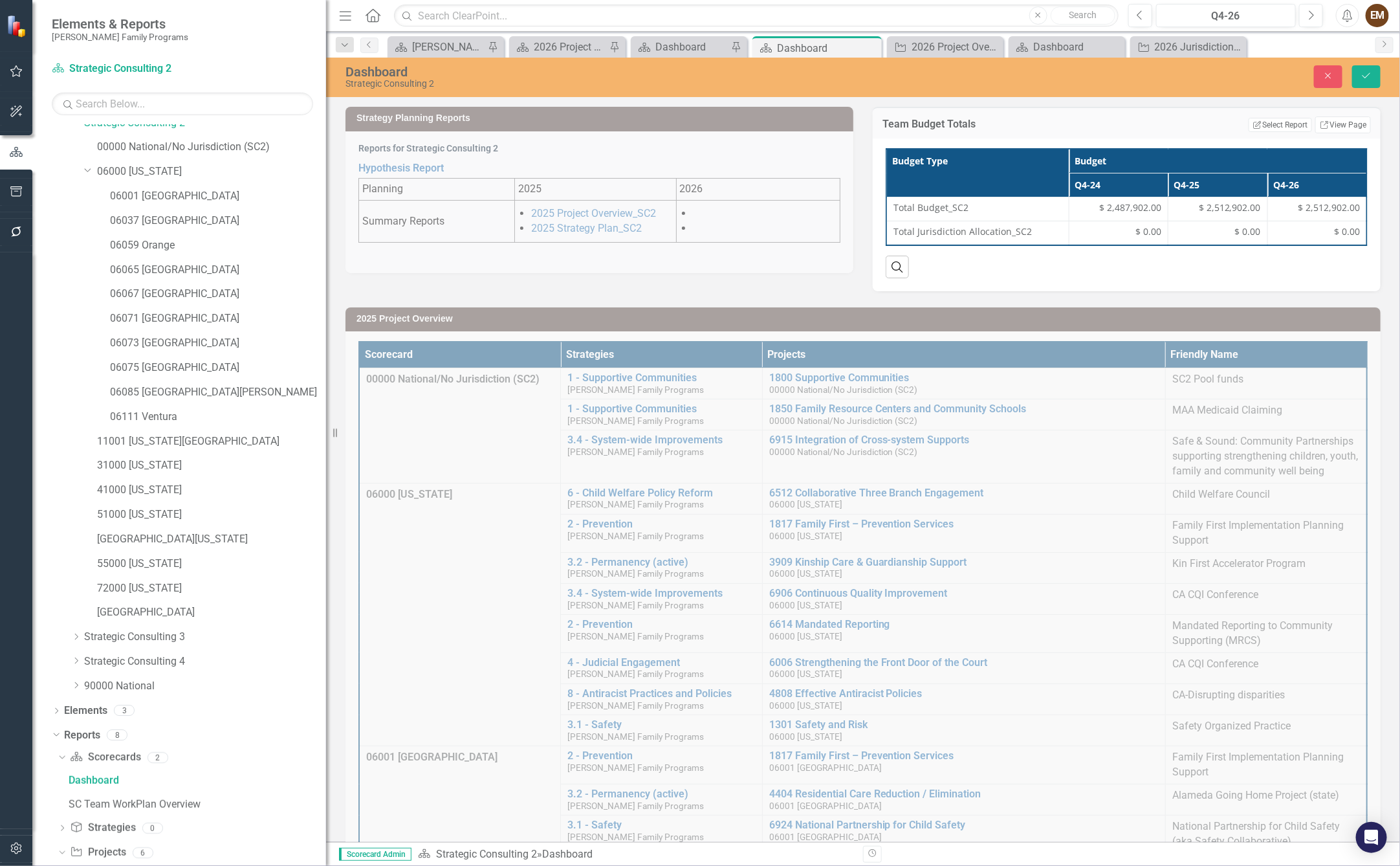
scroll to position [271, 0]
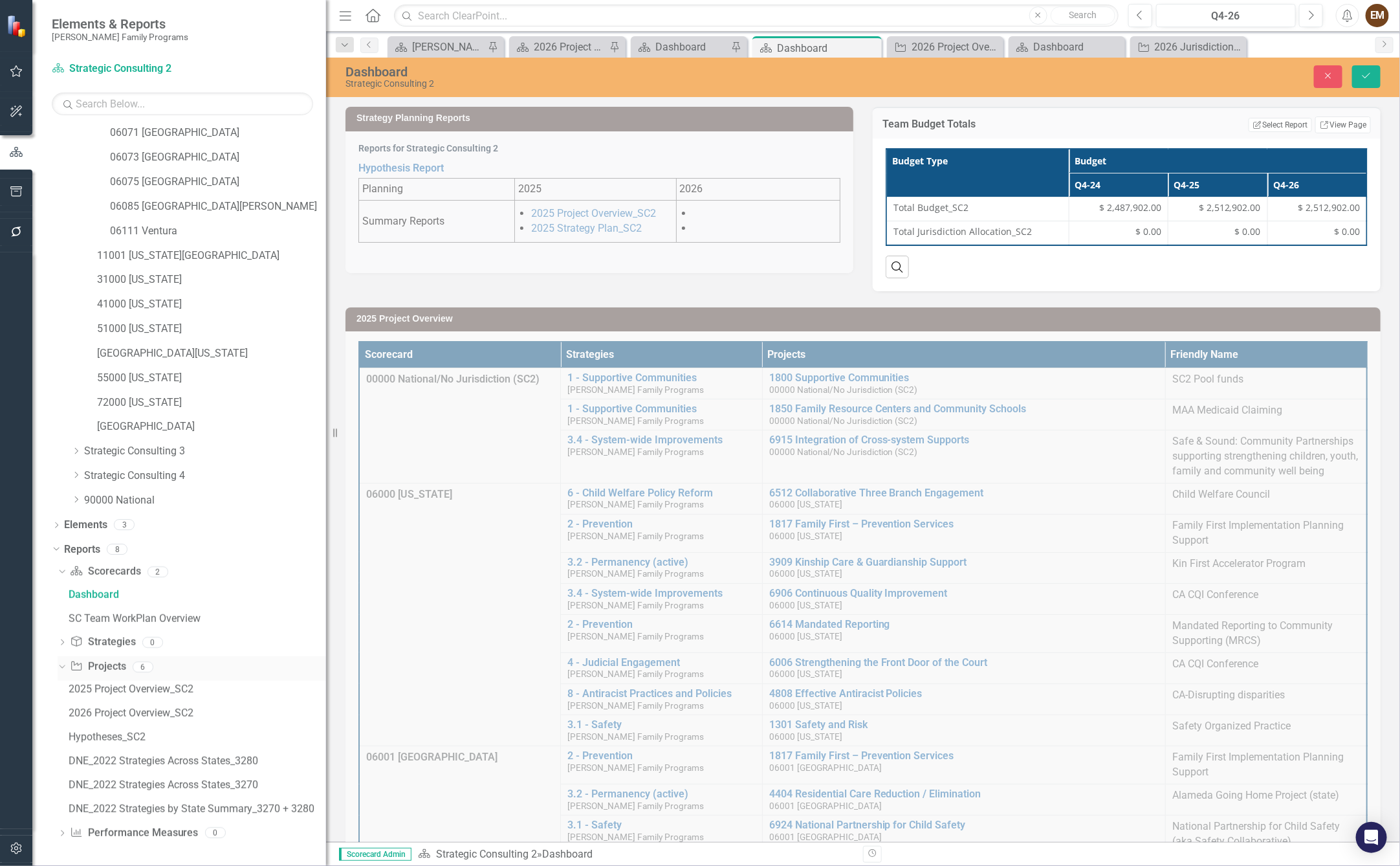
click at [105, 663] on link "Project Projects" at bounding box center [97, 666] width 56 height 15
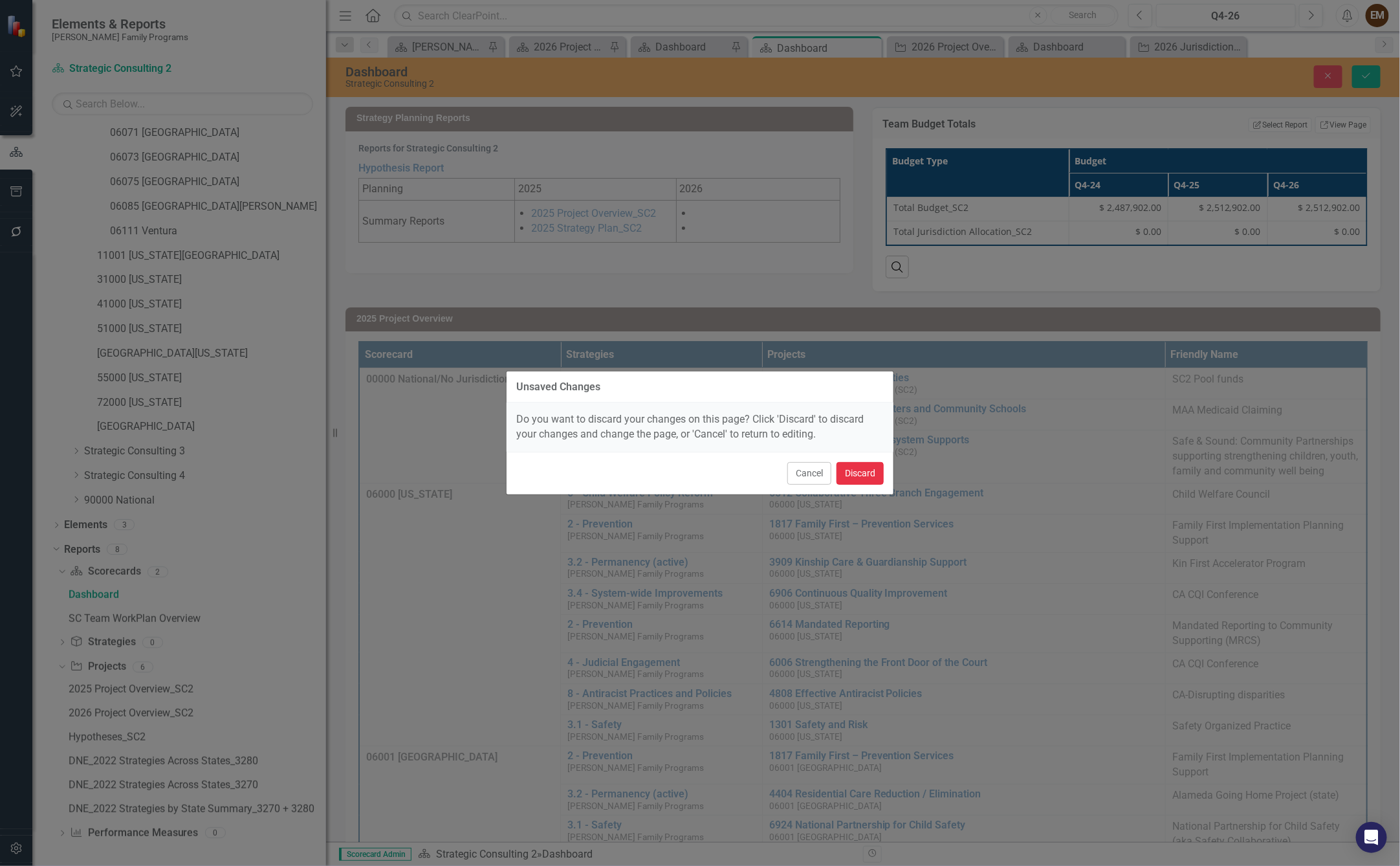
click at [855, 479] on button "Discard" at bounding box center [860, 473] width 47 height 22
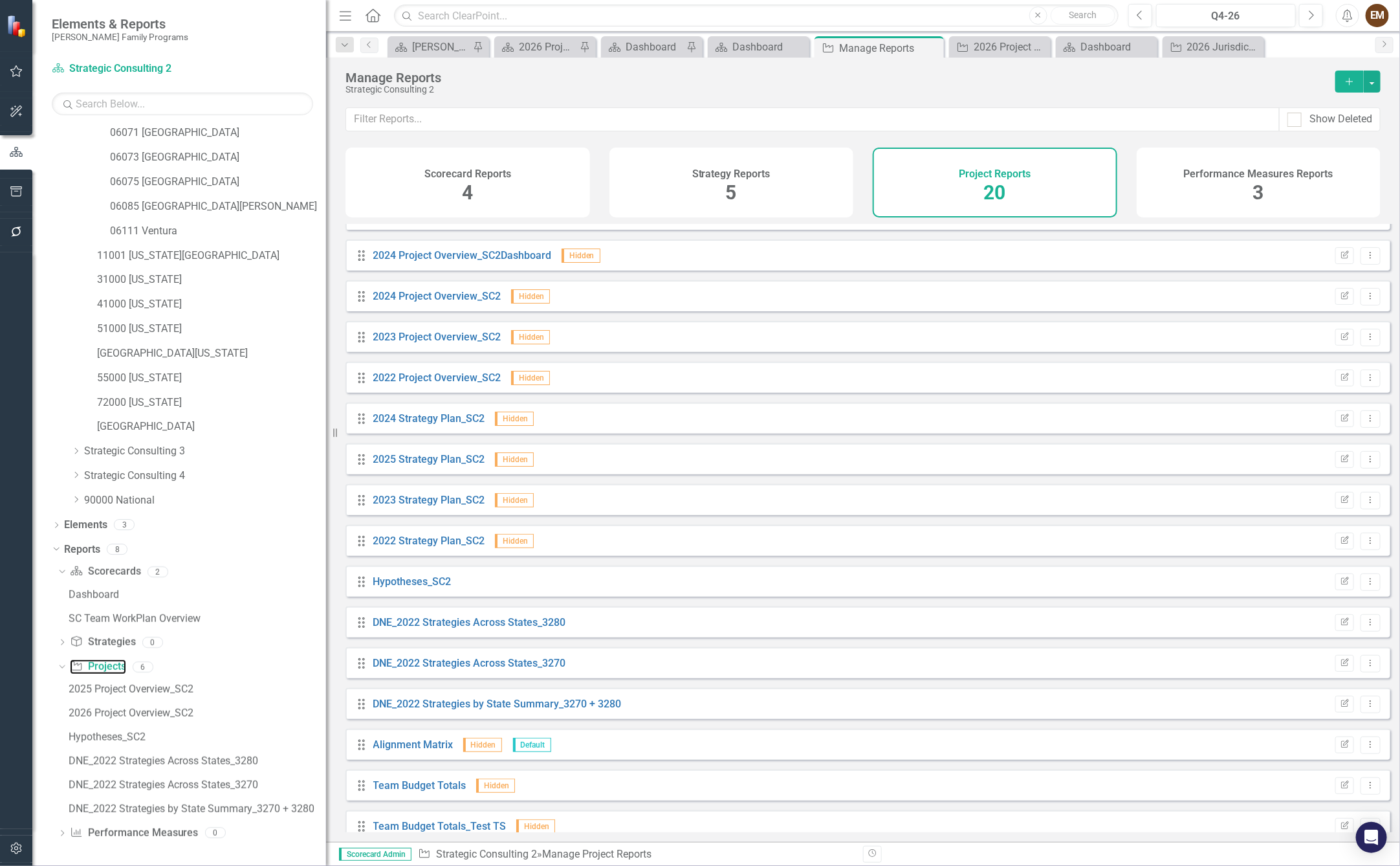
scroll to position [214, 0]
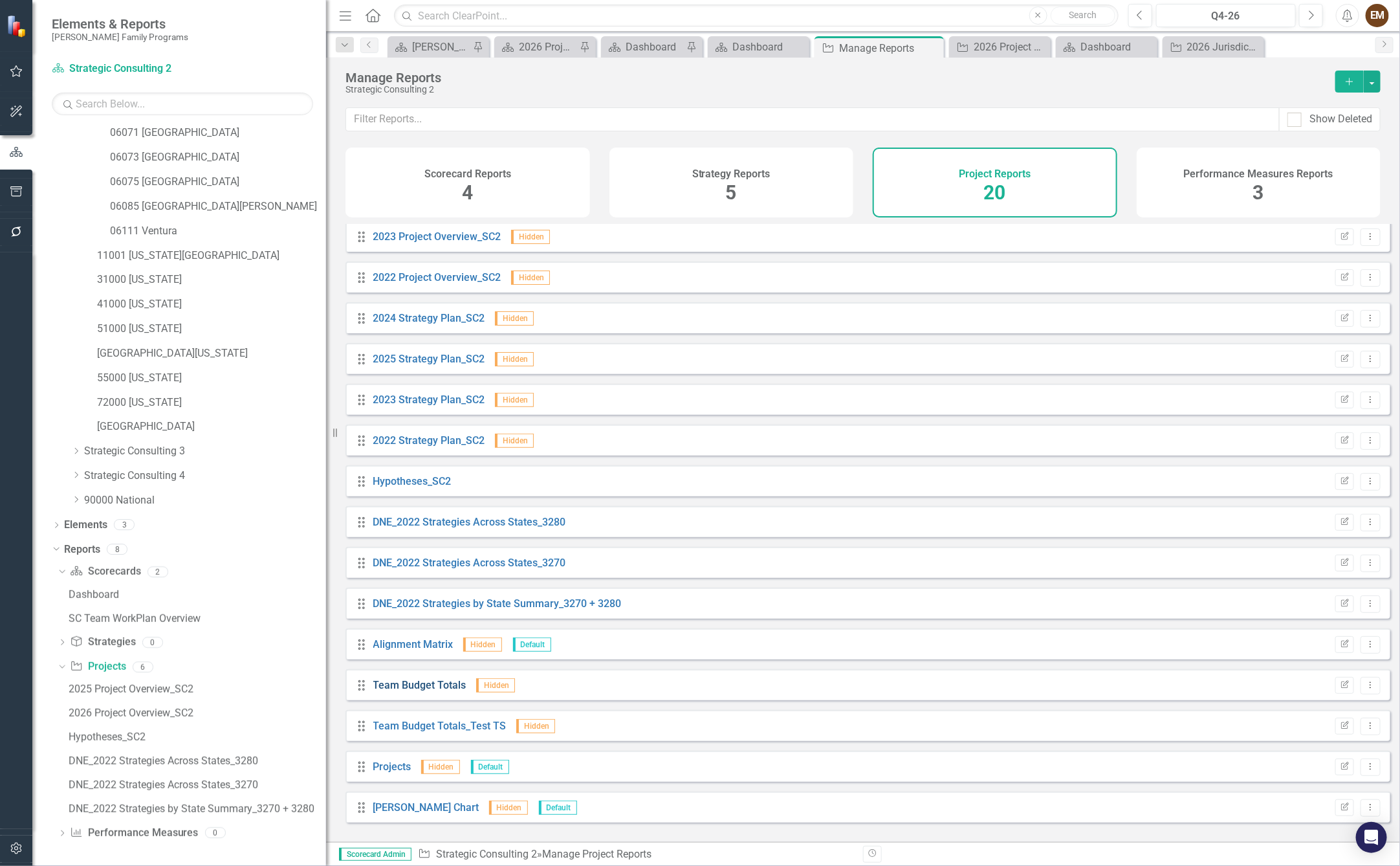
click at [417, 689] on link "Team Budget Totals" at bounding box center [420, 685] width 93 height 12
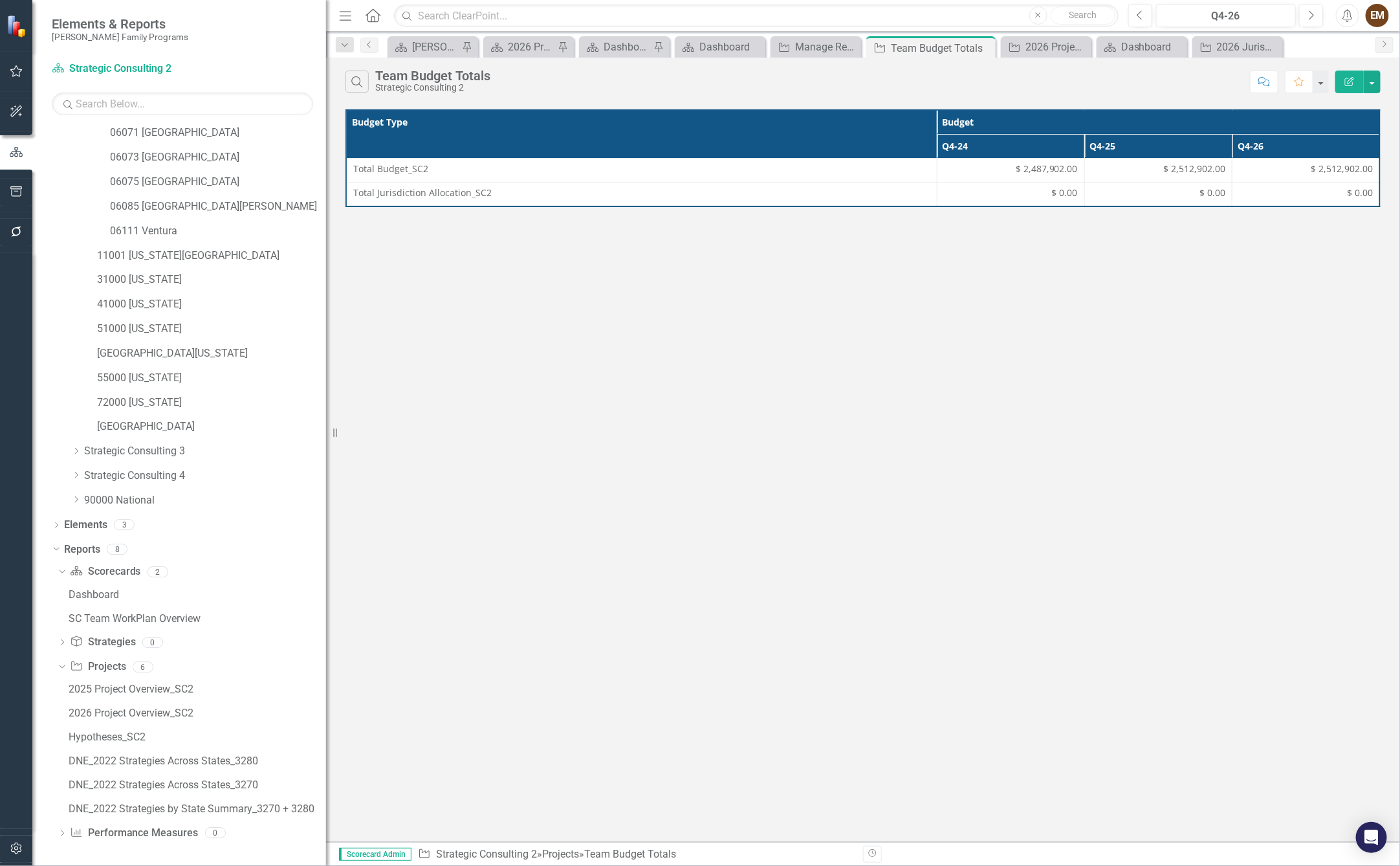
click at [1299, 175] on div "$ 2,512,902.00" at bounding box center [1305, 168] width 134 height 13
drag, startPoint x: 1299, startPoint y: 181, endPoint x: 1310, endPoint y: 305, distance: 124.5
click at [1293, 338] on div "Search Team Budget Totals Strategic Consulting 2 Comment Favorite Edit Report B…" at bounding box center [862, 450] width 1073 height 784
click at [1372, 88] on button "button" at bounding box center [1372, 82] width 17 height 22
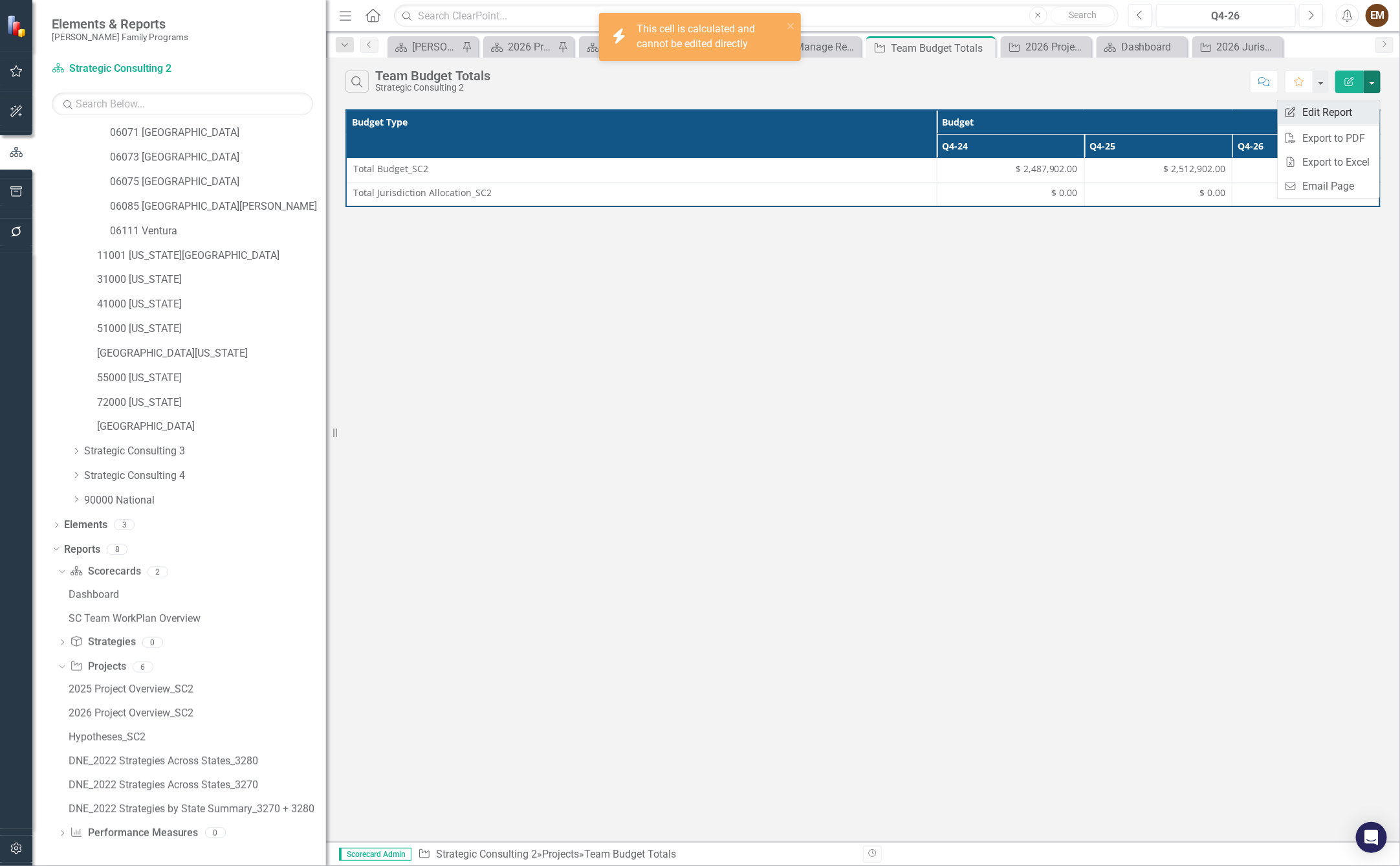
click at [1354, 108] on link "Edit Report Edit Report" at bounding box center [1328, 113] width 103 height 24
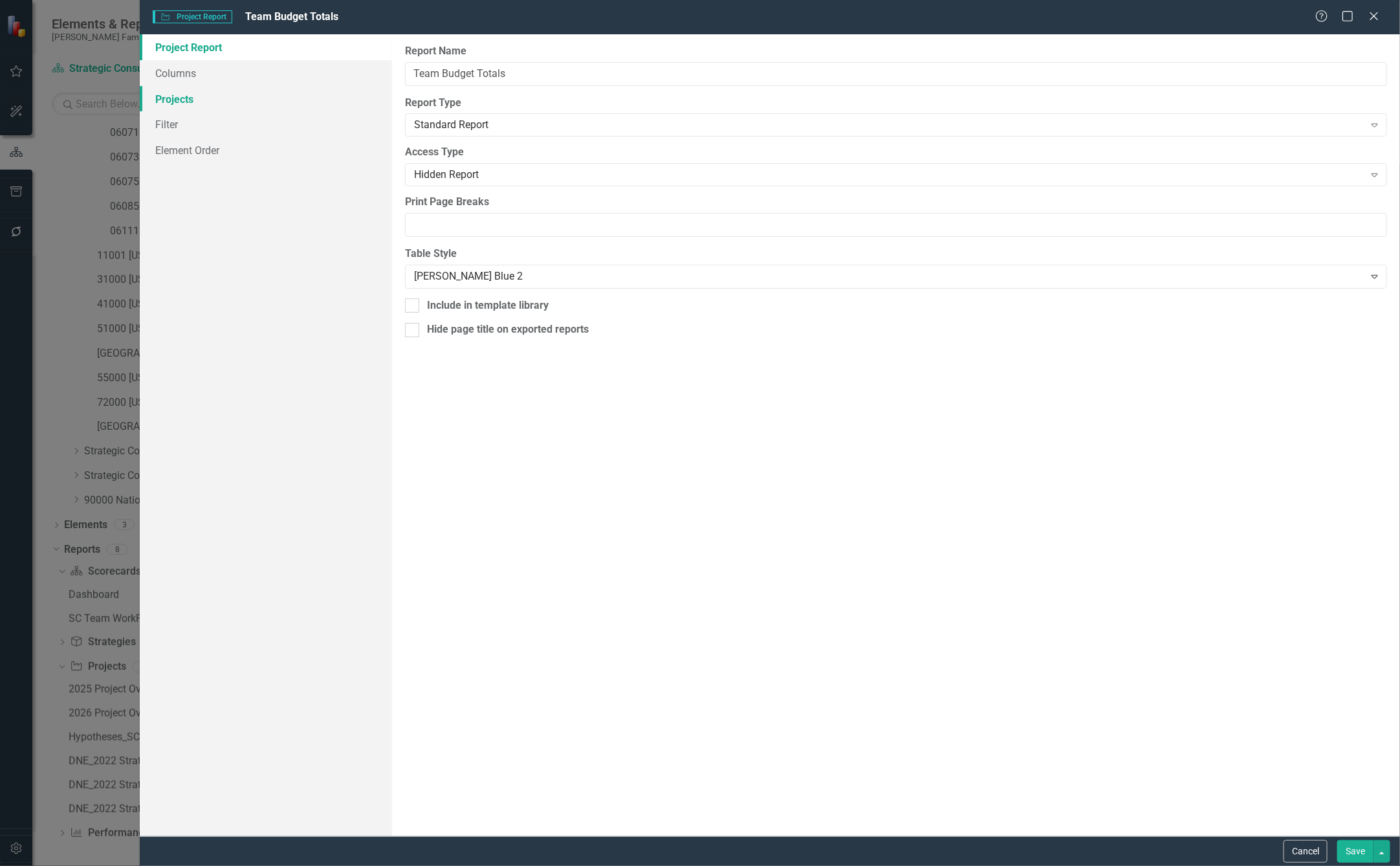
click at [208, 100] on link "Projects" at bounding box center [265, 99] width 252 height 26
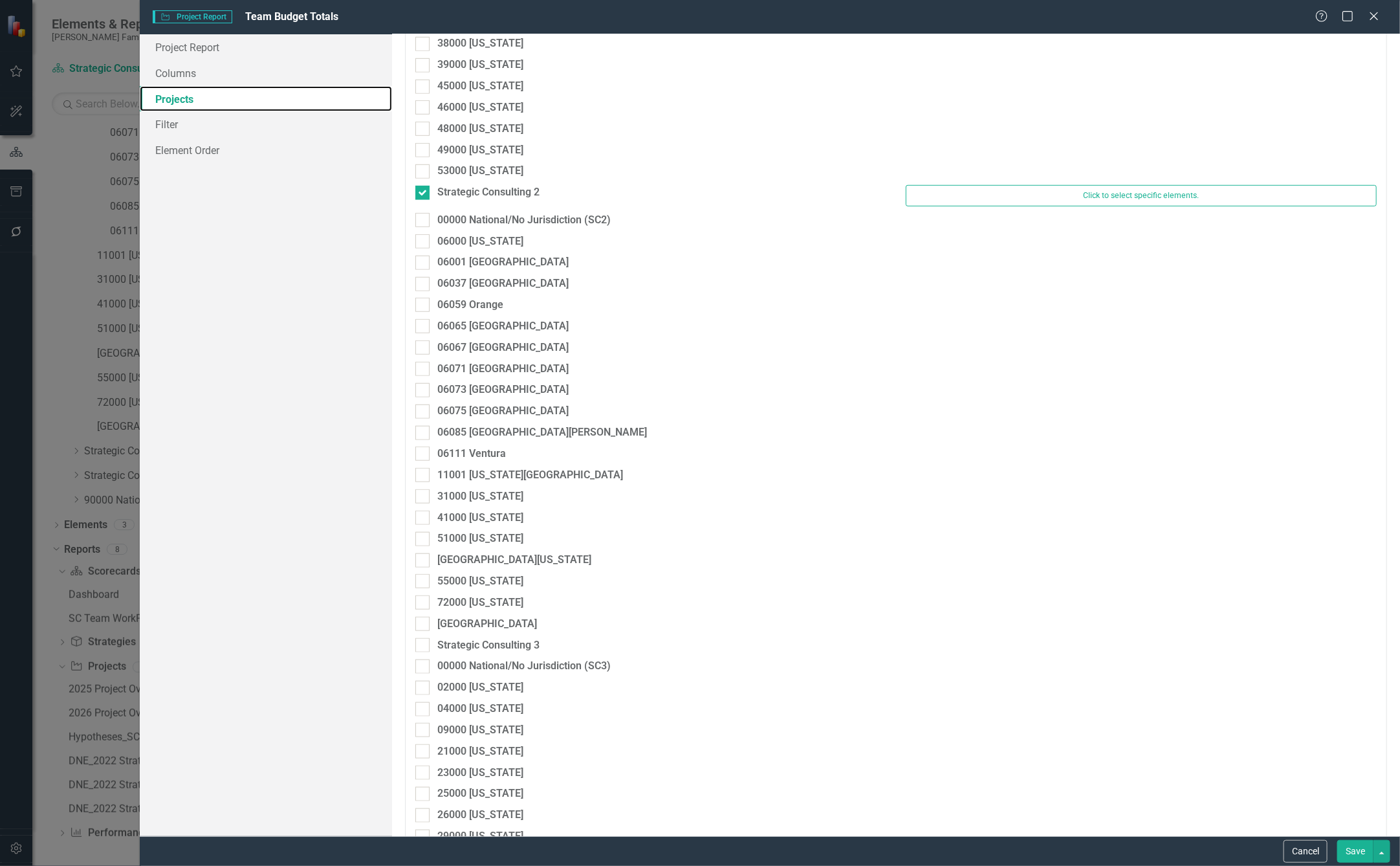
scroll to position [485, 0]
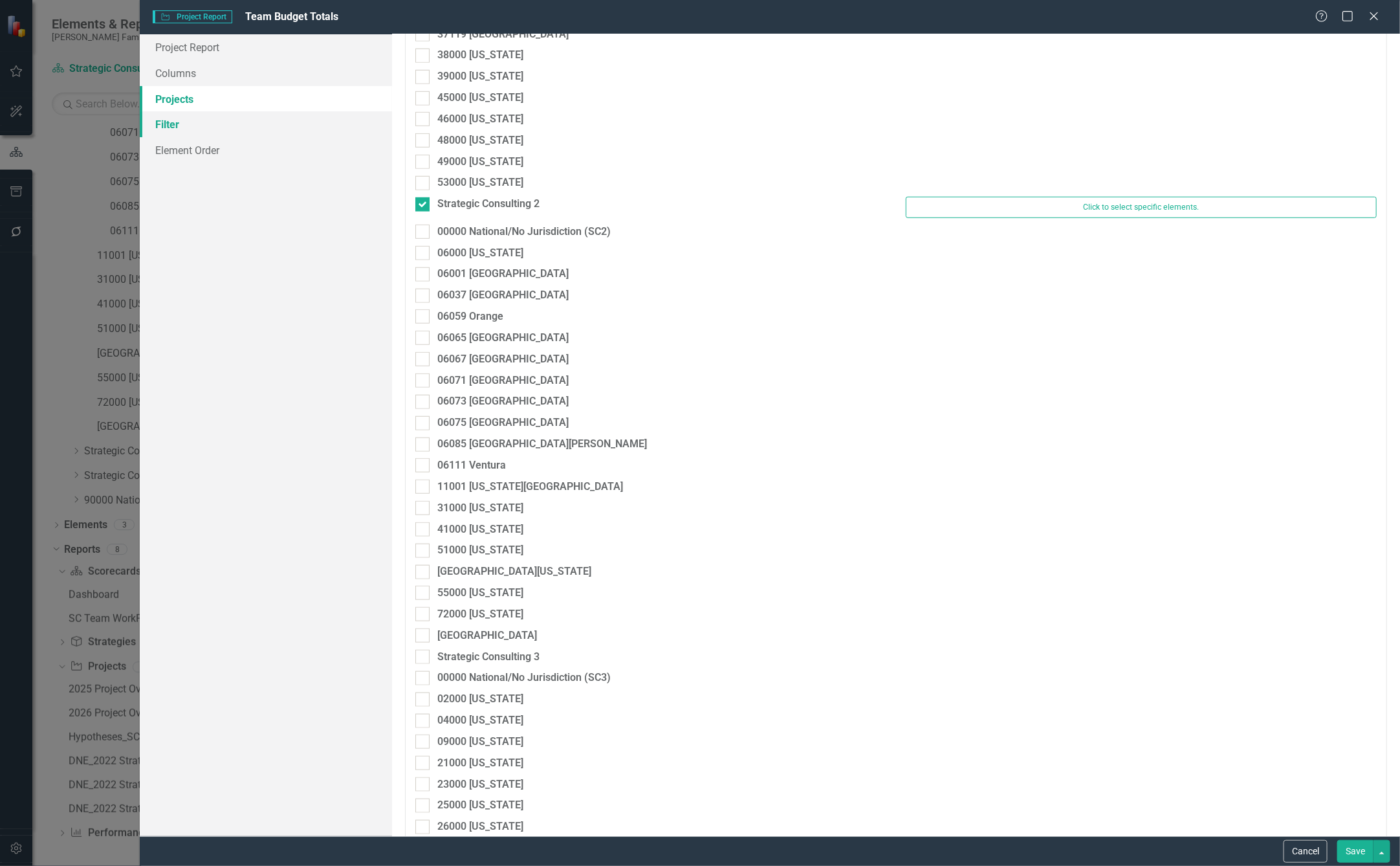
click at [187, 124] on link "Filter" at bounding box center [265, 124] width 252 height 26
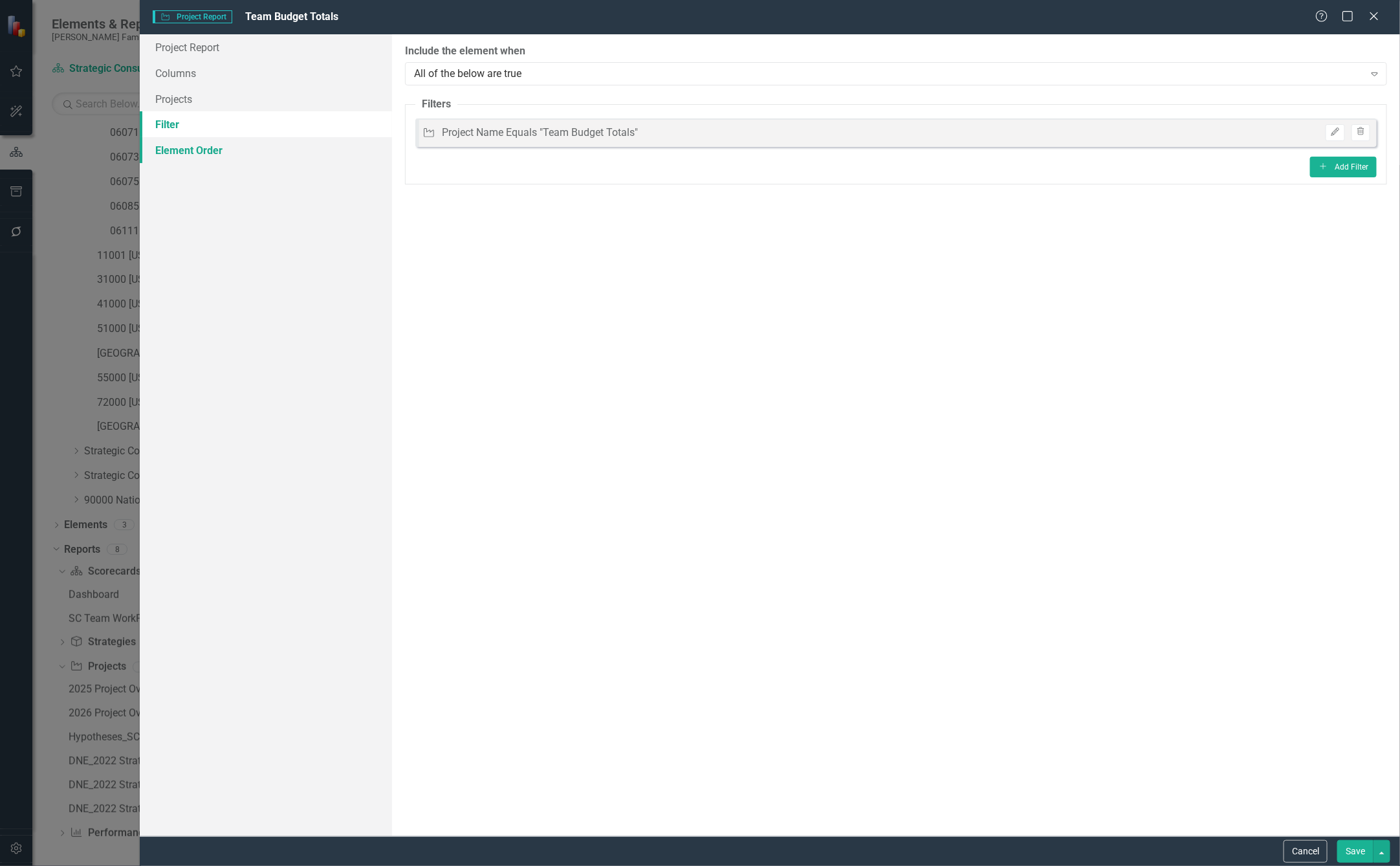
click at [193, 152] on link "Element Order" at bounding box center [265, 150] width 252 height 26
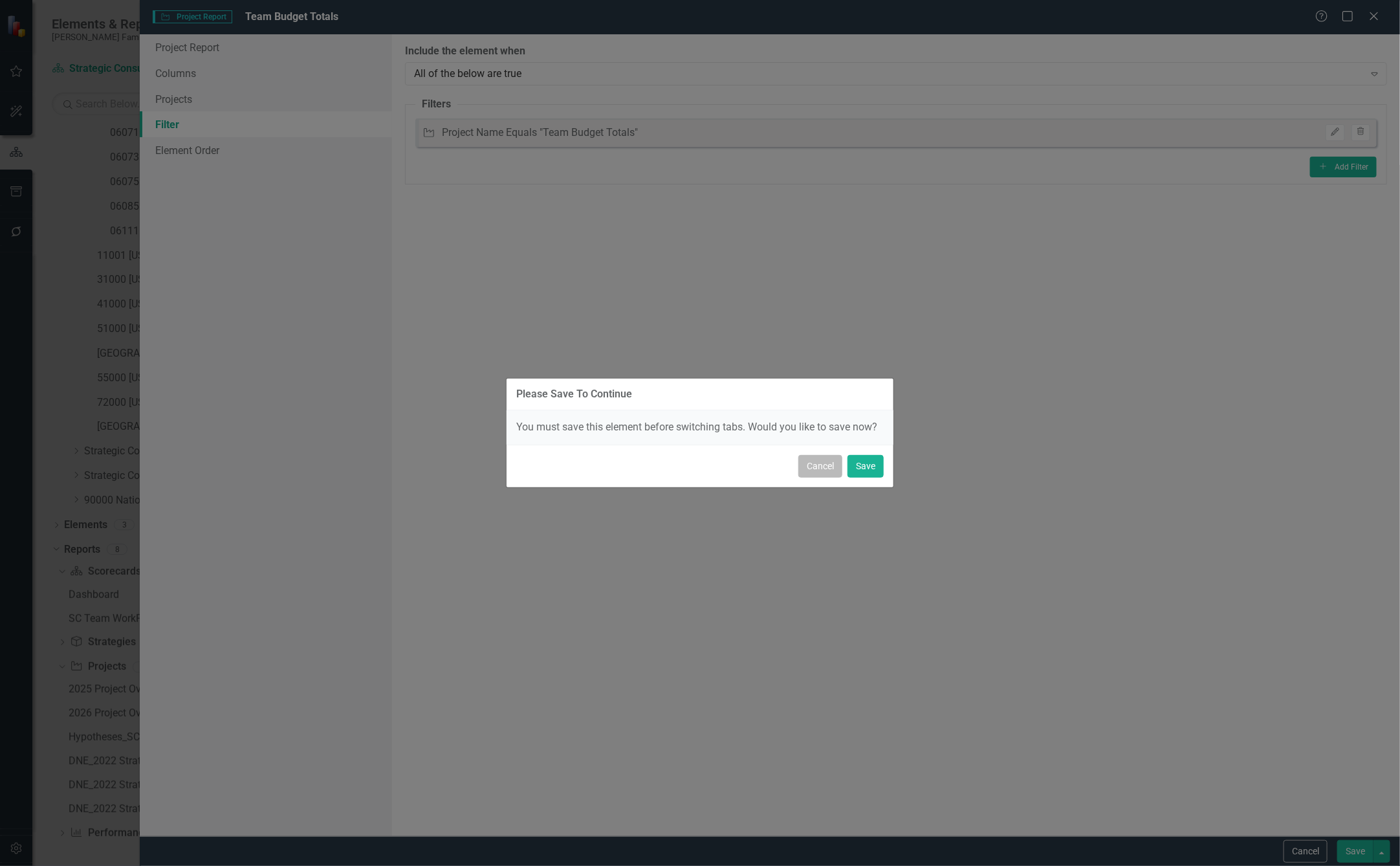
click at [809, 472] on button "Cancel" at bounding box center [820, 466] width 44 height 22
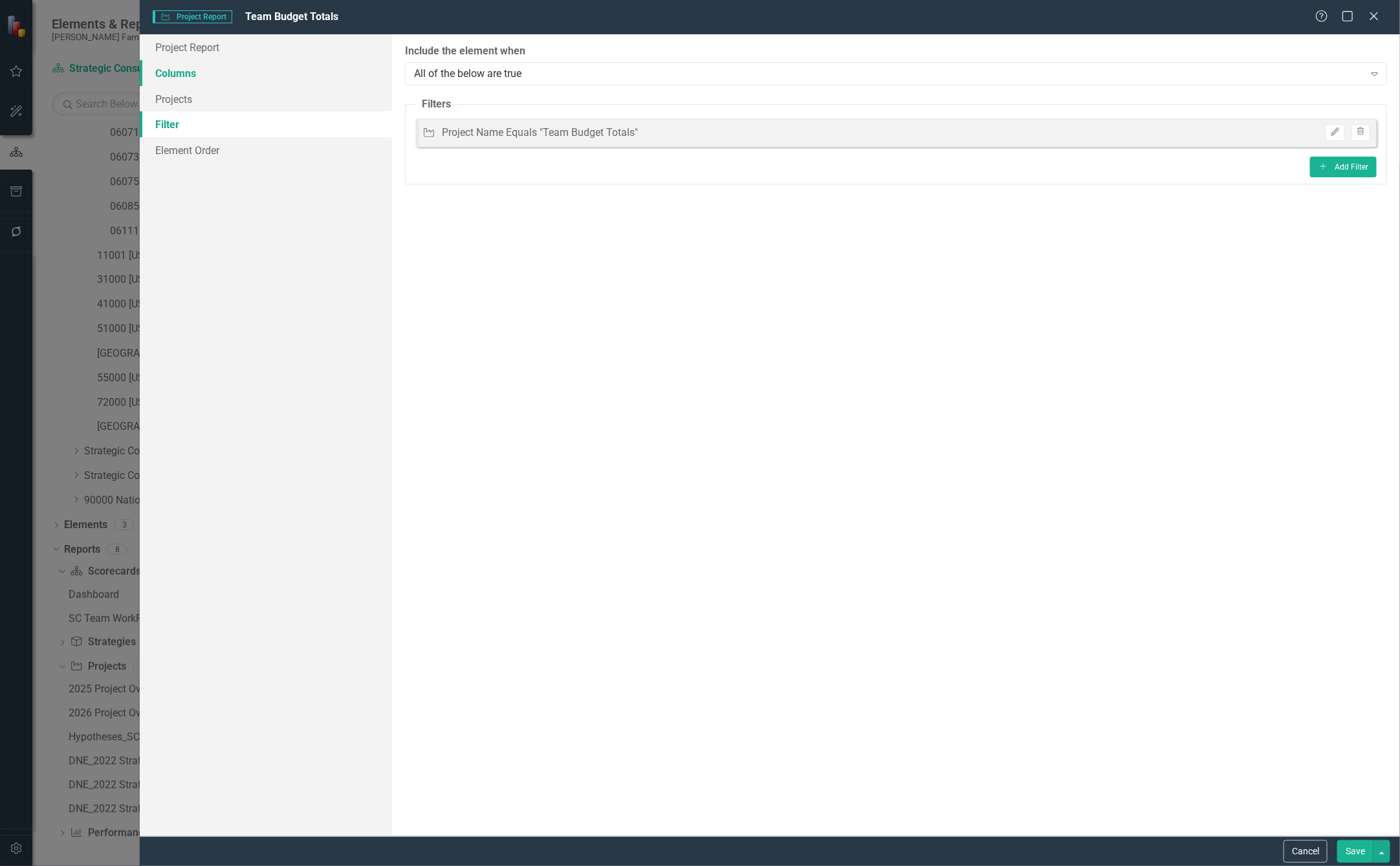
click at [229, 79] on link "Columns" at bounding box center [265, 73] width 252 height 26
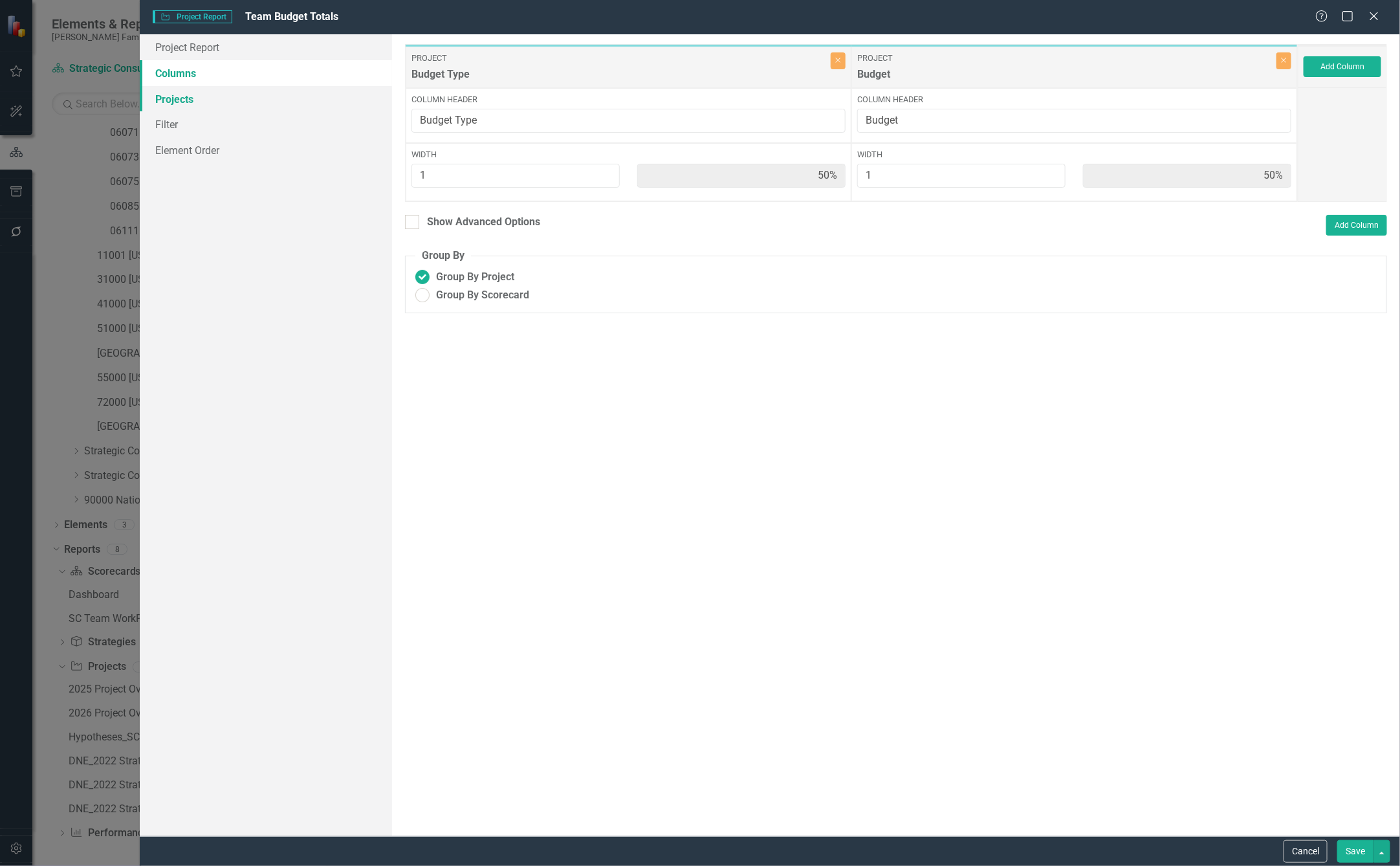
click at [237, 105] on link "Projects" at bounding box center [265, 99] width 252 height 26
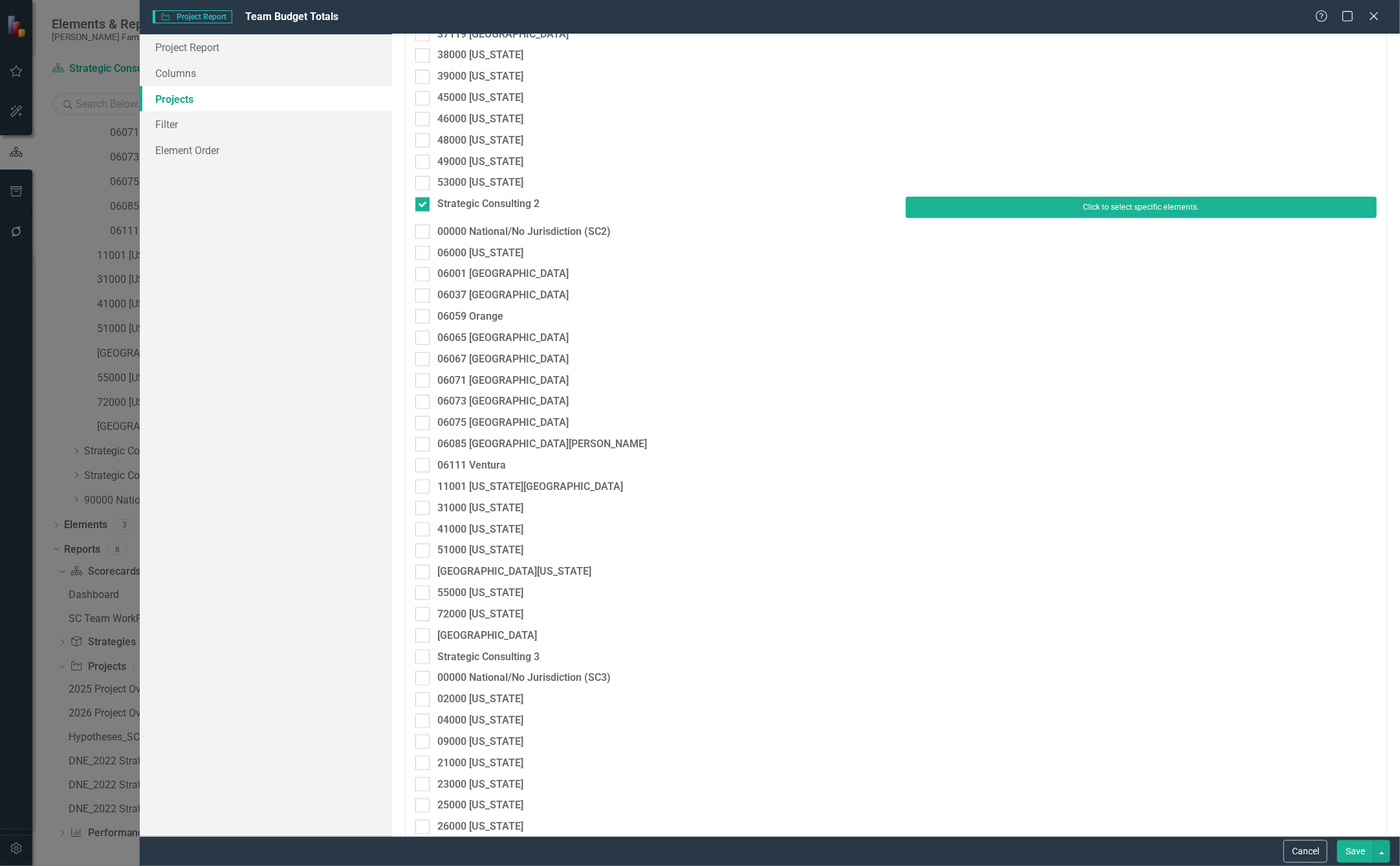
click at [1035, 215] on button "Click to select specific elements." at bounding box center [1141, 207] width 471 height 21
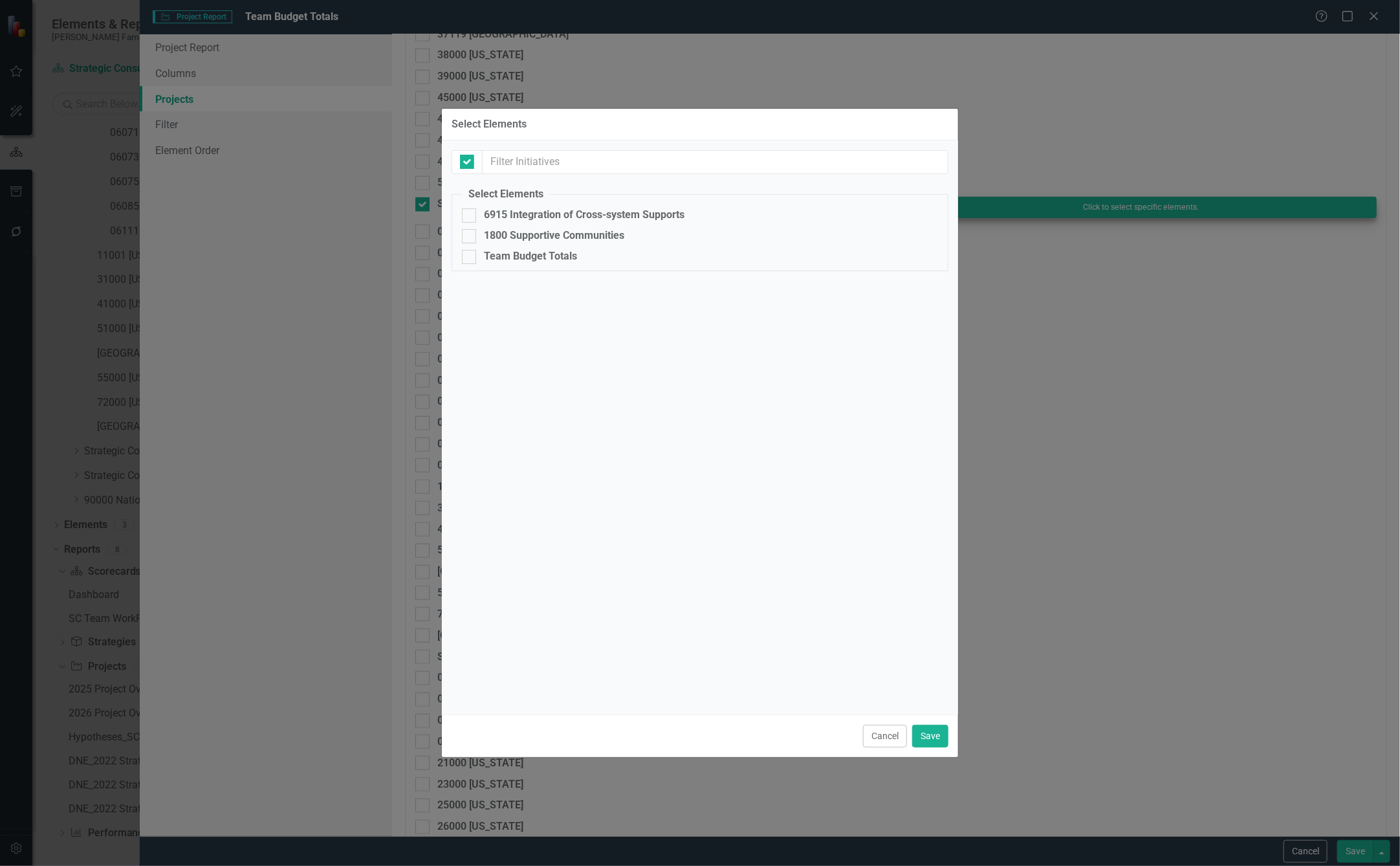
checkbox input "false"
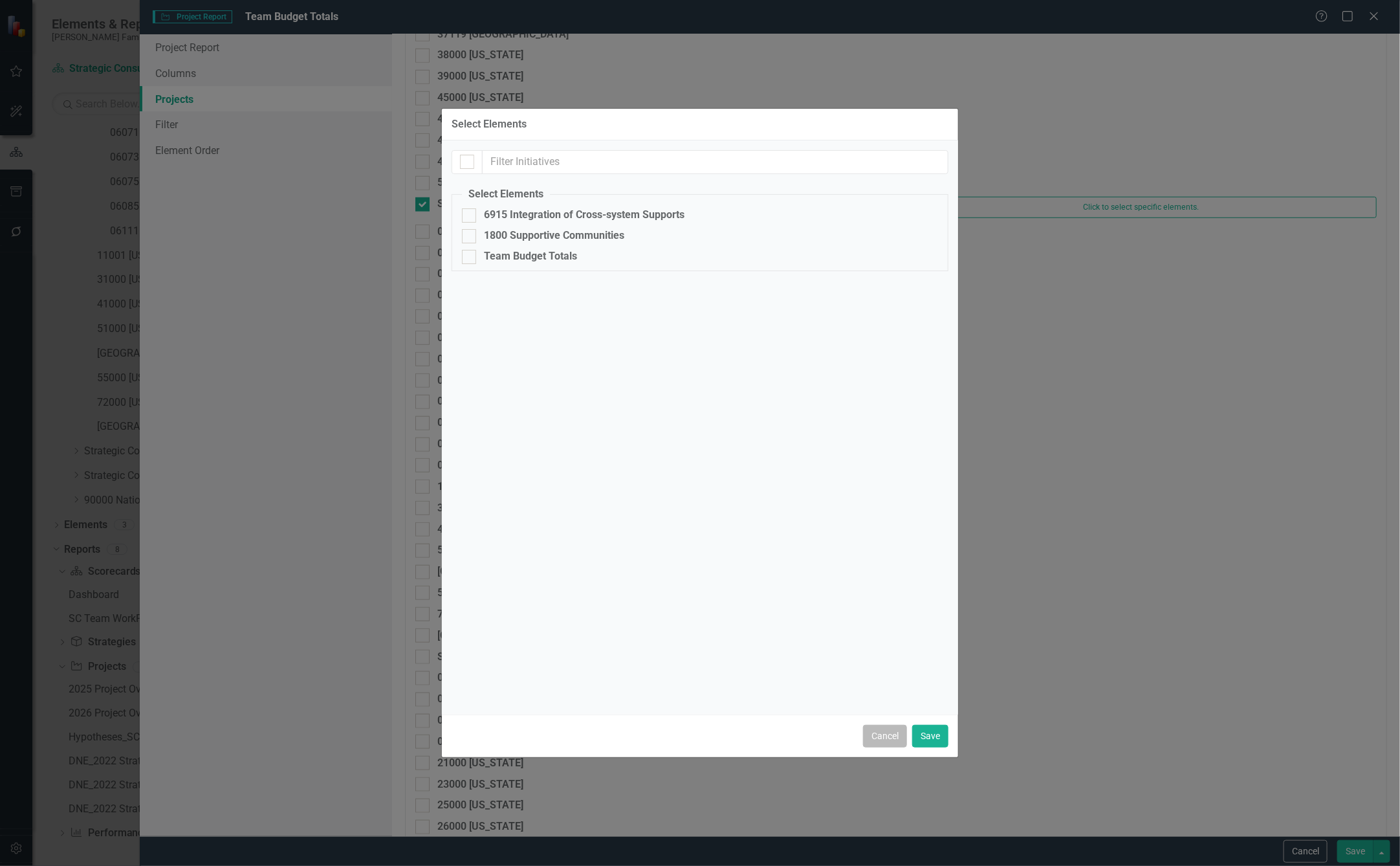
click at [863, 726] on button "Cancel" at bounding box center [885, 736] width 44 height 22
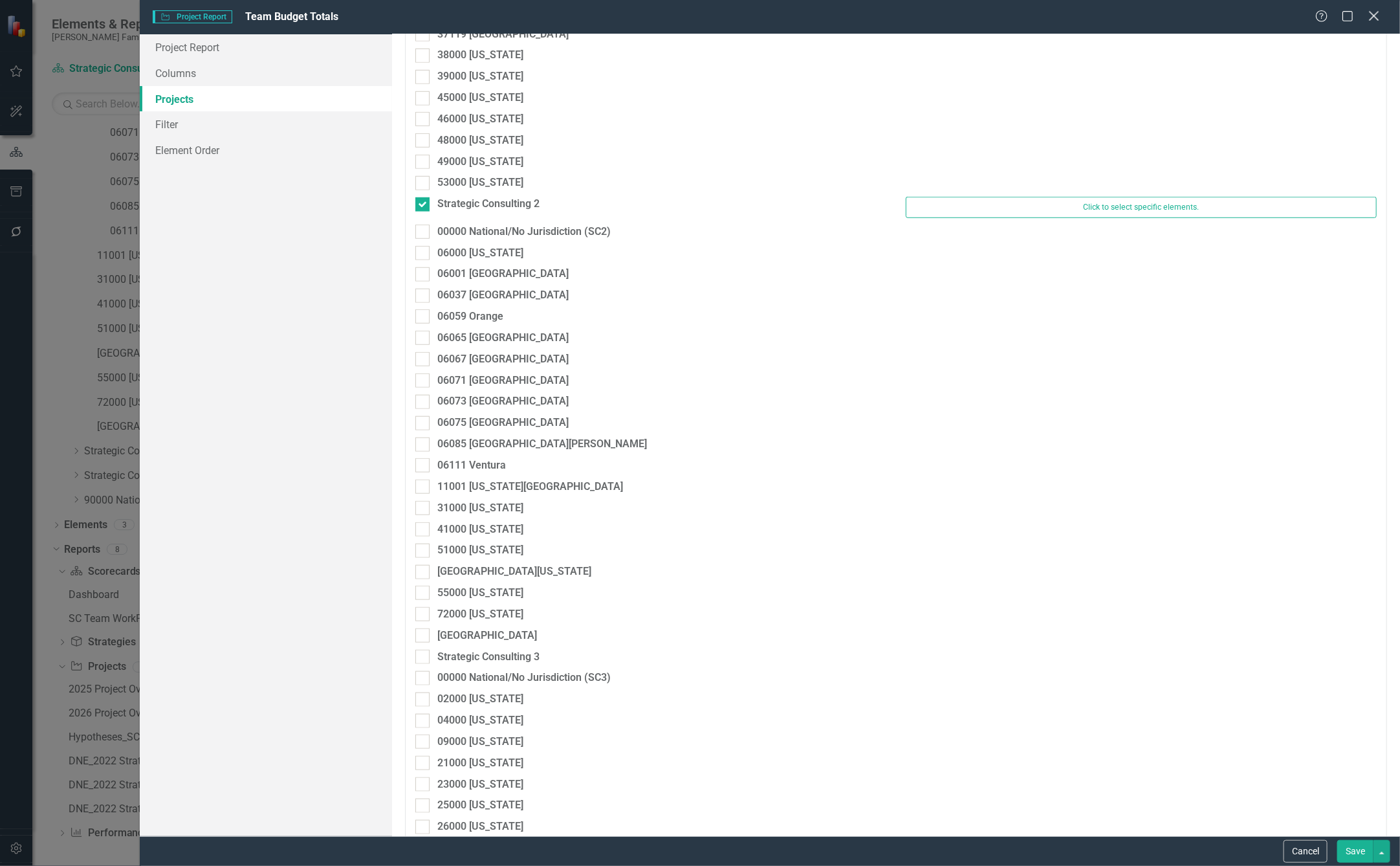
click at [1375, 9] on icon "Close" at bounding box center [1373, 16] width 16 height 12
